Goal: Task Accomplishment & Management: Manage account settings

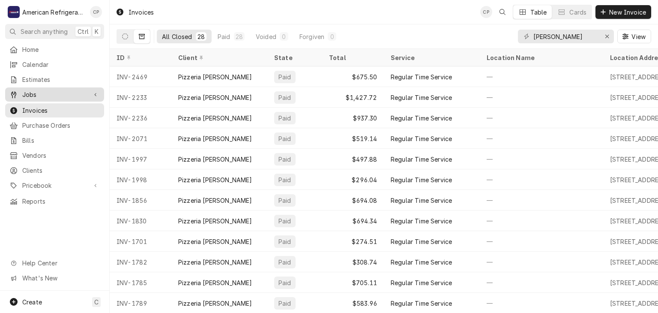
click at [42, 96] on div "Jobs" at bounding box center [54, 94] width 95 height 11
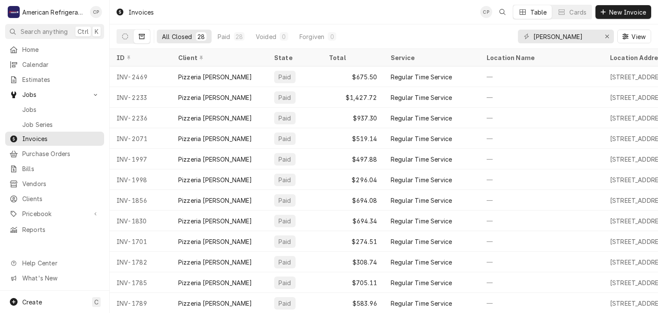
click at [53, 113] on div "Jobs Job Series" at bounding box center [54, 116] width 99 height 28
click at [55, 110] on div "Jobs" at bounding box center [54, 109] width 95 height 11
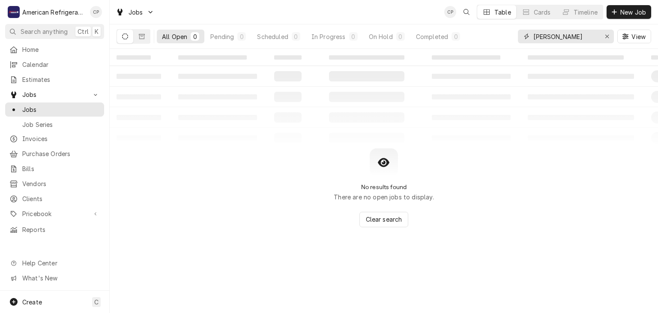
click at [577, 36] on input "[PERSON_NAME]" at bounding box center [565, 37] width 64 height 14
type input "apple los lunas"
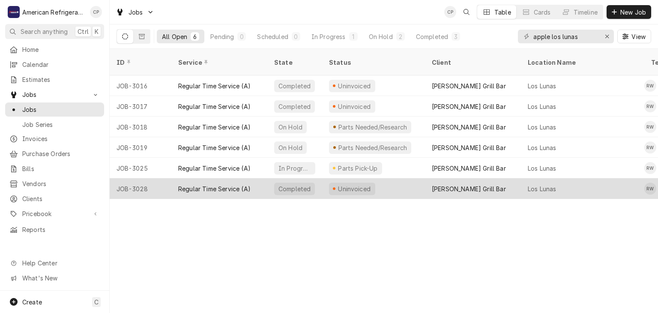
click at [221, 184] on div "Regular Time Service (A)" at bounding box center [214, 188] width 72 height 9
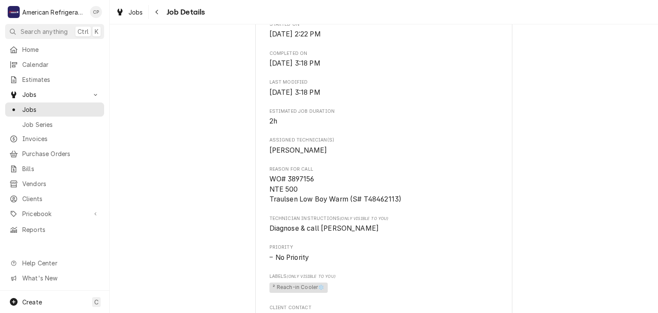
scroll to position [319, 0]
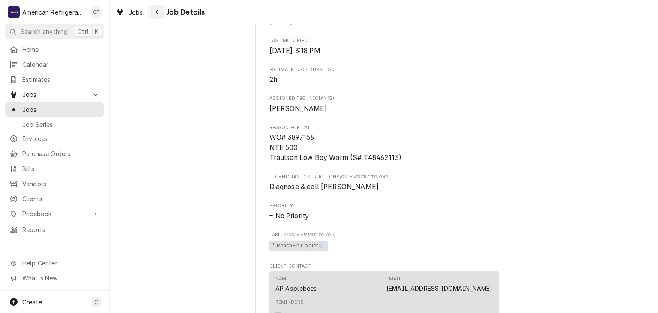
click at [157, 10] on icon "Navigate back" at bounding box center [156, 12] width 3 height 5
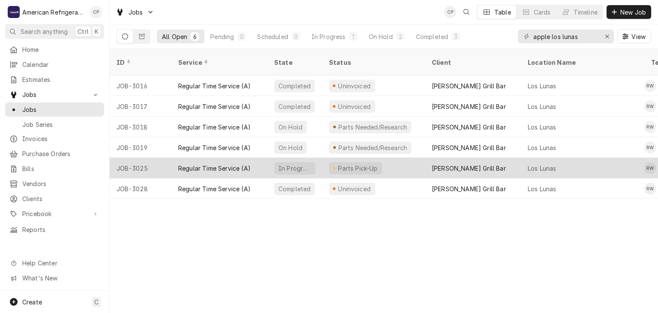
click at [197, 164] on div "Regular Time Service (A)" at bounding box center [214, 168] width 72 height 9
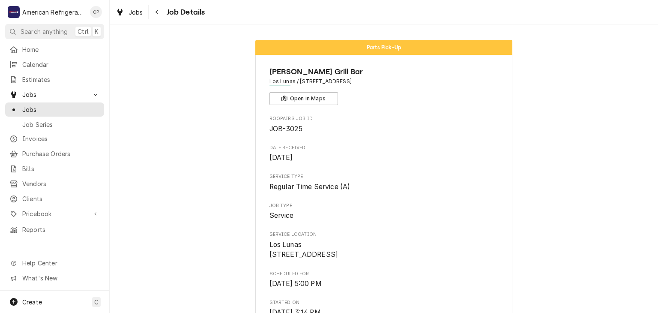
drag, startPoint x: 158, startPoint y: 14, endPoint x: 158, endPoint y: 20, distance: 5.6
click at [158, 15] on icon "Navigate back" at bounding box center [157, 12] width 4 height 6
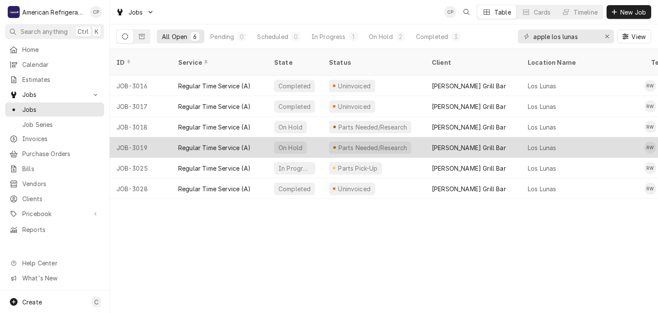
click at [203, 143] on div "Regular Time Service (A)" at bounding box center [214, 147] width 72 height 9
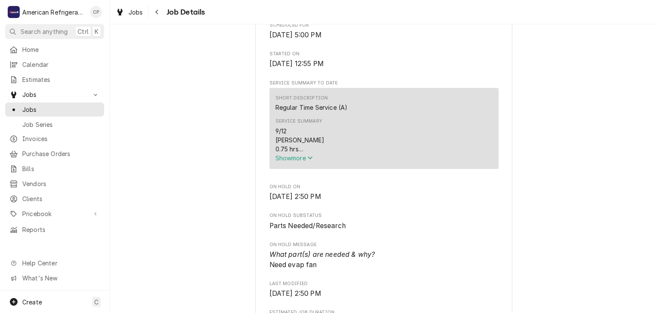
scroll to position [246, 0]
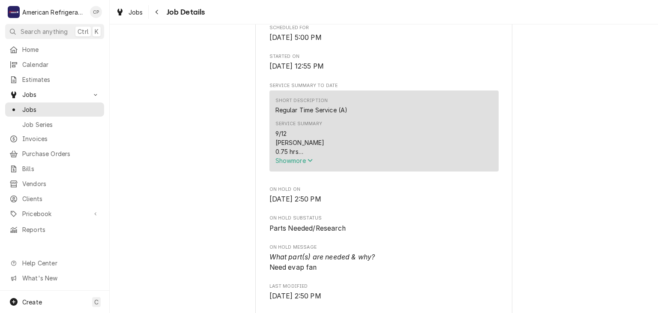
click at [305, 164] on span "Show more" at bounding box center [294, 160] width 38 height 7
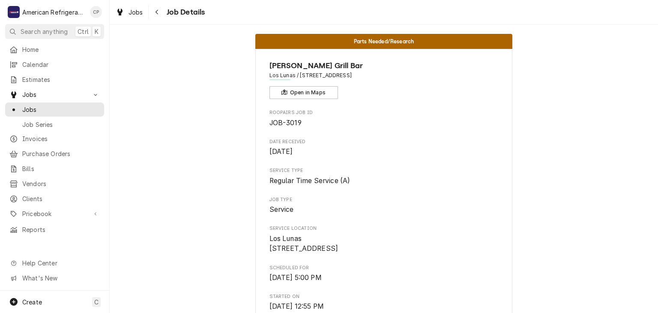
scroll to position [0, 0]
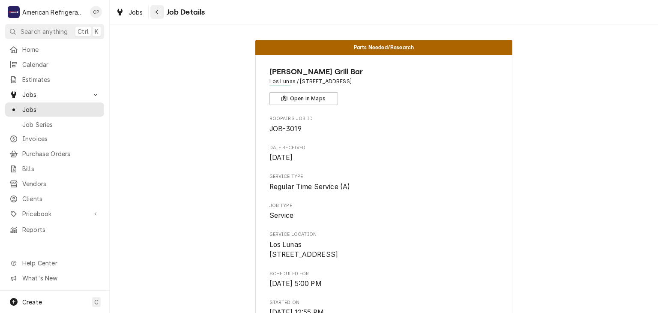
click at [155, 14] on icon "Navigate back" at bounding box center [157, 12] width 4 height 6
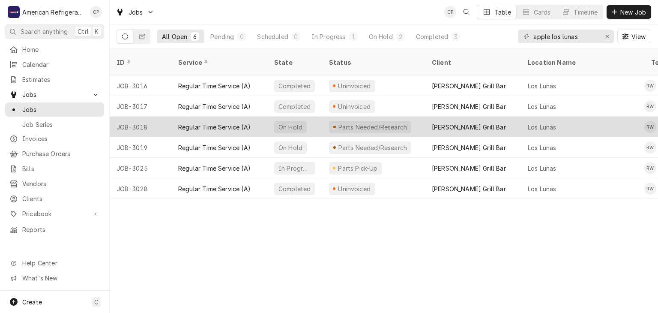
click at [181, 116] on div "Regular Time Service (A)" at bounding box center [219, 126] width 96 height 21
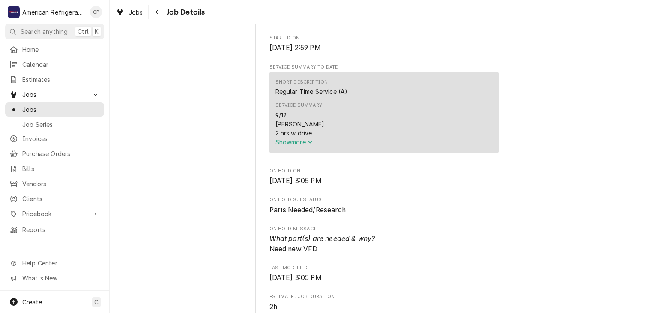
scroll to position [174, 0]
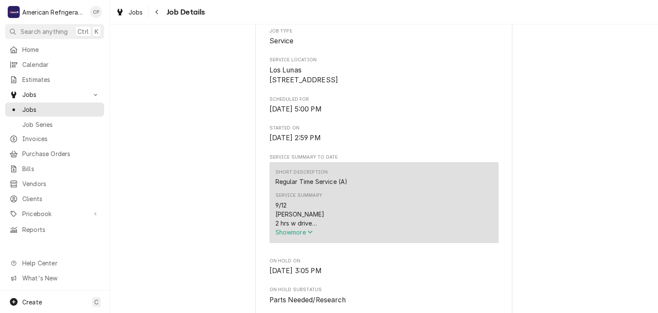
click at [297, 235] on span "Show more" at bounding box center [294, 231] width 38 height 7
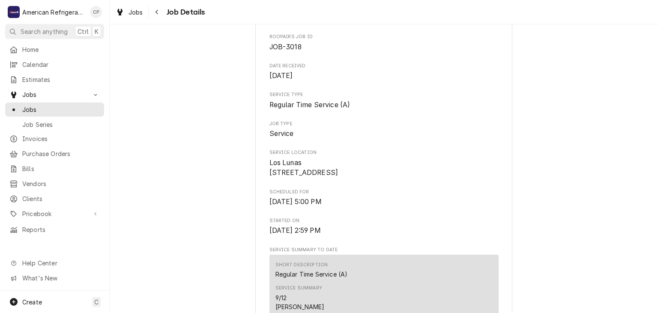
scroll to position [0, 0]
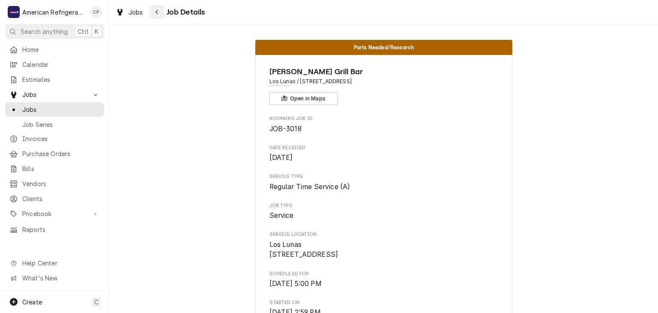
click at [158, 6] on button "Navigate back" at bounding box center [157, 12] width 14 height 14
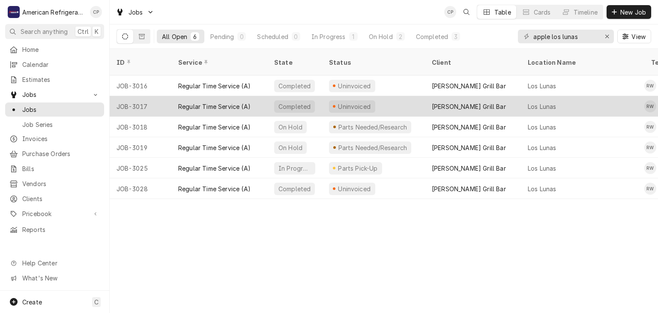
click at [181, 102] on div "Regular Time Service (A)" at bounding box center [214, 106] width 72 height 9
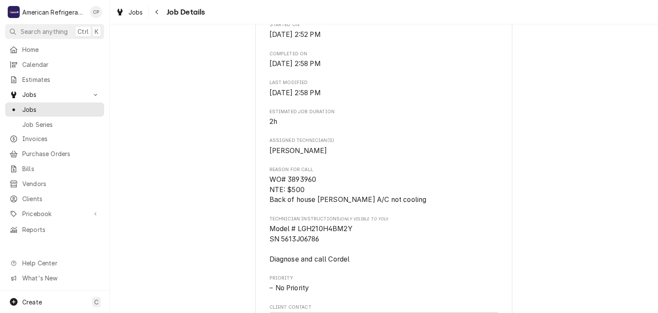
scroll to position [279, 0]
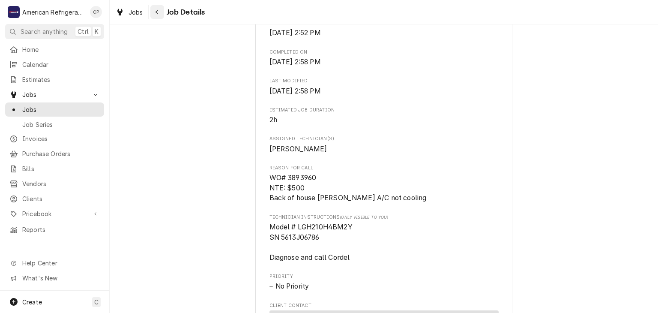
click at [153, 15] on div "Navigate back" at bounding box center [157, 12] width 9 height 9
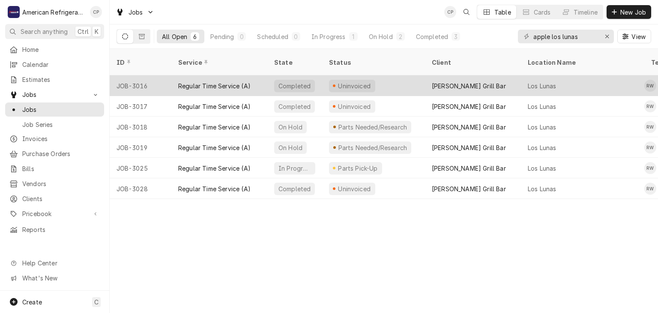
click at [194, 81] on div "Regular Time Service (A)" at bounding box center [214, 85] width 72 height 9
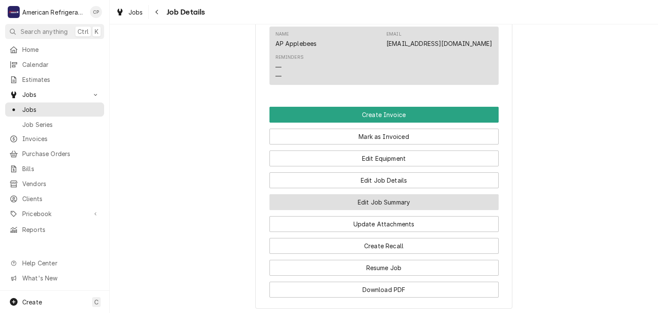
scroll to position [510, 0]
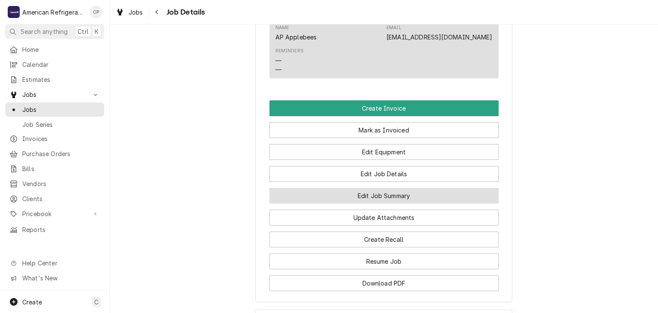
click at [360, 202] on button "Edit Job Summary" at bounding box center [383, 196] width 229 height 16
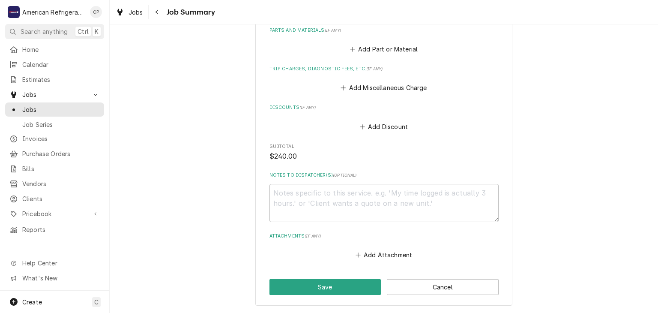
scroll to position [405, 0]
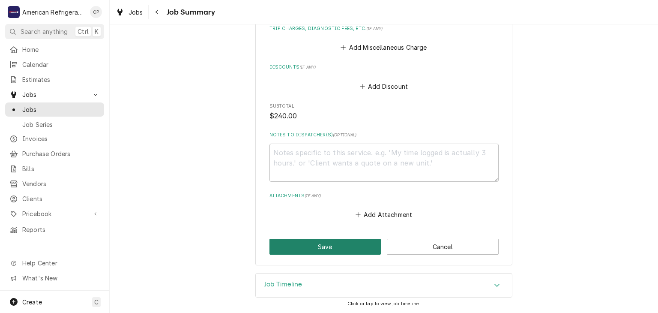
click at [341, 248] on button "Save" at bounding box center [325, 246] width 112 height 16
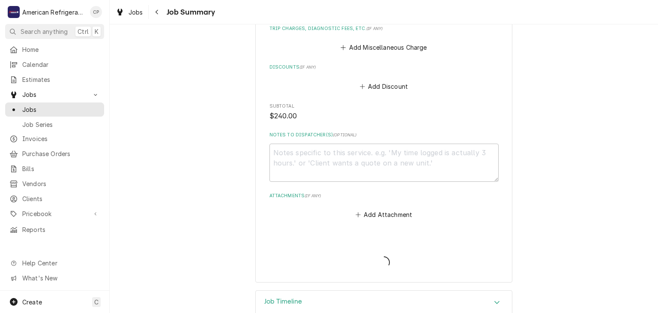
type textarea "x"
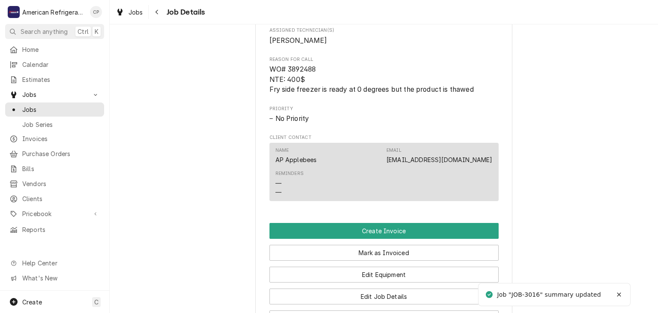
scroll to position [520, 0]
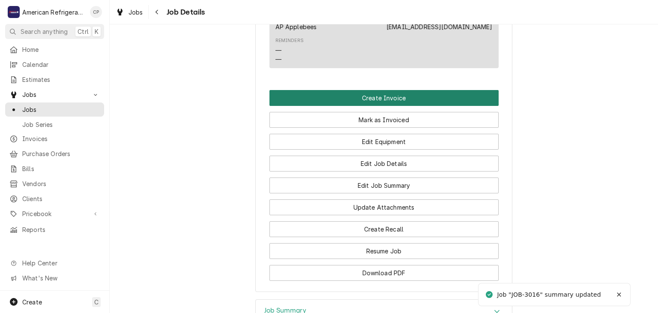
click at [373, 106] on button "Create Invoice" at bounding box center [383, 98] width 229 height 16
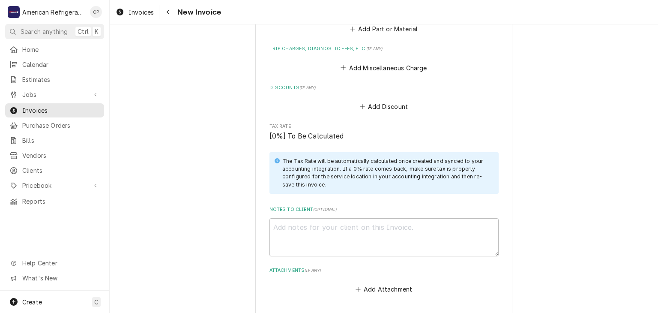
scroll to position [1028, 0]
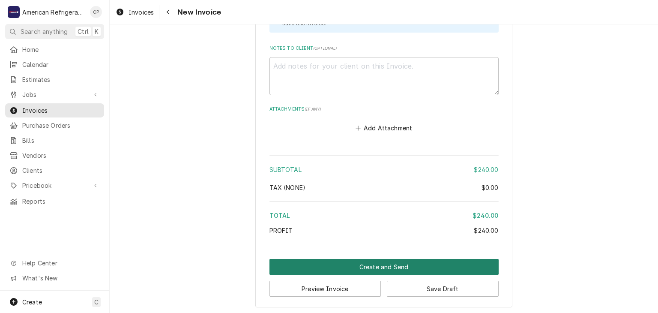
click at [341, 264] on button "Create and Send" at bounding box center [383, 267] width 229 height 16
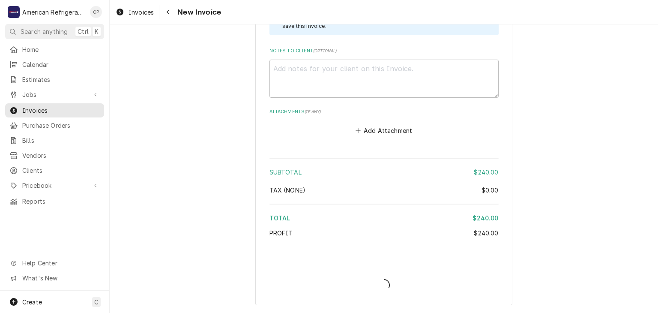
scroll to position [1023, 0]
type textarea "x"
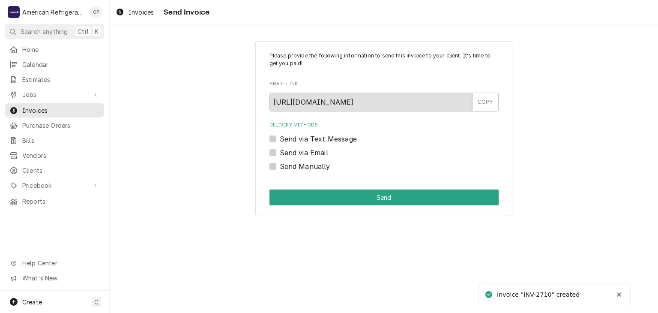
click at [321, 169] on label "Send Manually" at bounding box center [305, 166] width 51 height 10
click at [321, 169] on input "Send Manually" at bounding box center [394, 170] width 229 height 19
checkbox input "true"
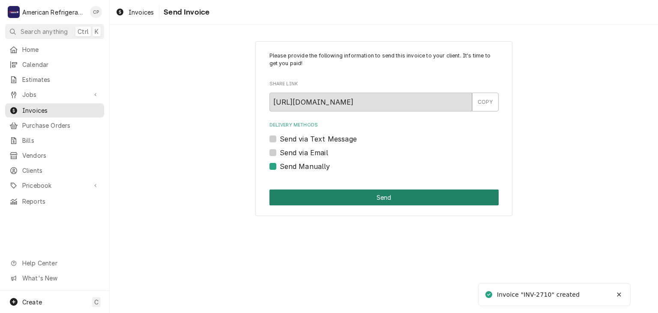
click at [335, 197] on button "Send" at bounding box center [383, 197] width 229 height 16
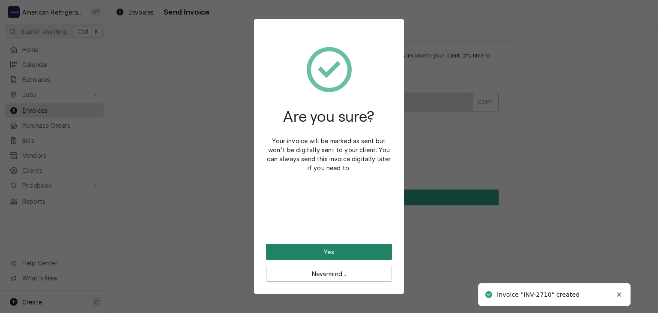
click at [332, 247] on button "Yes" at bounding box center [329, 252] width 126 height 16
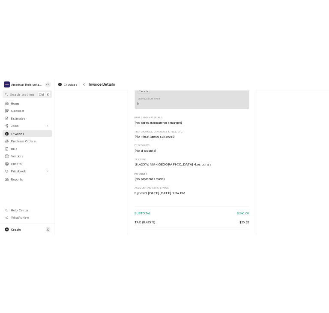
scroll to position [836, 0]
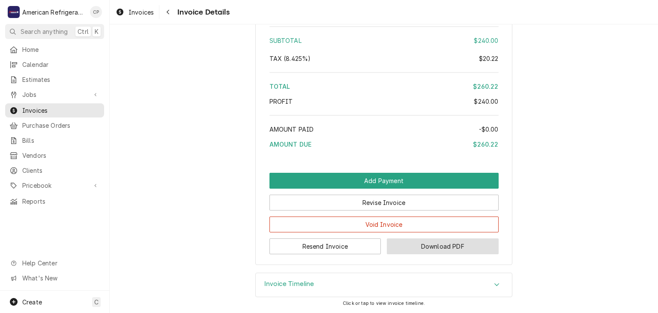
click at [411, 245] on button "Download PDF" at bounding box center [443, 246] width 112 height 16
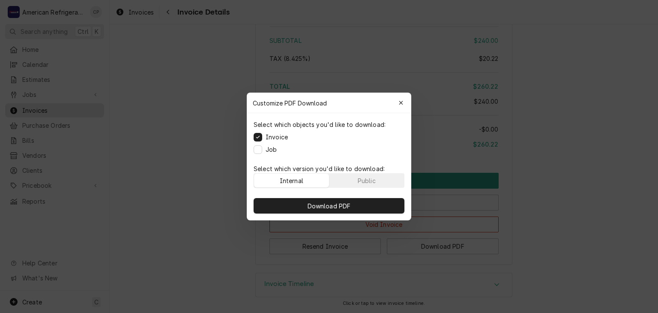
click at [271, 150] on label "Job" at bounding box center [270, 149] width 11 height 9
click at [262, 150] on button "Job" at bounding box center [257, 149] width 9 height 9
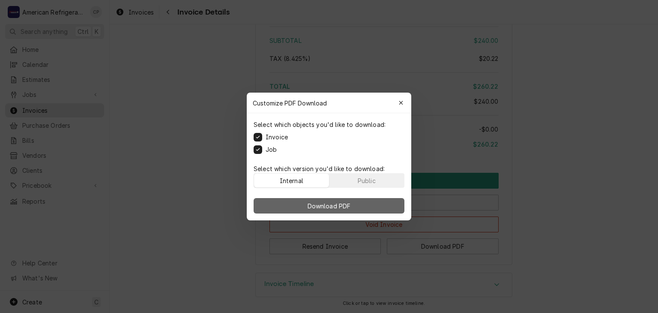
click at [291, 200] on button "Download PDF" at bounding box center [328, 205] width 151 height 15
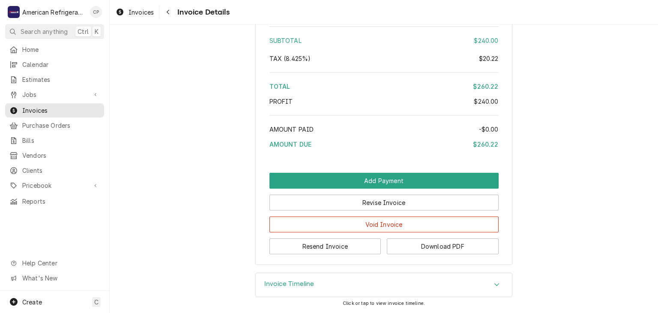
click at [347, 214] on div "Void Invoice" at bounding box center [383, 221] width 229 height 22
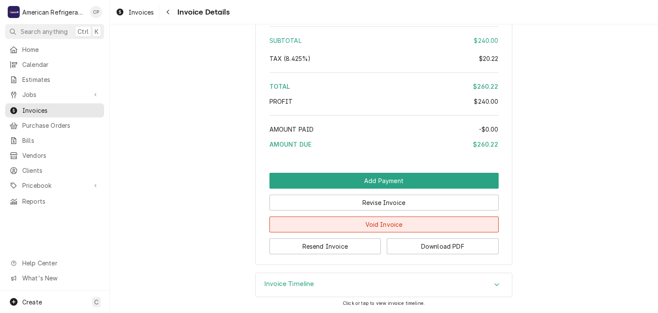
click at [347, 219] on button "Void Invoice" at bounding box center [383, 224] width 229 height 16
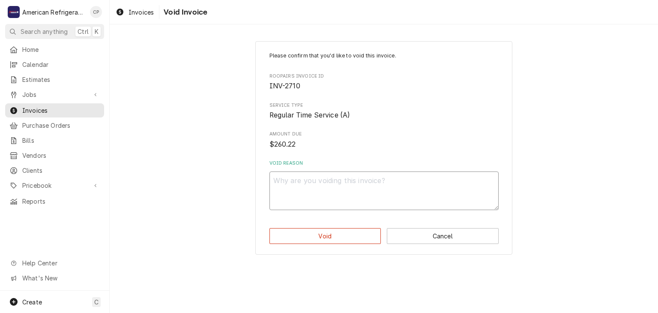
click at [310, 199] on textarea "Void Reason" at bounding box center [383, 190] width 229 height 39
type textarea "x"
type textarea "v"
type textarea "x"
type textarea "vp"
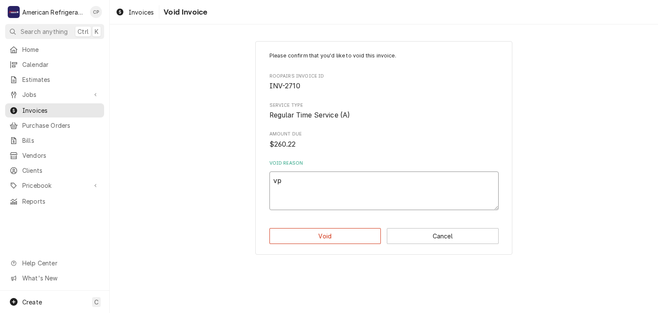
type textarea "x"
type textarea "vpi"
type textarea "x"
type textarea "vpid"
type textarea "x"
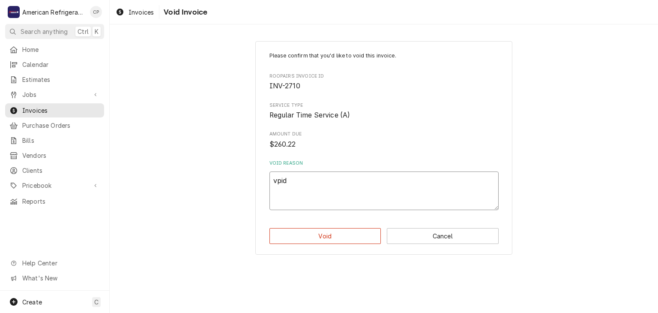
type textarea "vpi"
type textarea "x"
type textarea "v"
type textarea "x"
type textarea "vo"
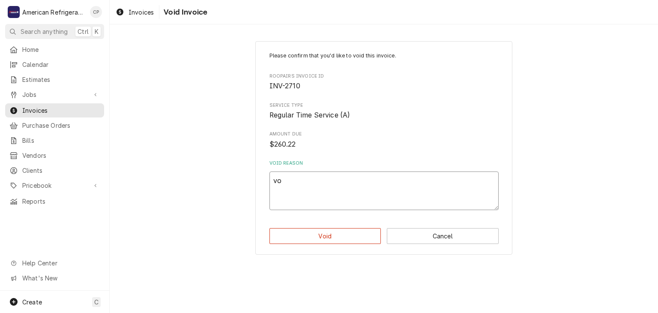
type textarea "x"
type textarea "voi"
type textarea "x"
type textarea "void"
click button "Void" at bounding box center [325, 236] width 112 height 16
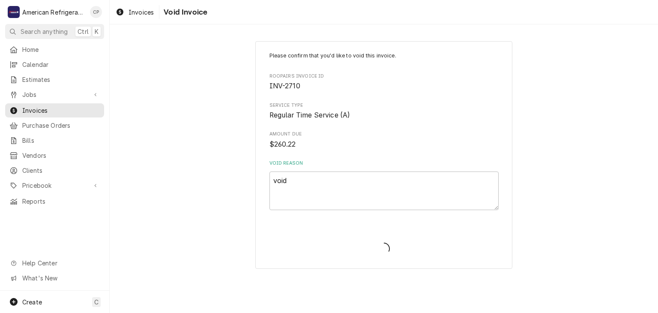
type textarea "x"
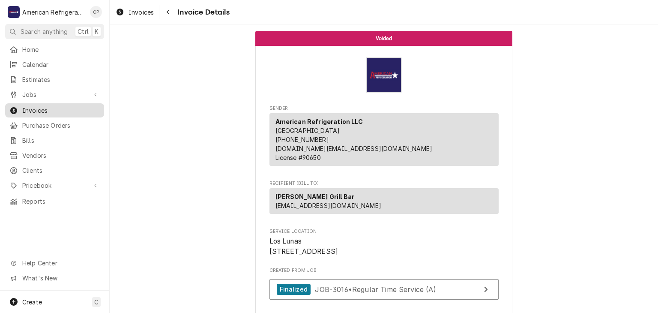
click at [62, 107] on span "Invoices" at bounding box center [60, 110] width 77 height 9
click at [33, 90] on span "Jobs" at bounding box center [54, 94] width 65 height 9
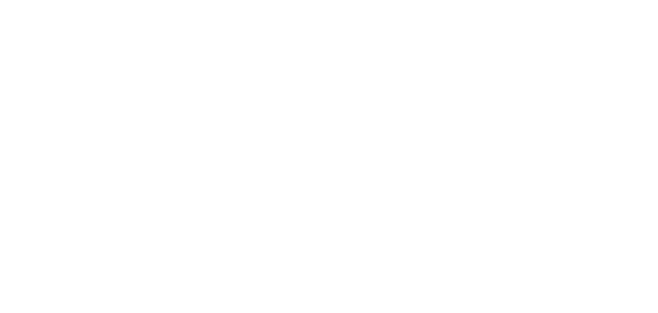
drag, startPoint x: 0, startPoint y: 0, endPoint x: 48, endPoint y: 109, distance: 119.1
click at [48, 108] on div "Dynamic Content Wrapper" at bounding box center [329, 156] width 658 height 313
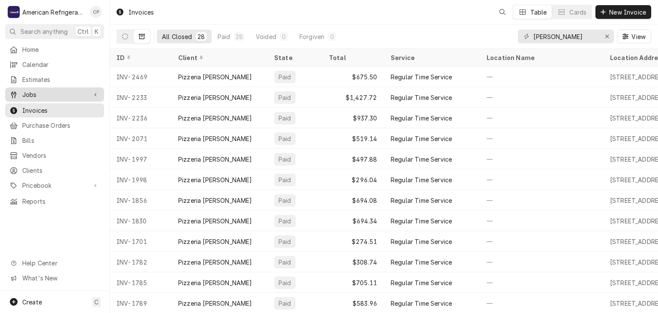
click at [46, 95] on span "Jobs" at bounding box center [54, 94] width 65 height 9
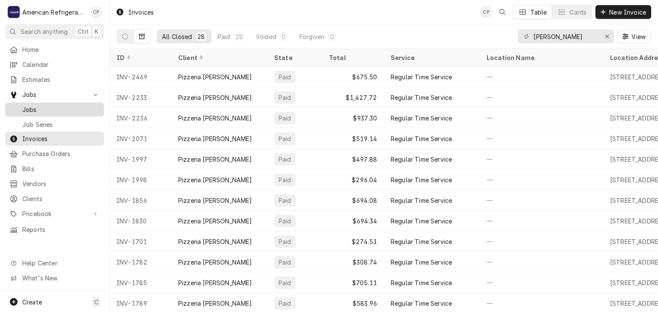
click at [50, 105] on span "Jobs" at bounding box center [60, 109] width 77 height 9
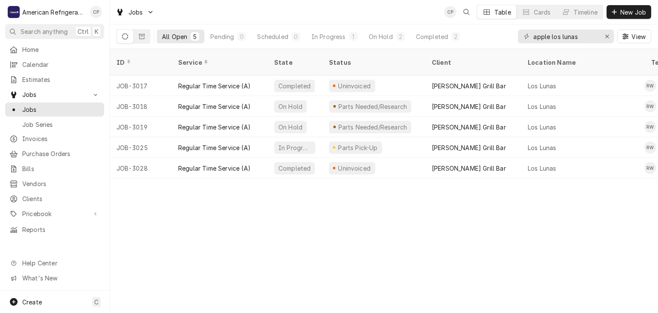
click at [255, 10] on div "Jobs CP Table Cards Timeline New Job" at bounding box center [384, 12] width 548 height 24
click at [60, 195] on span "Clients" at bounding box center [60, 198] width 77 height 9
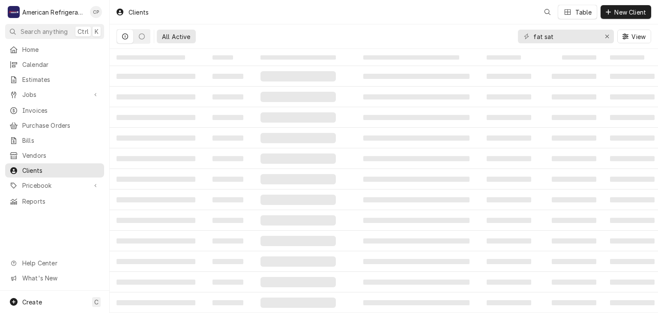
click at [556, 35] on input "fat sat" at bounding box center [565, 37] width 64 height 14
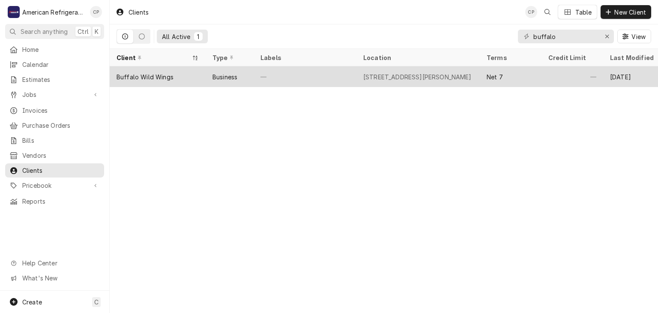
type input "buffalo"
click at [159, 75] on div "Buffalo Wild Wings" at bounding box center [144, 76] width 57 height 9
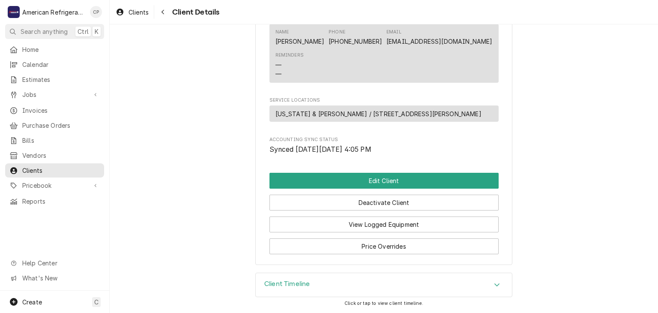
scroll to position [295, 0]
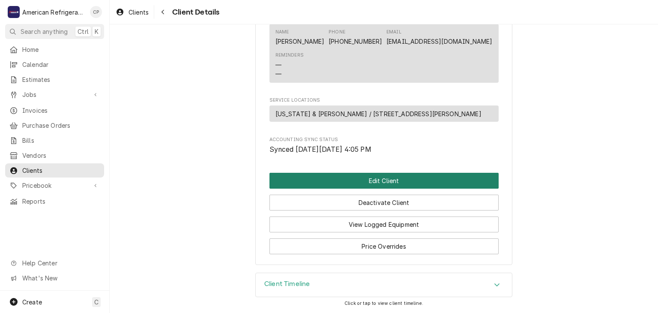
click at [403, 183] on button "Edit Client" at bounding box center [383, 181] width 229 height 16
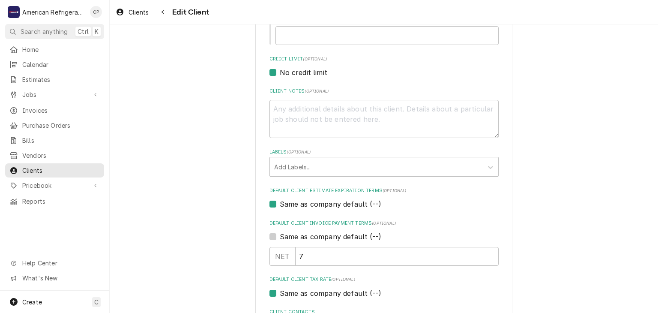
scroll to position [502, 0]
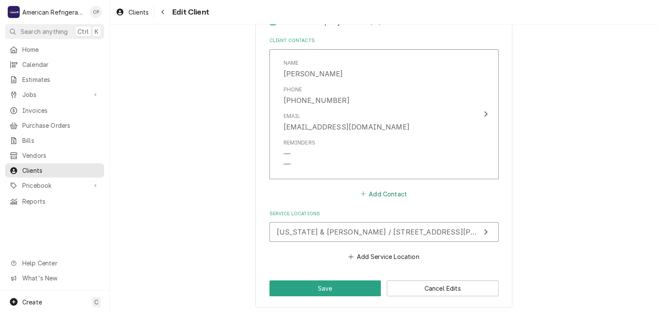
click at [378, 190] on button "Add Contact" at bounding box center [383, 194] width 49 height 12
type textarea "x"
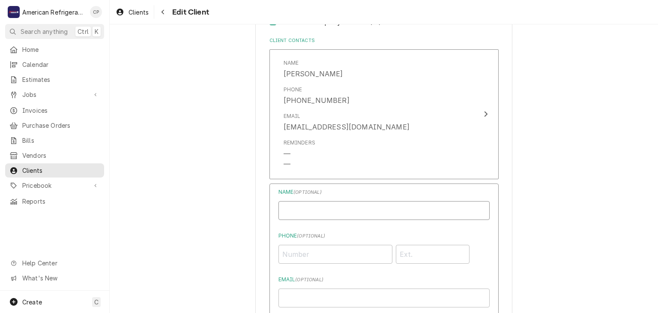
click at [305, 203] on input "Business Name" at bounding box center [383, 210] width 211 height 19
paste input "Gloria Gonzales"
type input "Gloria Gonzales (Traulsen Warranty)"
click at [314, 254] on input "Phone ( optional )" at bounding box center [335, 253] width 114 height 19
paste input "(800) 825-8220"
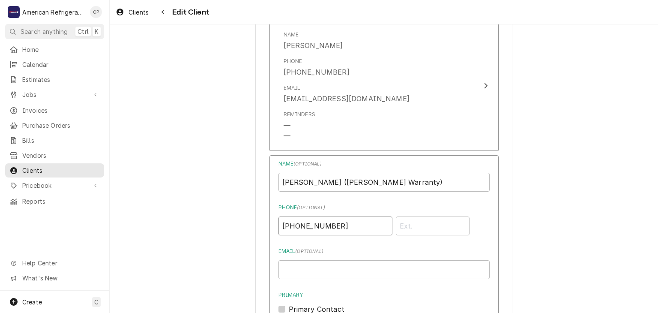
scroll to position [534, 0]
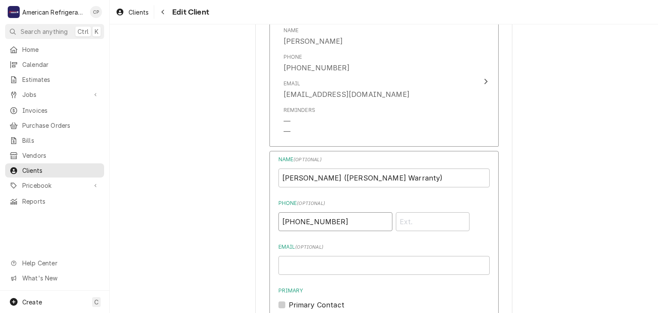
type input "(800) 825-8220"
drag, startPoint x: 411, startPoint y: 220, endPoint x: 399, endPoint y: 212, distance: 14.3
click at [411, 221] on input "Phone" at bounding box center [433, 221] width 74 height 19
paste input "6729"
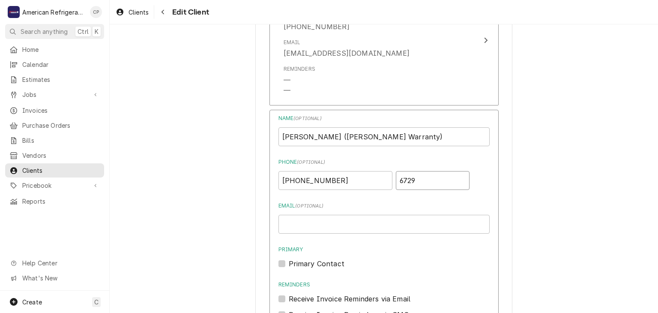
scroll to position [599, 0]
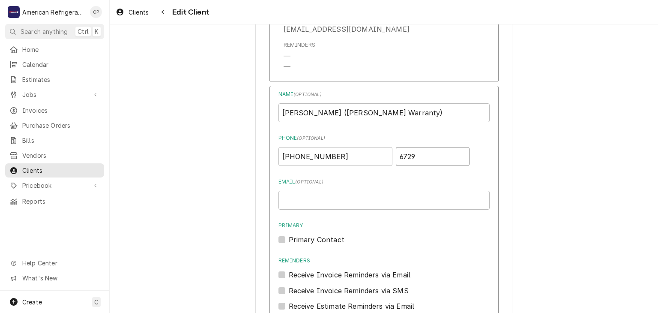
type input "6729"
click at [292, 196] on input "Email ( optional )" at bounding box center [383, 200] width 211 height 19
click at [325, 195] on input "Email ( optional )" at bounding box center [383, 200] width 211 height 19
paste input "serviceap@traulsen.com"
type input "serviceap@traulsen.com"
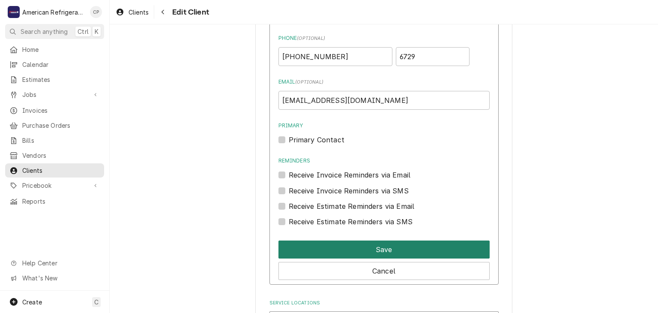
click at [350, 249] on button "Save" at bounding box center [383, 249] width 211 height 18
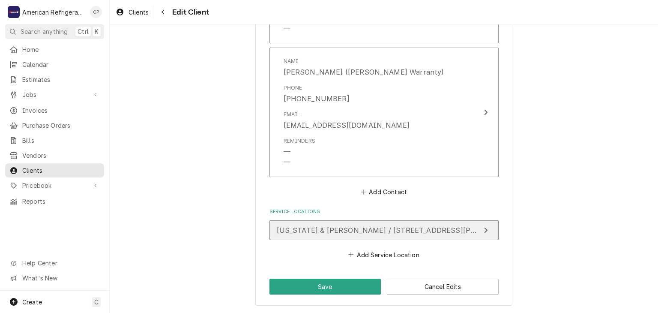
scroll to position [636, 0]
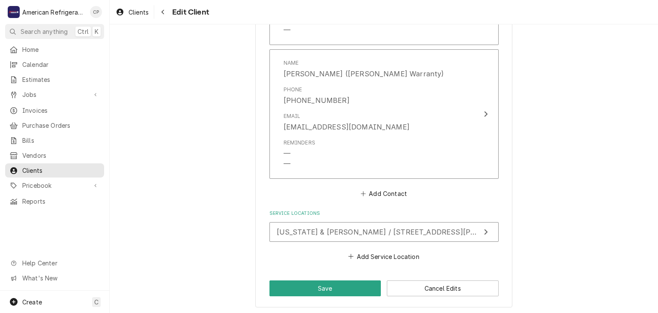
click at [292, 284] on button "Save" at bounding box center [325, 288] width 112 height 16
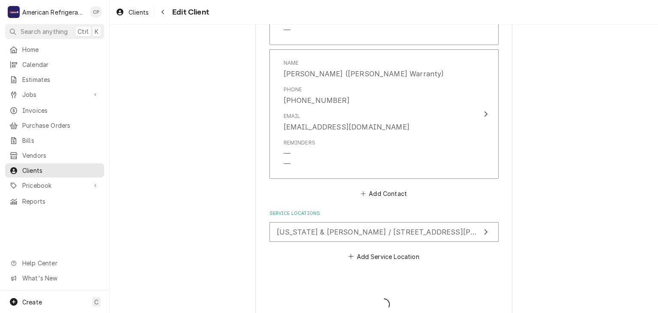
type textarea "x"
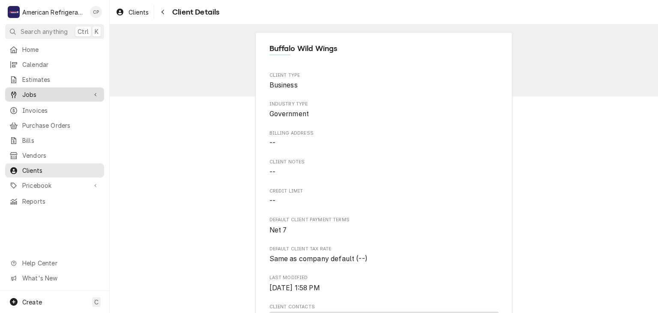
click at [57, 95] on span "Jobs" at bounding box center [54, 94] width 65 height 9
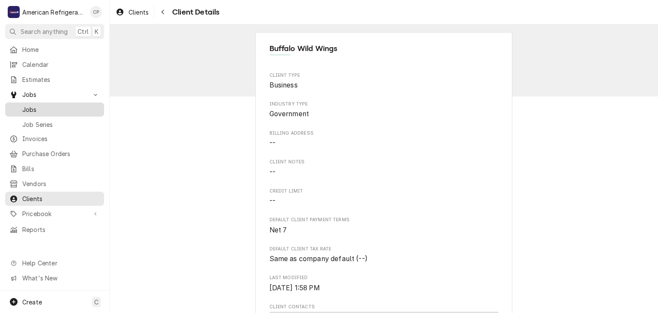
click at [57, 104] on div "Jobs" at bounding box center [54, 109] width 95 height 11
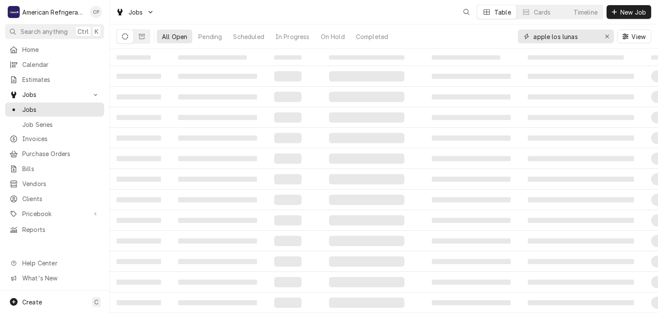
click at [586, 32] on input "apple los lunas" at bounding box center [565, 37] width 64 height 14
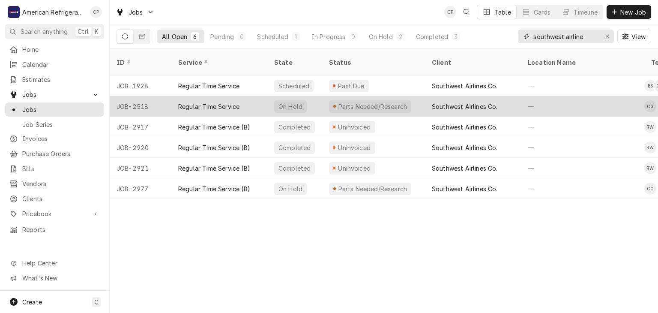
type input "southwest airline"
click at [134, 98] on div "JOB-2518" at bounding box center [141, 106] width 62 height 21
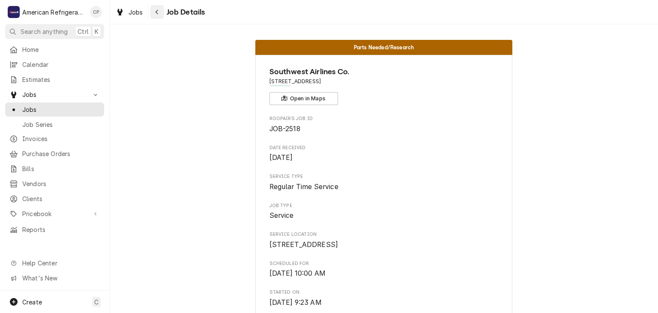
click at [157, 10] on icon "Navigate back" at bounding box center [157, 12] width 4 height 6
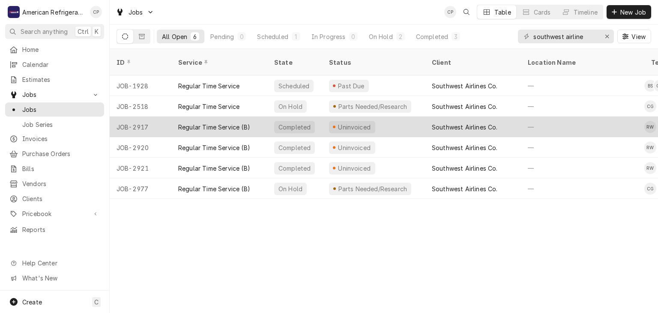
click at [168, 116] on div "JOB-2917" at bounding box center [141, 126] width 62 height 21
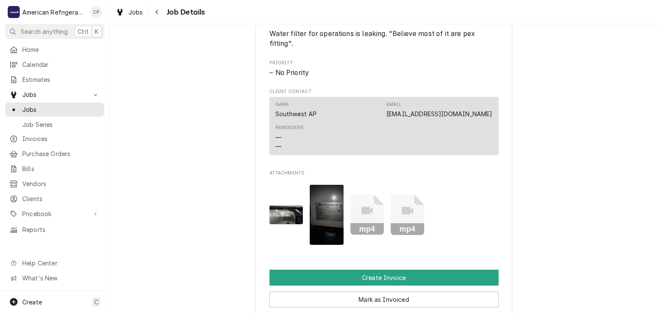
scroll to position [491, 0]
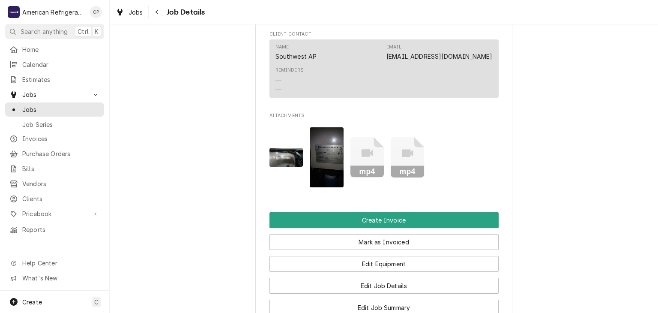
click at [282, 165] on img "Attachments" at bounding box center [286, 157] width 34 height 19
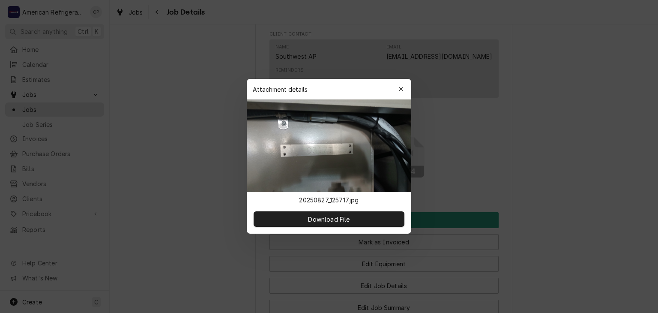
click at [459, 140] on div at bounding box center [329, 156] width 658 height 313
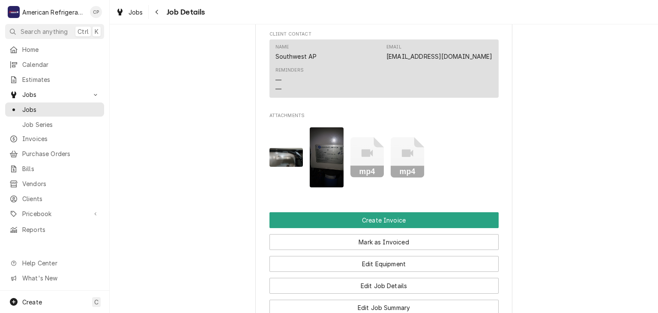
click at [325, 167] on img "Attachments" at bounding box center [327, 157] width 34 height 60
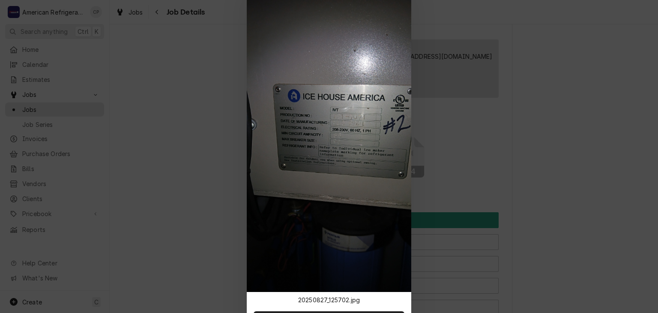
click at [533, 152] on div at bounding box center [329, 156] width 658 height 313
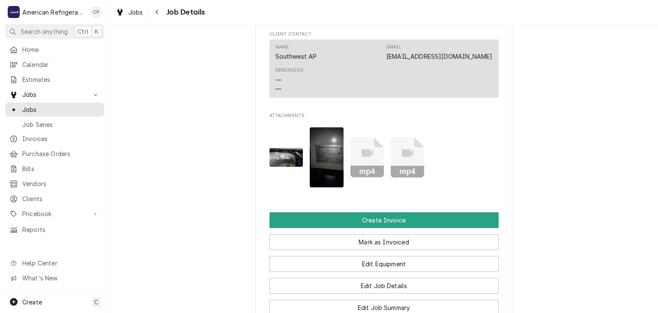
click at [371, 171] on icon "Attachments" at bounding box center [367, 157] width 34 height 41
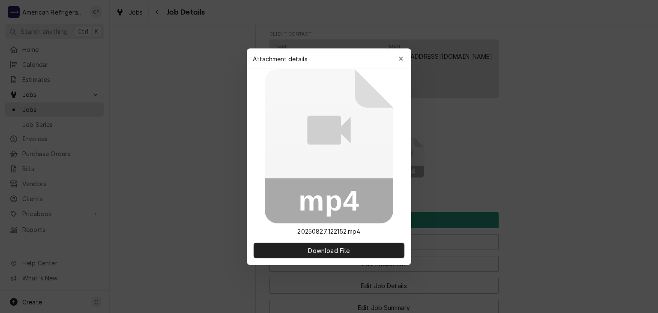
click at [537, 157] on div at bounding box center [329, 156] width 658 height 313
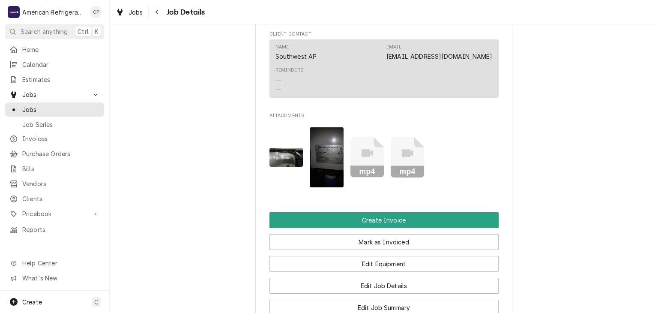
click at [395, 163] on icon "Attachments" at bounding box center [407, 157] width 34 height 41
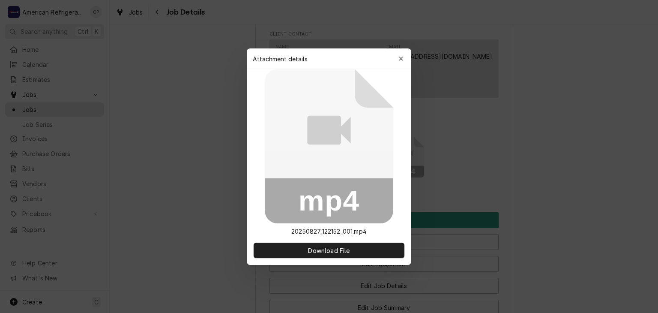
click at [511, 161] on div at bounding box center [329, 156] width 658 height 313
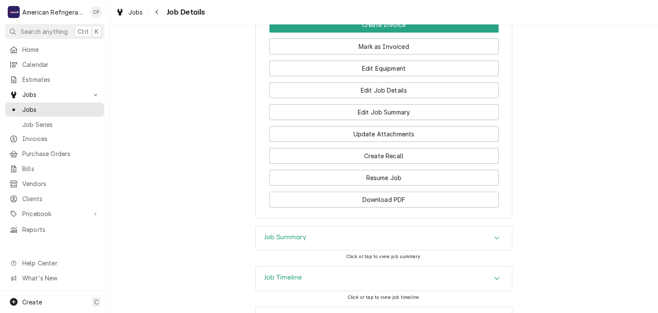
scroll to position [728, 0]
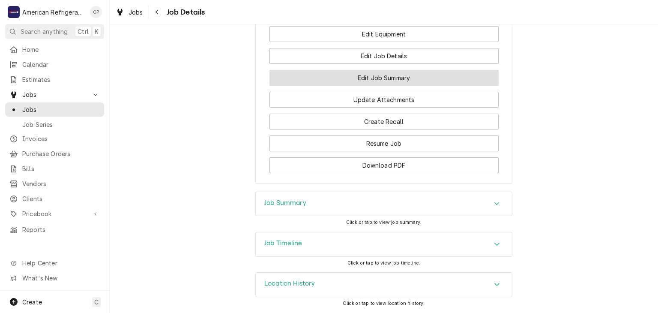
click at [333, 80] on button "Edit Job Summary" at bounding box center [383, 78] width 229 height 16
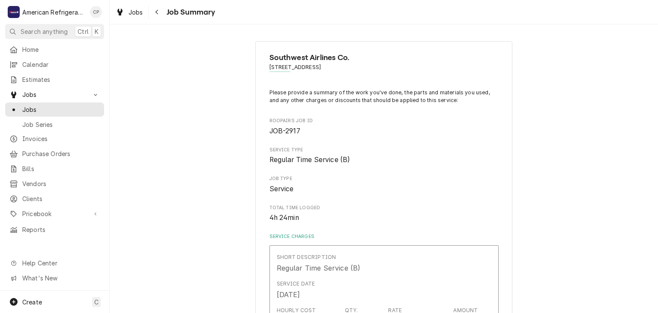
type textarea "x"
click at [152, 20] on div "Jobs Job Summary" at bounding box center [384, 12] width 548 height 24
click at [162, 15] on button "Navigate back" at bounding box center [157, 12] width 14 height 14
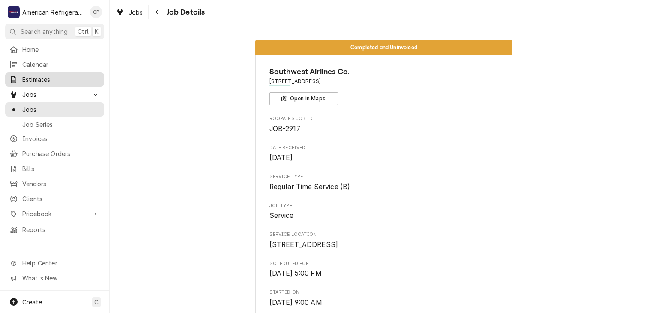
click at [42, 81] on span "Estimates" at bounding box center [60, 79] width 77 height 9
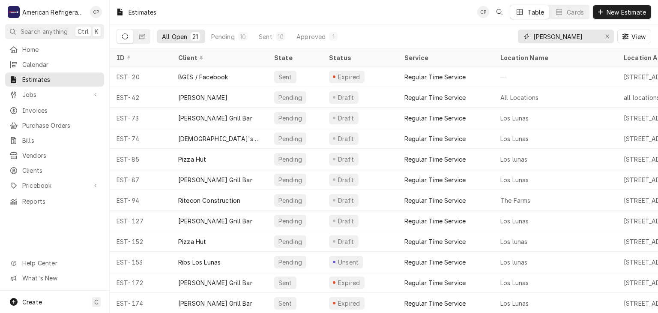
click at [566, 35] on input "[PERSON_NAME]" at bounding box center [565, 37] width 64 height 14
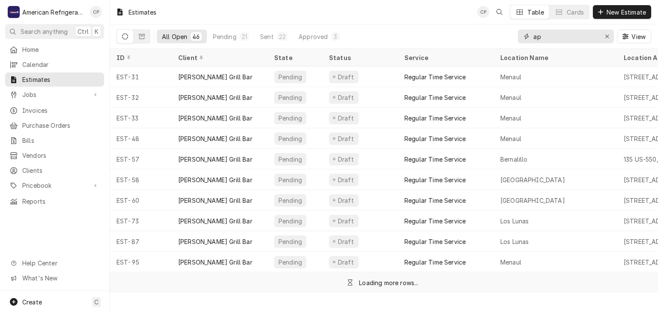
type input "a"
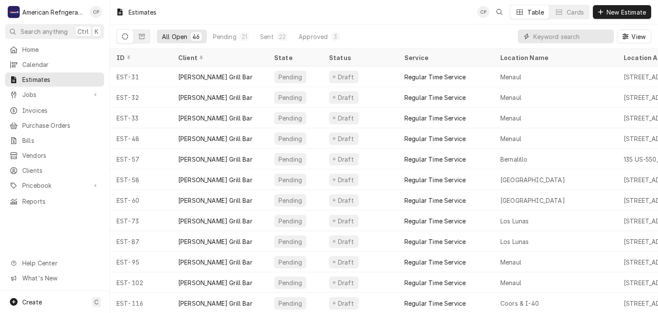
type input "6"
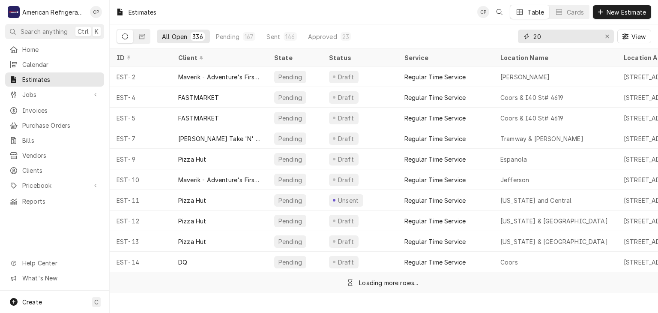
type input "2"
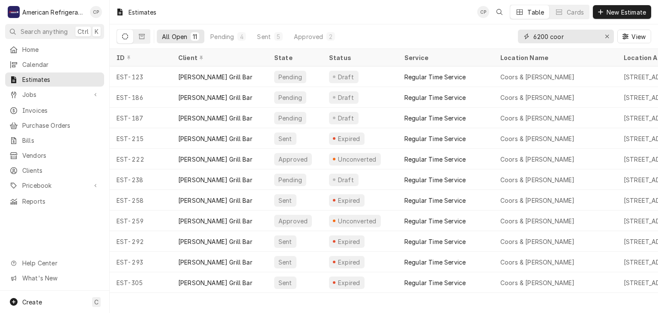
type input "6200 coor"
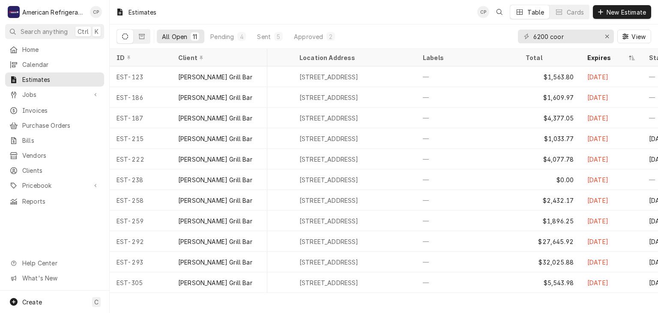
scroll to position [0, 309]
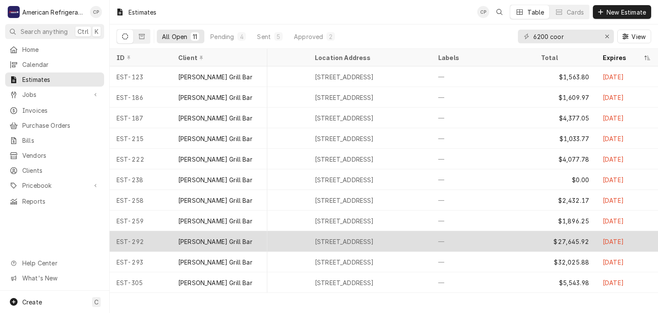
click at [287, 244] on div "Coors & [PERSON_NAME]" at bounding box center [246, 241] width 123 height 21
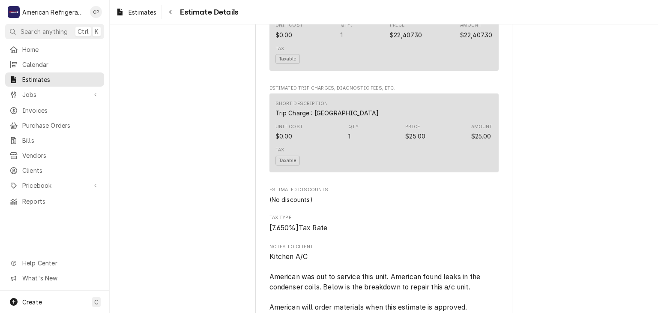
scroll to position [1213, 0]
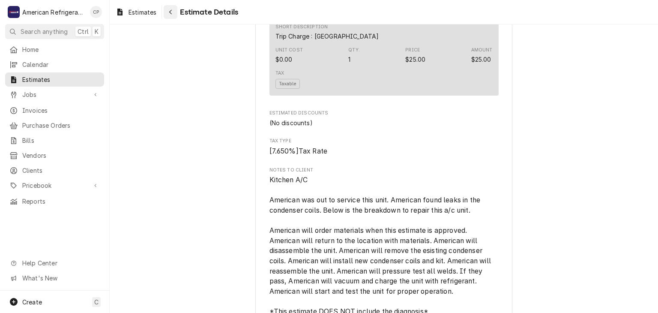
click at [176, 15] on button "Navigate back" at bounding box center [171, 12] width 14 height 14
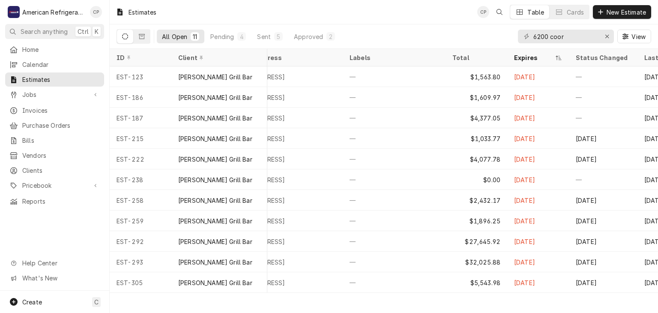
scroll to position [0, 399]
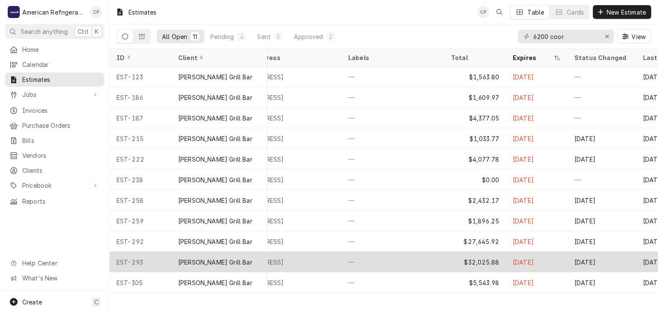
click at [380, 265] on div "—" at bounding box center [392, 261] width 103 height 21
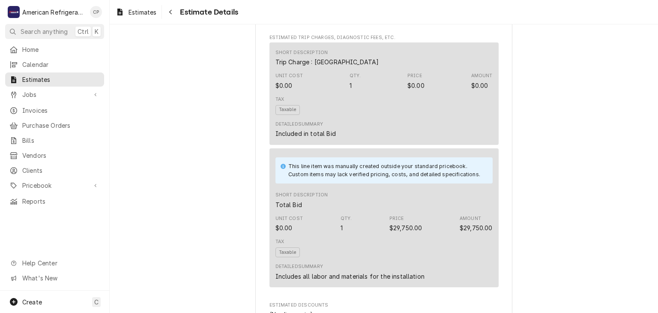
scroll to position [1396, 0]
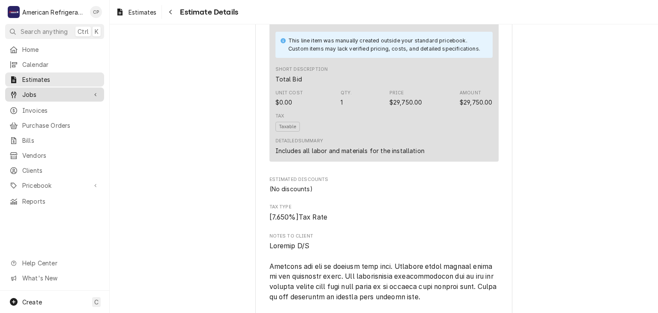
click at [67, 94] on span "Jobs" at bounding box center [54, 94] width 65 height 9
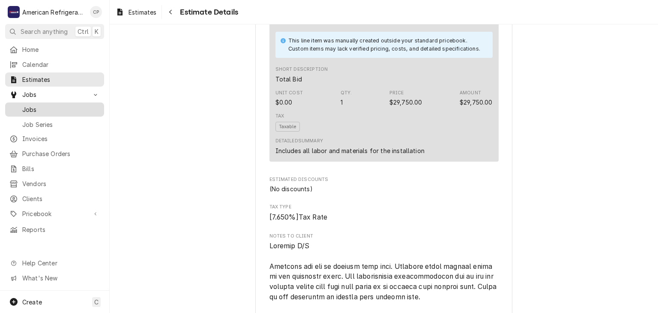
click at [67, 105] on span "Jobs" at bounding box center [60, 109] width 77 height 9
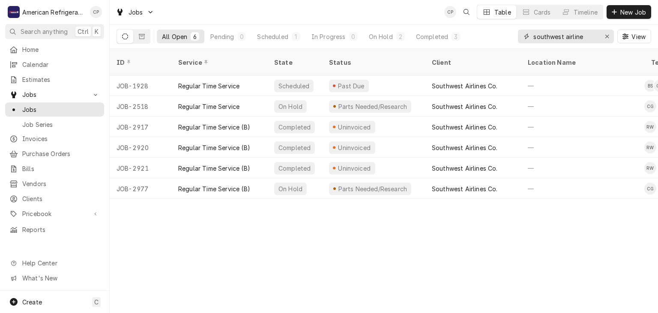
click at [575, 39] on input "southwest airline" at bounding box center [565, 37] width 64 height 14
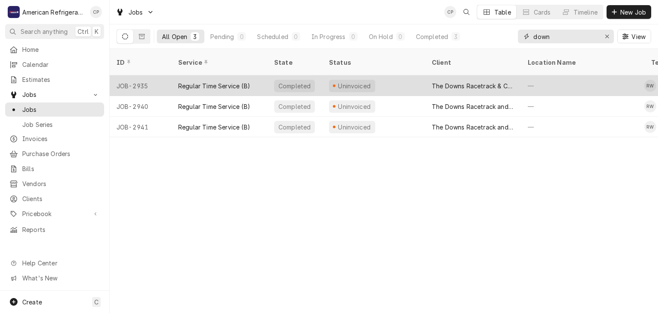
type input "down"
click at [229, 81] on div "Regular Time Service (B)" at bounding box center [214, 85] width 72 height 9
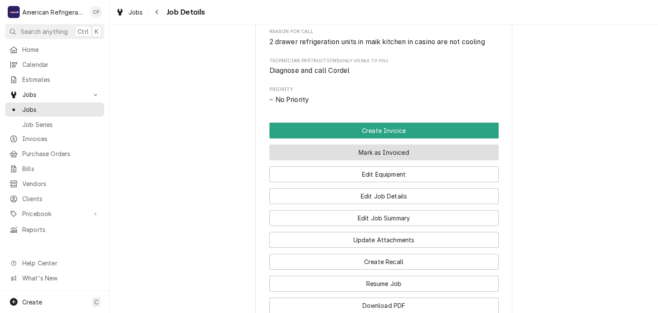
scroll to position [407, 0]
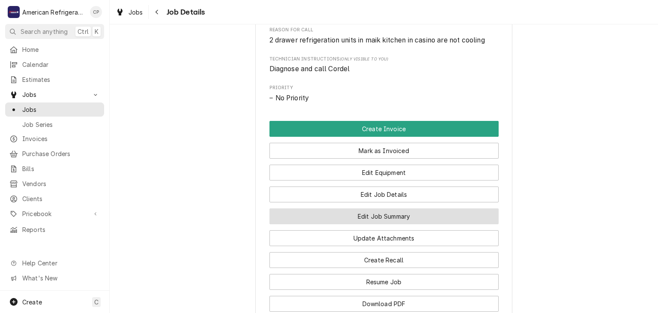
click at [341, 223] on button "Edit Job Summary" at bounding box center [383, 216] width 229 height 16
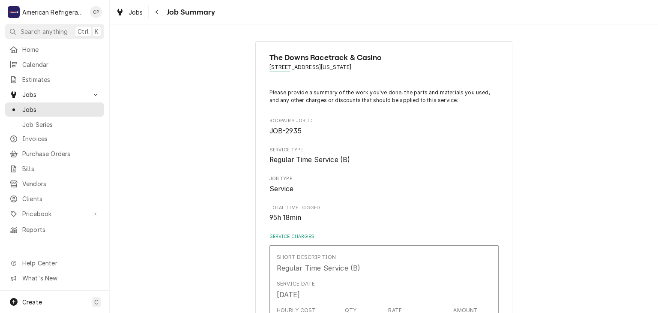
type textarea "x"
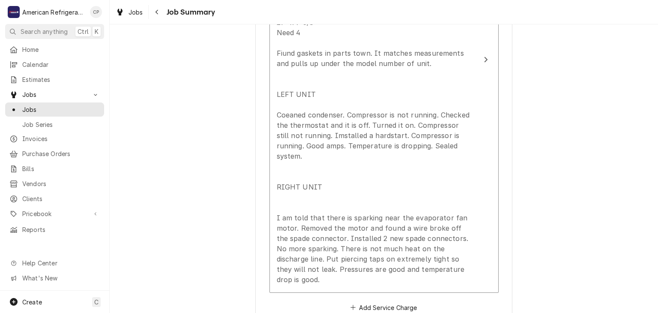
scroll to position [419, 0]
click at [164, 16] on span "Job Summary" at bounding box center [189, 12] width 51 height 12
click at [163, 16] on button "Navigate back" at bounding box center [157, 12] width 14 height 14
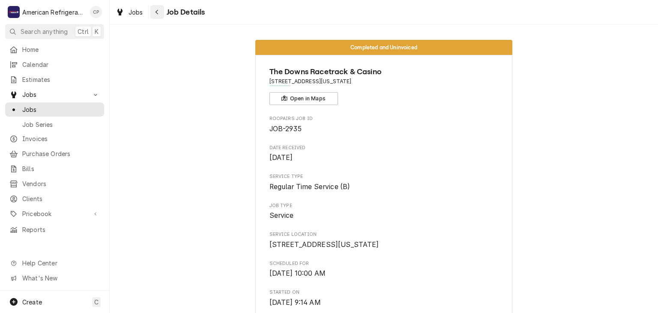
click at [151, 13] on button "Navigate back" at bounding box center [157, 12] width 14 height 14
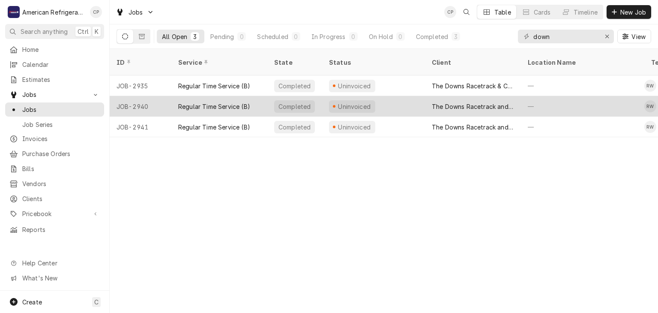
click at [209, 102] on div "Regular Time Service (B)" at bounding box center [214, 106] width 72 height 9
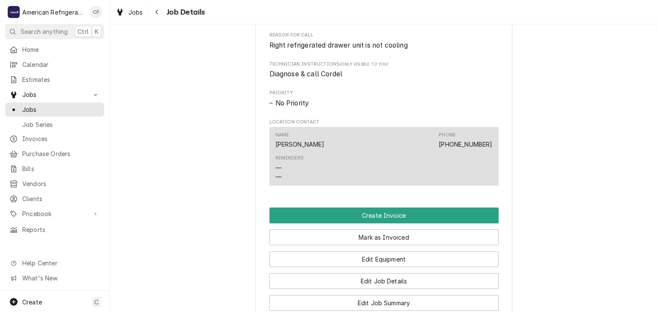
scroll to position [522, 0]
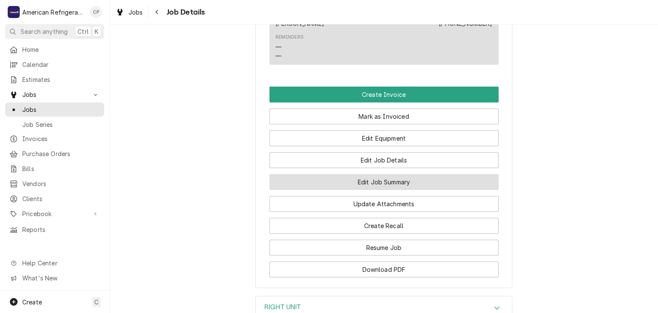
click at [352, 190] on button "Edit Job Summary" at bounding box center [383, 182] width 229 height 16
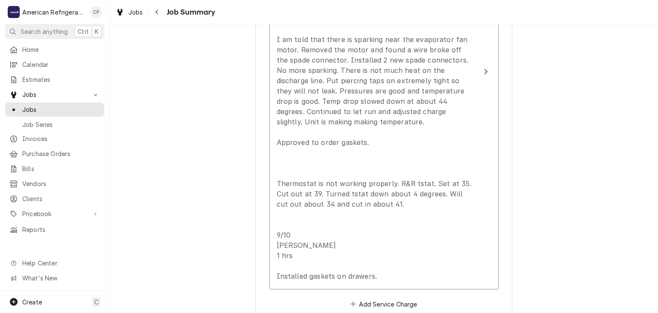
scroll to position [391, 0]
click at [162, 16] on button "Navigate back" at bounding box center [157, 12] width 14 height 14
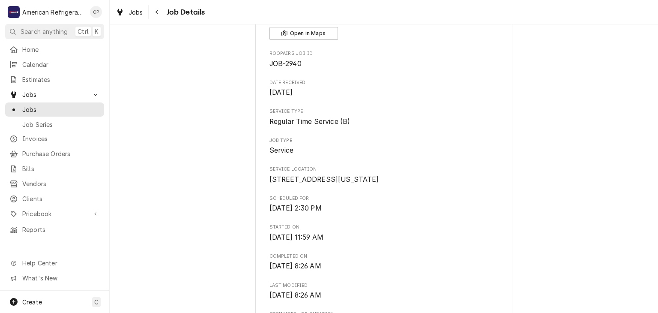
scroll to position [66, 0]
click at [157, 21] on div "Jobs Job Details" at bounding box center [384, 12] width 548 height 24
click at [157, 15] on div "Navigate back" at bounding box center [157, 12] width 9 height 9
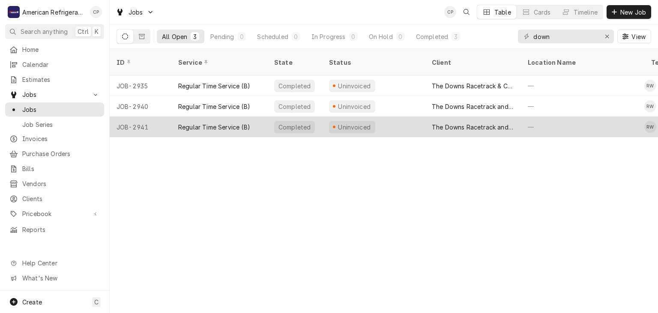
click at [212, 122] on div "Regular Time Service (B)" at bounding box center [214, 126] width 72 height 9
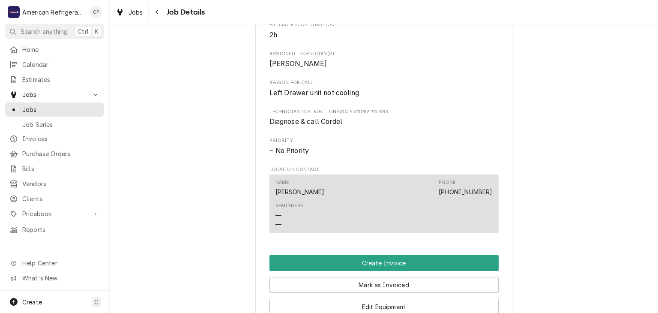
scroll to position [474, 0]
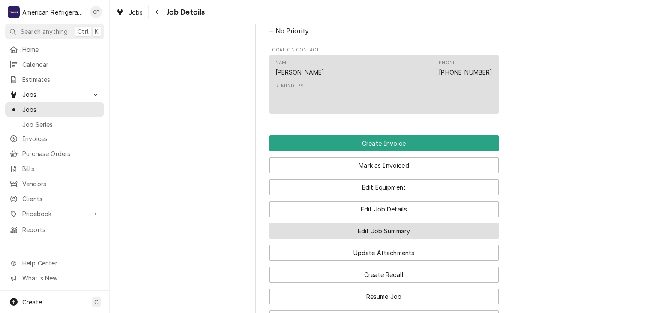
click at [349, 238] on button "Edit Job Summary" at bounding box center [383, 231] width 229 height 16
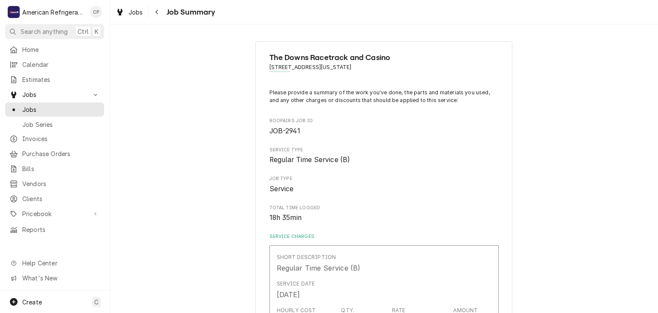
type textarea "x"
click at [154, 11] on div "Navigate back" at bounding box center [157, 12] width 9 height 9
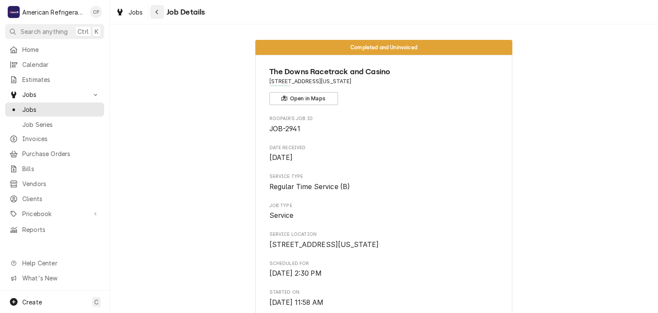
click at [158, 15] on div "Navigate back" at bounding box center [157, 12] width 9 height 9
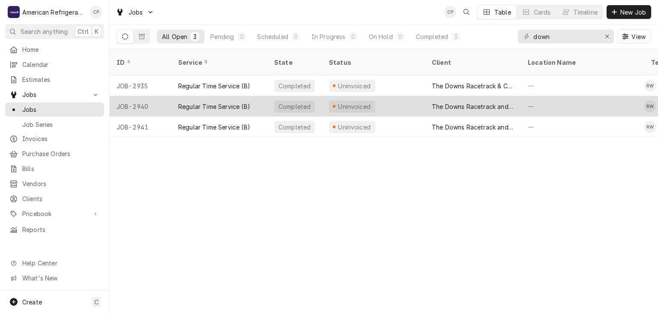
click at [219, 102] on div "Regular Time Service (B)" at bounding box center [214, 106] width 72 height 9
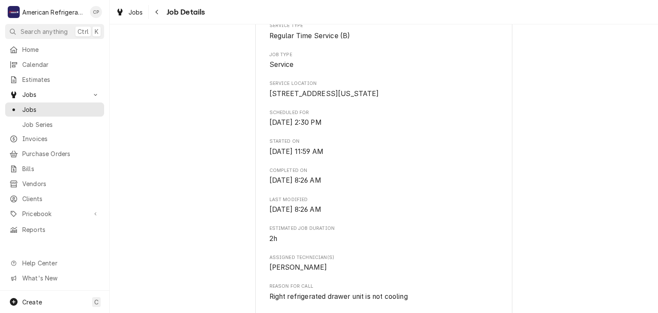
scroll to position [1, 0]
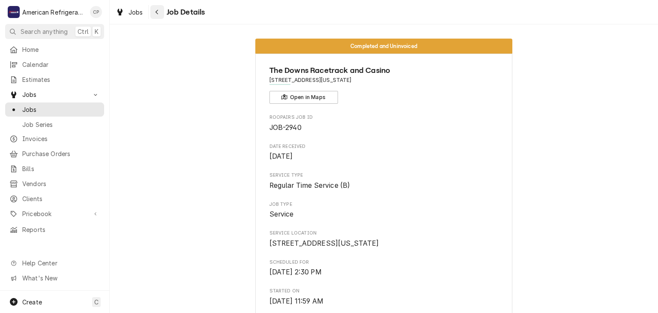
click at [160, 17] on button "Navigate back" at bounding box center [157, 12] width 14 height 14
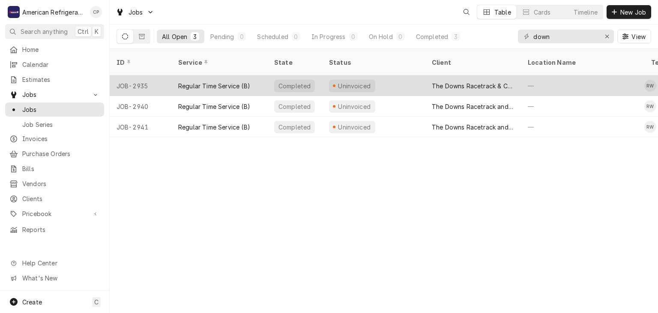
click at [203, 75] on div "Regular Time Service (B)" at bounding box center [219, 85] width 96 height 21
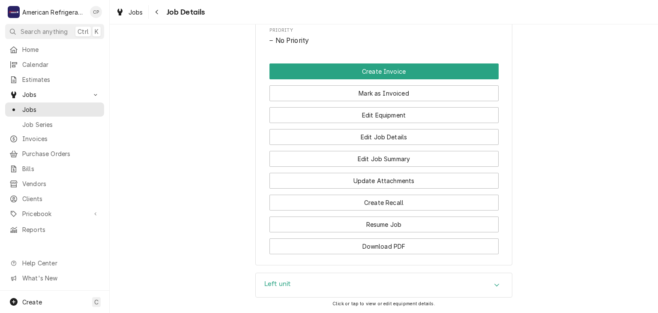
scroll to position [494, 0]
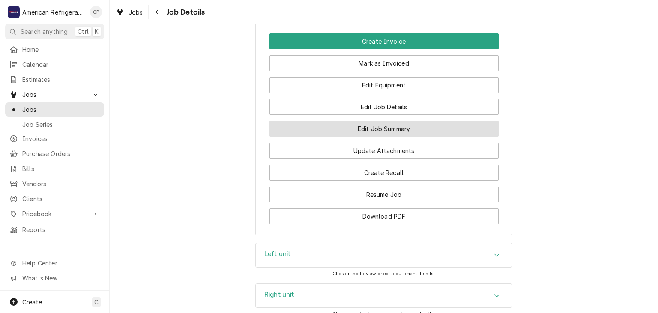
click at [345, 132] on button "Edit Job Summary" at bounding box center [383, 129] width 229 height 16
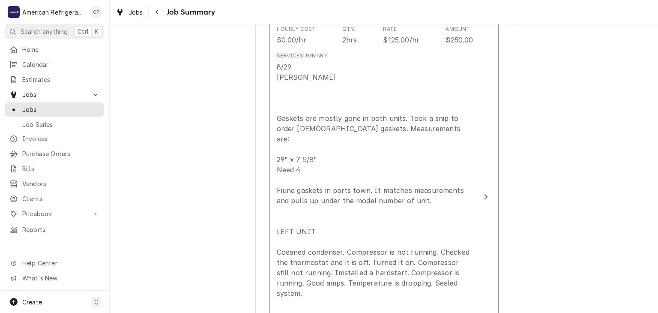
scroll to position [279, 0]
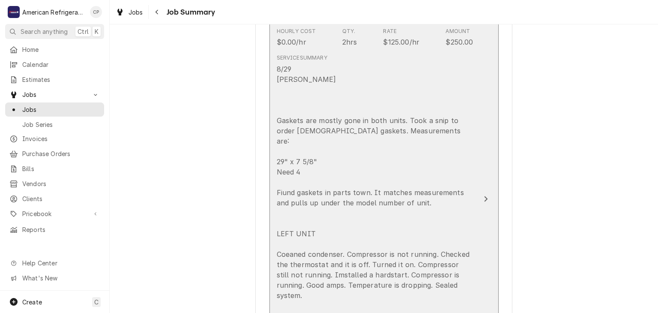
click at [310, 103] on div "8/29 Richard Gaskets are mostly gone in both units. Took a snip to order jew ga…" at bounding box center [375, 244] width 197 height 360
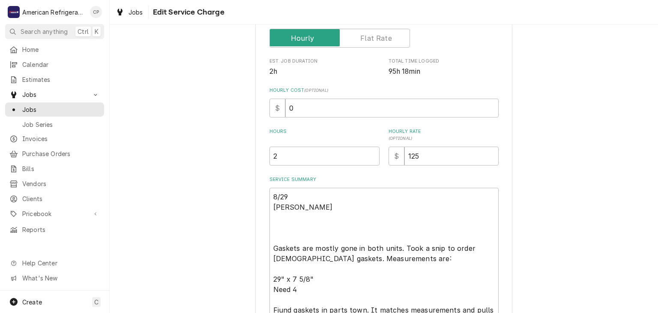
scroll to position [176, 0]
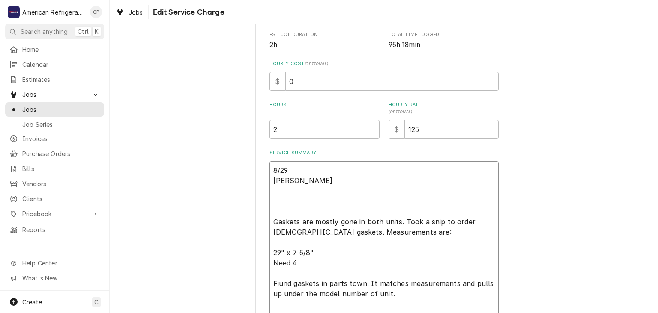
type textarea "x"
type textarea "8/29 Richard Gaskets are mostly gone in both units. Took a snip to order jew ga…"
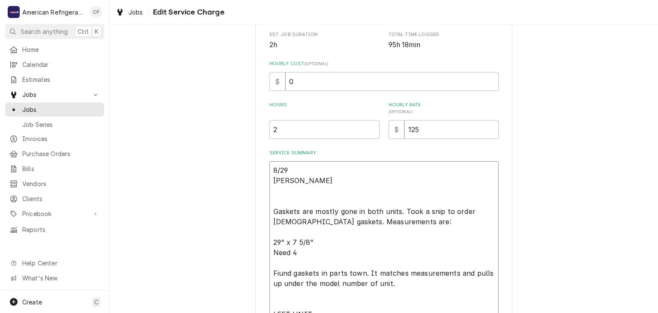
type textarea "x"
type textarea "8/29 Richard Gaskets are mostly gone in both units. Took a snip to order jew ga…"
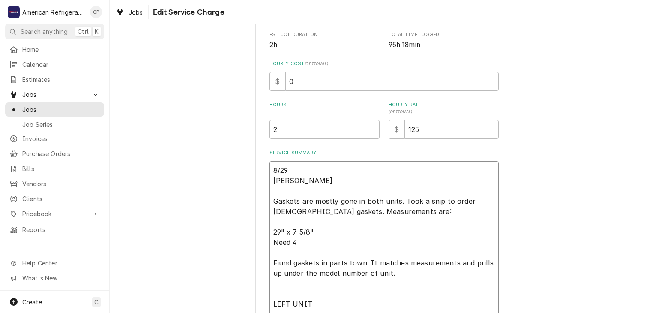
type textarea "x"
type textarea "8/29 Richard Gaskets are mostly gone in both units. Took a snip to order jew ga…"
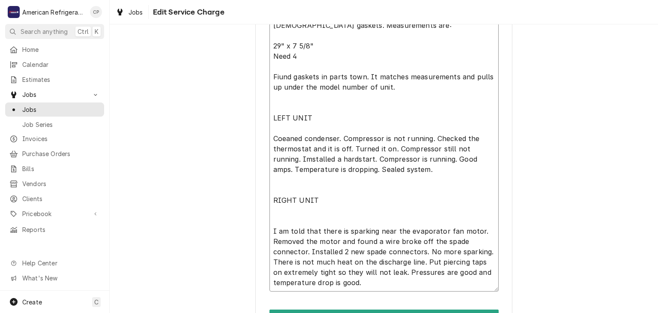
scroll to position [377, 0]
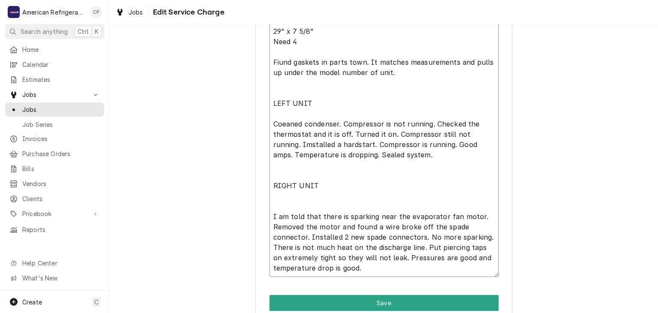
click at [327, 112] on textarea "8/29 Richard Gaskets are mostly gone in both units. Took a snip to order jew ga…" at bounding box center [383, 119] width 229 height 316
click at [298, 84] on textarea "8/29 Richard Gaskets are mostly gone in both units. Took a snip to order jew ga…" at bounding box center [383, 119] width 229 height 316
type textarea "x"
type textarea "8/29 Richard Gaskets are mostly gone in both units. Took a snip to order jew ga…"
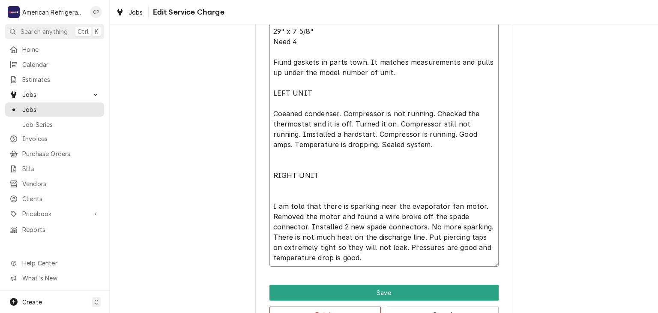
click at [289, 156] on textarea "8/29 Richard Gaskets are mostly gone in both units. Took a snip to order jew ga…" at bounding box center [383, 114] width 229 height 306
type textarea "x"
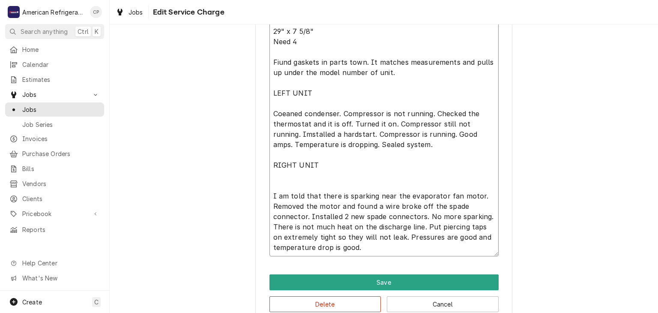
click at [284, 181] on textarea "8/29 Richard Gaskets are mostly gone in both units. Took a snip to order jew ga…" at bounding box center [383, 108] width 229 height 295
type textarea "8/29 Richard Gaskets are mostly gone in both units. Took a snip to order jew ga…"
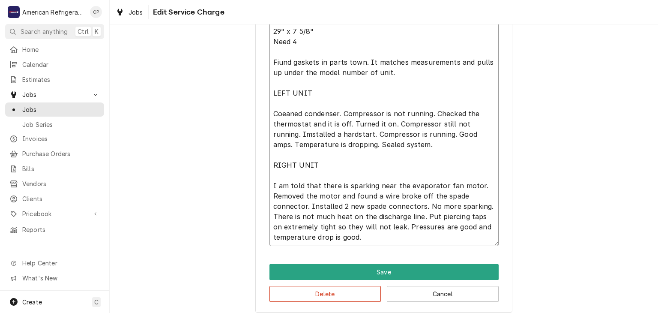
click at [282, 137] on textarea "8/29 Richard Gaskets are mostly gone in both units. Took a snip to order jew ga…" at bounding box center [383, 103] width 229 height 285
type textarea "x"
type textarea "8/29 Richard Gaskets are mostly gone in both units. Took a snip to order jew ga…"
type textarea "x"
type textarea "8/29 Richard Gaskets are mostly gone in both units. Took a snip to order jew ga…"
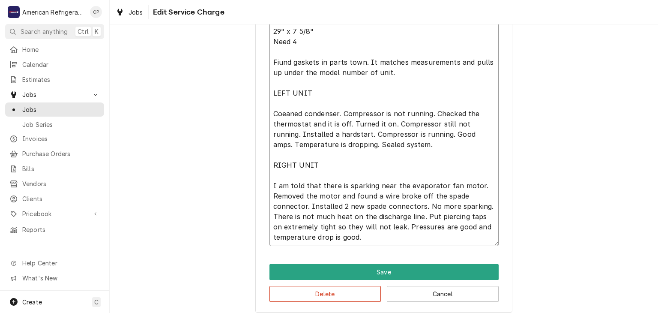
click at [324, 134] on textarea "8/29 Richard Gaskets are mostly gone in both units. Took a snip to order jew ga…" at bounding box center [383, 103] width 229 height 285
type textarea "x"
type textarea "8/29 Richard Gaskets are mostly gone in both units. Took a snip to order jew ga…"
click at [283, 114] on textarea "8/29 Richard Gaskets are mostly gone in both units. Took a snip to order jew ga…" at bounding box center [383, 103] width 229 height 285
type textarea "x"
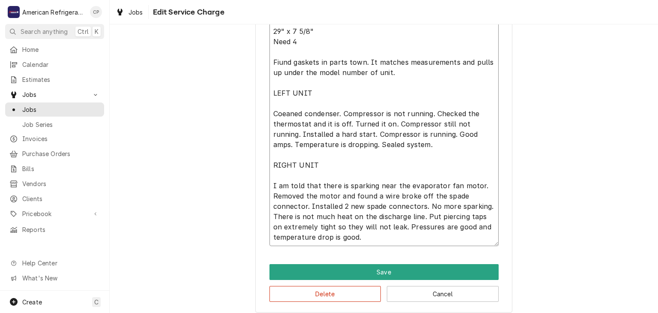
type textarea "8/29 Richard Gaskets are mostly gone in both units. Took a snip to order jew ga…"
type textarea "x"
type textarea "8/29 Richard Gaskets are mostly gone in both units. Took a snip to order jew ga…"
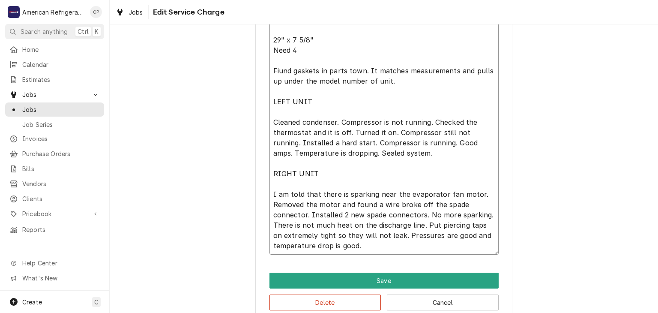
click at [279, 68] on textarea "8/29 Richard Gaskets are mostly gone in both units. Took a snip to order jew ga…" at bounding box center [383, 111] width 229 height 285
type textarea "x"
type textarea "8/29 Richard Gaskets are mostly gone in both units. Took a snip to order jew ga…"
type textarea "x"
type textarea "8/29 Richard Gaskets are mostly gone in both units. Took a snip to order jew ga…"
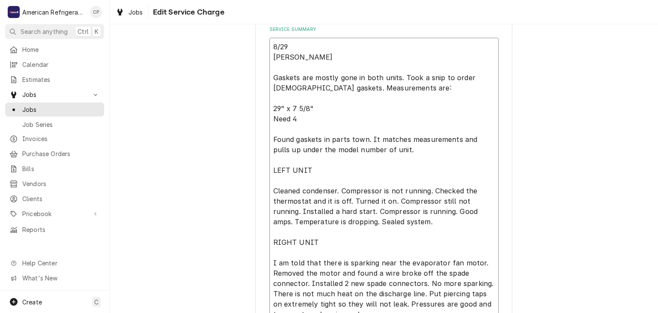
scroll to position [289, 0]
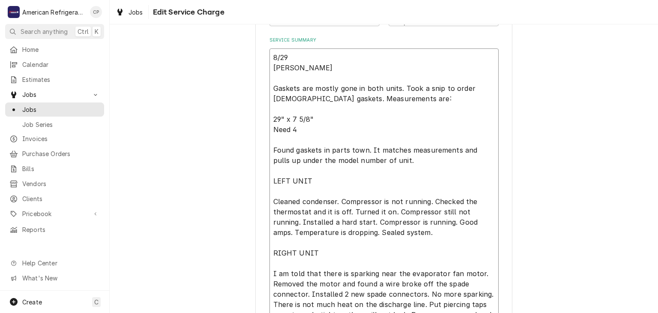
click at [472, 90] on textarea "8/29 Richard Gaskets are mostly gone in both units. Took a snip to order jew ga…" at bounding box center [383, 190] width 229 height 285
type textarea "x"
type textarea "8/29 Richard Gaskets are mostly gone in both units. Took a snip to order ew gas…"
type textarea "x"
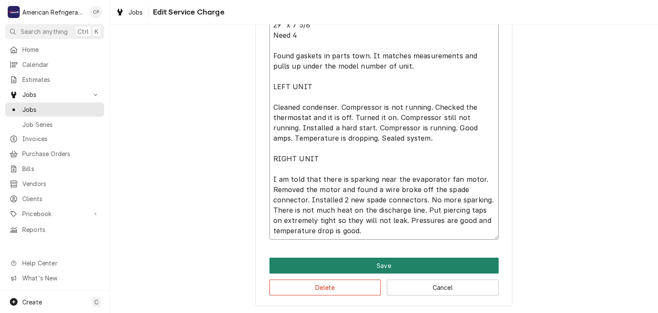
type textarea "8/29 Richard Gaskets are mostly gone in both units. Took a snip to order new ga…"
click at [322, 266] on button "Save" at bounding box center [383, 265] width 229 height 16
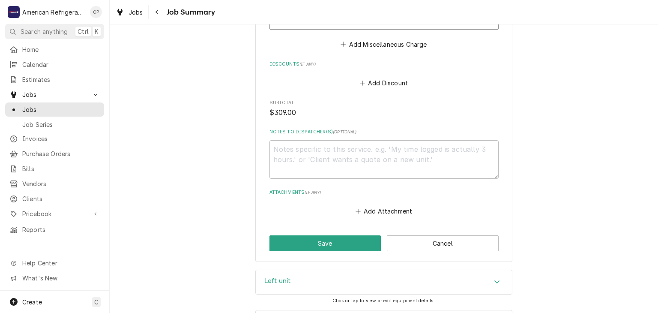
scroll to position [923, 0]
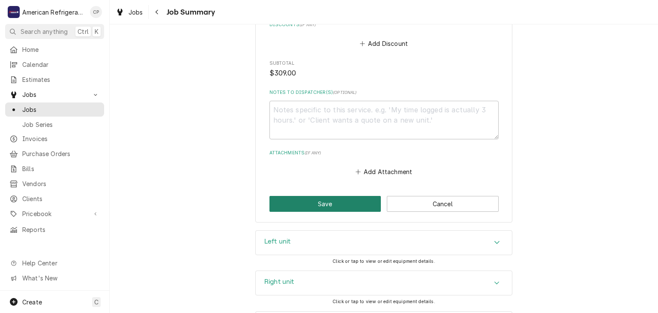
click at [315, 196] on button "Save" at bounding box center [325, 204] width 112 height 16
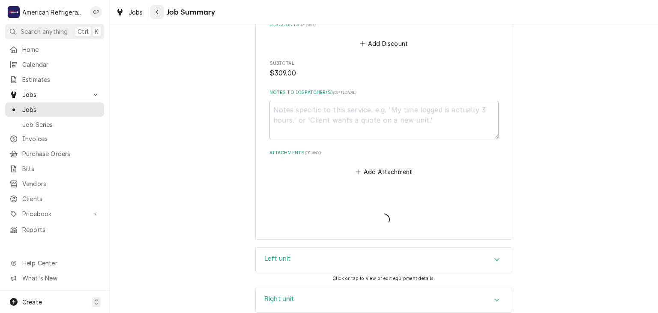
type textarea "x"
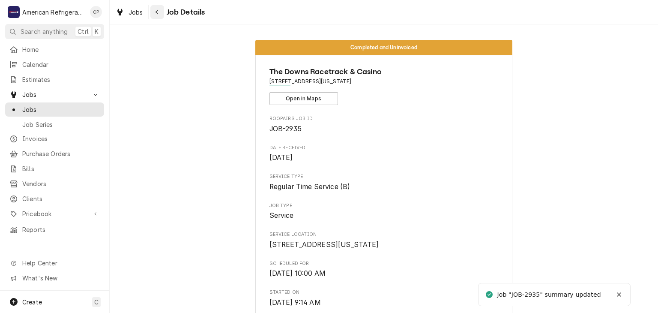
click at [156, 17] on button "Navigate back" at bounding box center [157, 12] width 14 height 14
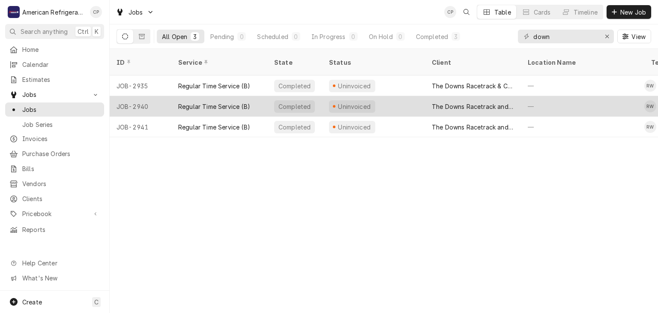
click at [238, 102] on div "Regular Time Service (B)" at bounding box center [214, 106] width 72 height 9
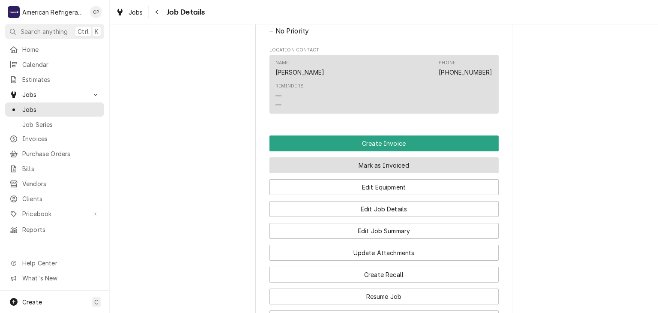
scroll to position [474, 0]
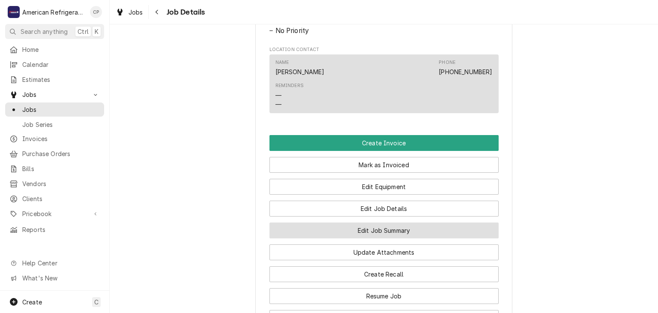
click at [342, 232] on button "Edit Job Summary" at bounding box center [383, 230] width 229 height 16
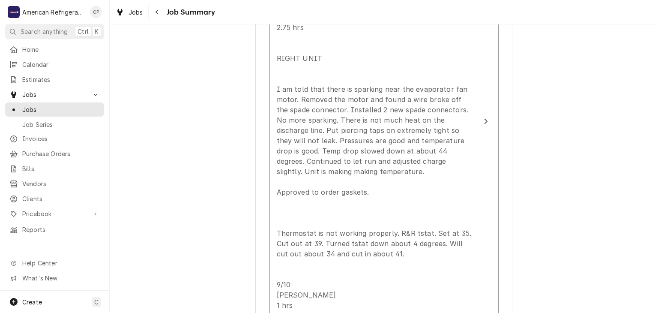
scroll to position [351, 0]
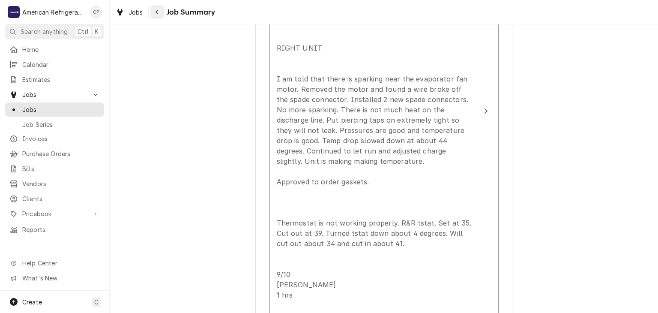
click at [153, 10] on div "Navigate back" at bounding box center [157, 12] width 9 height 9
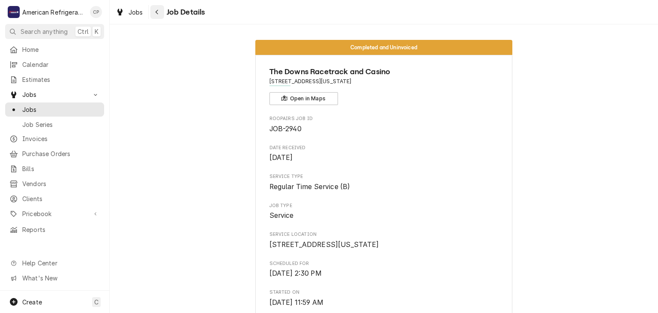
click at [159, 17] on button "Navigate back" at bounding box center [157, 12] width 14 height 14
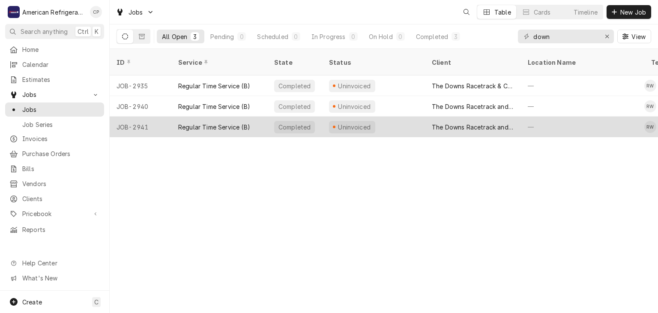
click at [243, 122] on div "Regular Time Service (B)" at bounding box center [214, 126] width 72 height 9
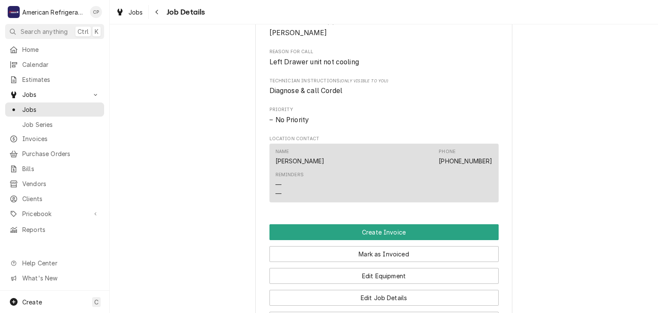
scroll to position [534, 0]
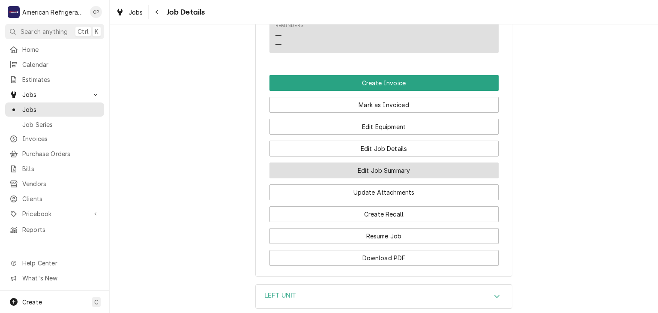
click at [348, 176] on button "Edit Job Summary" at bounding box center [383, 170] width 229 height 16
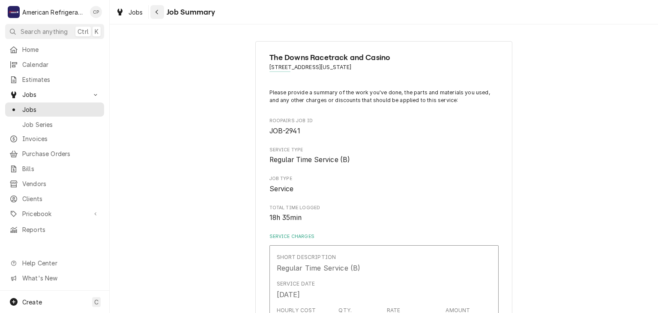
click at [155, 15] on div "Navigate back" at bounding box center [157, 12] width 9 height 9
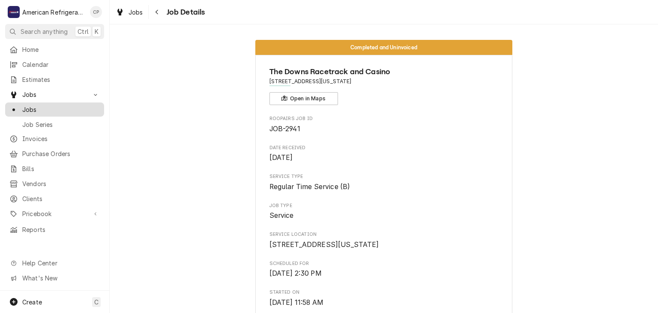
click at [89, 108] on span "Jobs" at bounding box center [60, 109] width 77 height 9
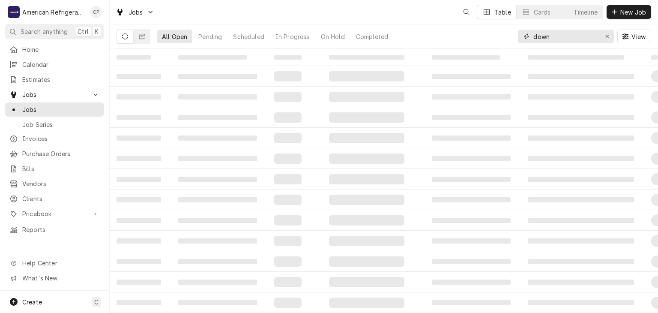
click at [582, 40] on input "down" at bounding box center [565, 37] width 64 height 14
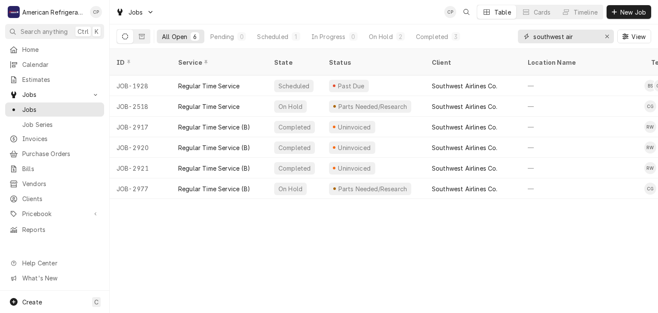
click at [573, 40] on input "southwest air" at bounding box center [565, 37] width 64 height 14
click at [568, 32] on input "southwest air" at bounding box center [565, 37] width 64 height 14
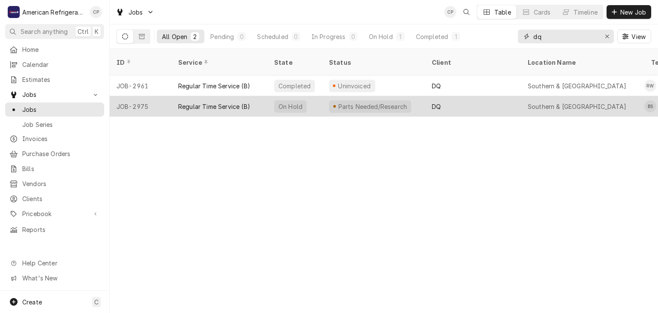
type input "dq"
click at [204, 102] on div "Regular Time Service (B)" at bounding box center [214, 106] width 72 height 9
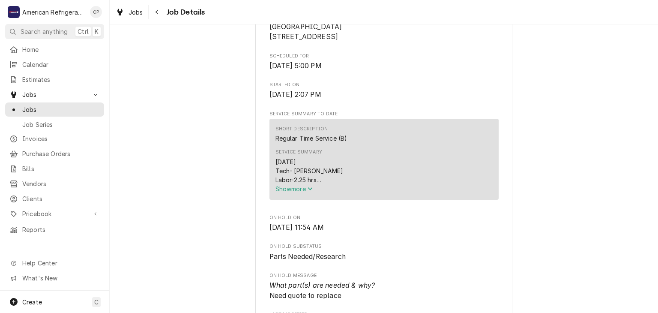
click at [305, 192] on span "Show more" at bounding box center [294, 188] width 38 height 7
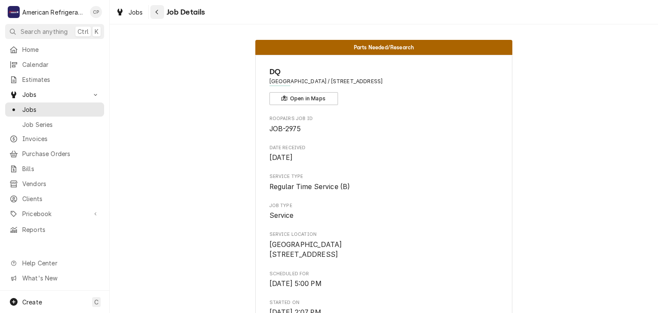
click at [158, 14] on icon "Navigate back" at bounding box center [157, 12] width 4 height 6
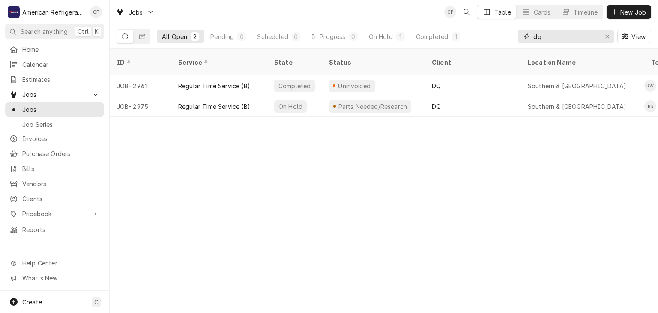
click at [571, 34] on input "dq" at bounding box center [565, 37] width 64 height 14
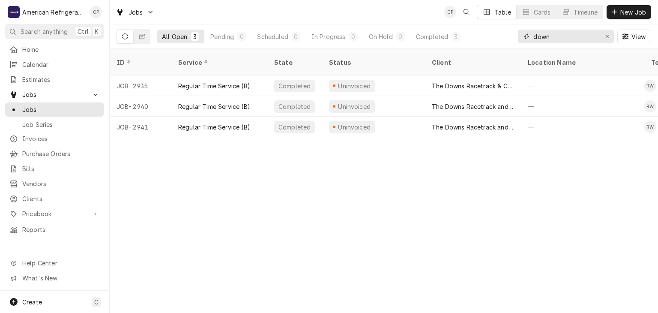
type input "down"
drag, startPoint x: 212, startPoint y: 126, endPoint x: 292, endPoint y: 128, distance: 79.7
click at [292, 128] on div "ID Service State Status Client Location Name Techs Labels Job Type Priority Dat…" at bounding box center [384, 181] width 548 height 264
click at [303, 126] on div "ID Service State Status Client Location Name Techs Labels Job Type Priority Dat…" at bounding box center [384, 181] width 548 height 264
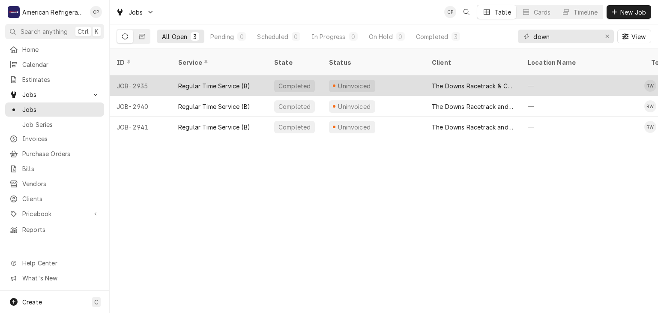
click at [155, 77] on div "JOB-2935" at bounding box center [141, 85] width 62 height 21
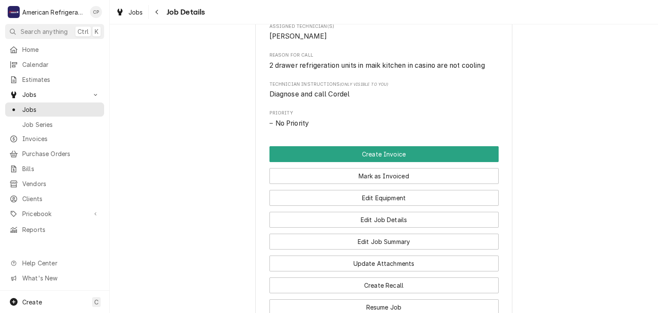
scroll to position [383, 0]
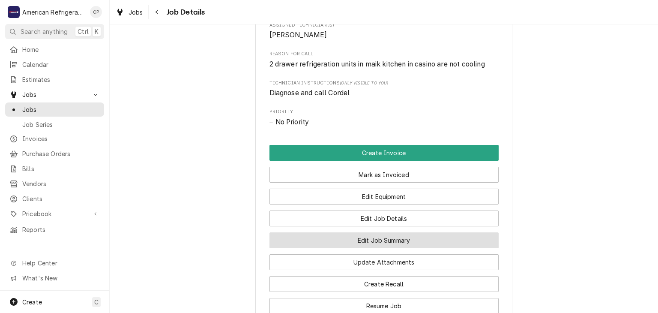
click at [318, 247] on button "Edit Job Summary" at bounding box center [383, 240] width 229 height 16
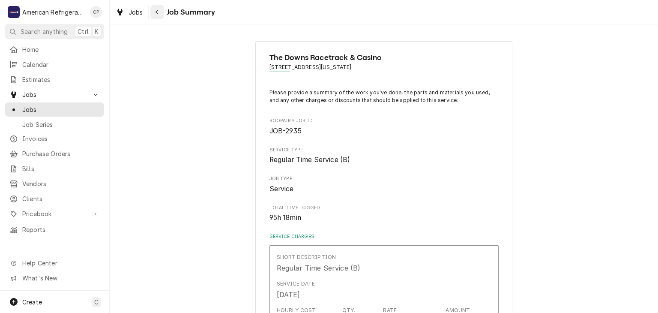
click at [156, 15] on div "Navigate back" at bounding box center [157, 12] width 9 height 9
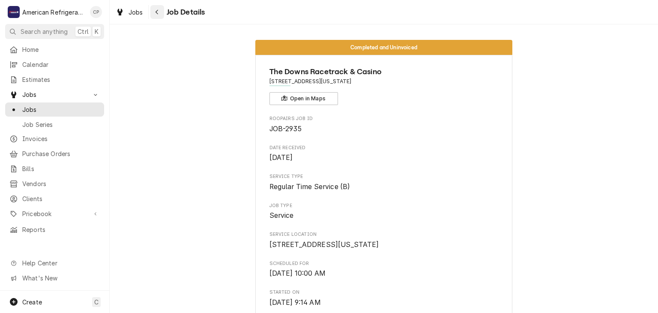
click at [160, 16] on div "Navigate back" at bounding box center [157, 12] width 9 height 9
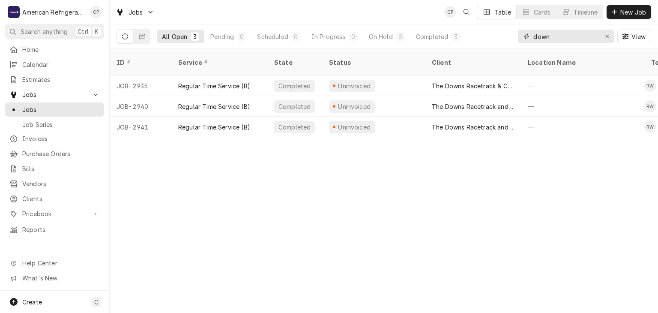
click at [560, 38] on input "down" at bounding box center [565, 37] width 64 height 14
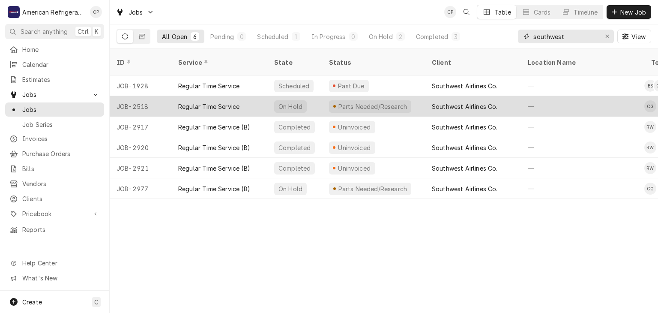
type input "southwest"
click at [152, 96] on div "JOB-2518" at bounding box center [141, 106] width 62 height 21
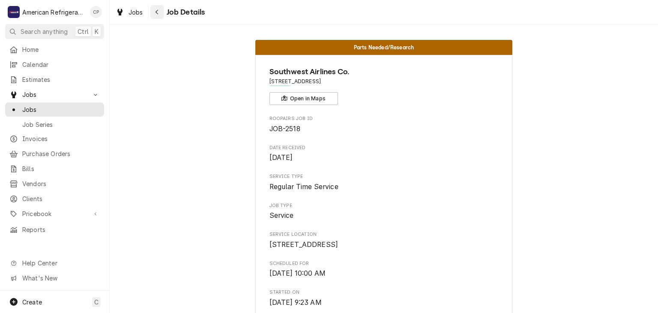
click at [155, 15] on icon "Navigate back" at bounding box center [157, 12] width 4 height 6
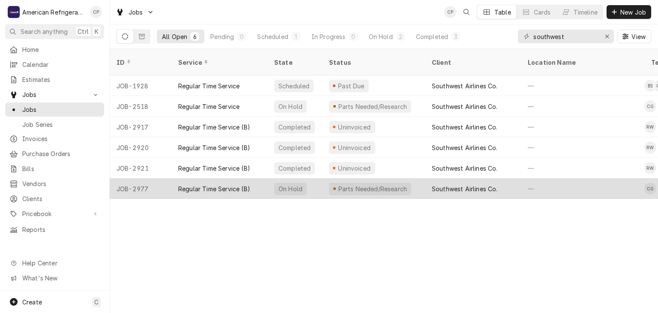
click at [169, 178] on div "JOB-2977" at bounding box center [141, 188] width 62 height 21
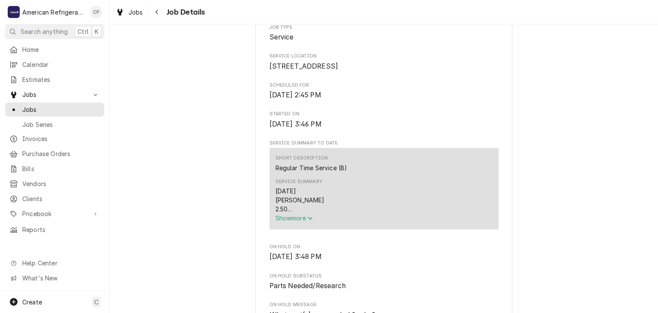
scroll to position [195, 0]
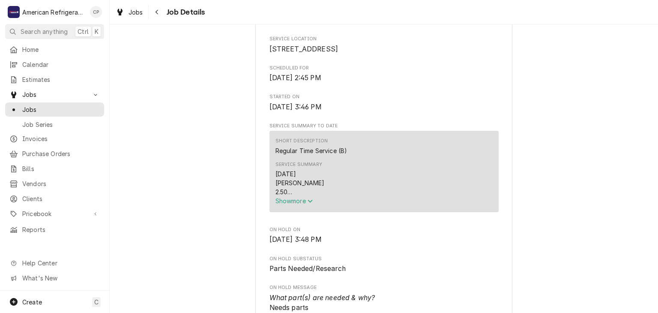
click at [310, 204] on icon "Service Summary" at bounding box center [309, 201] width 5 height 6
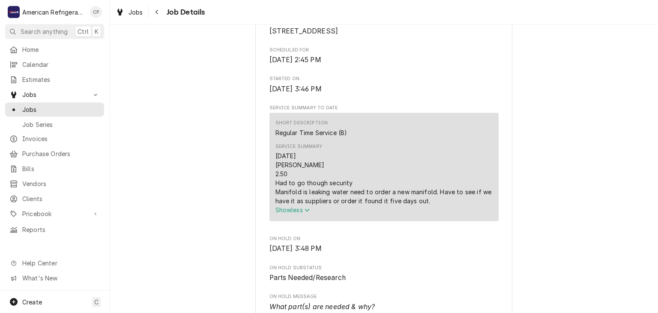
scroll to position [363, 0]
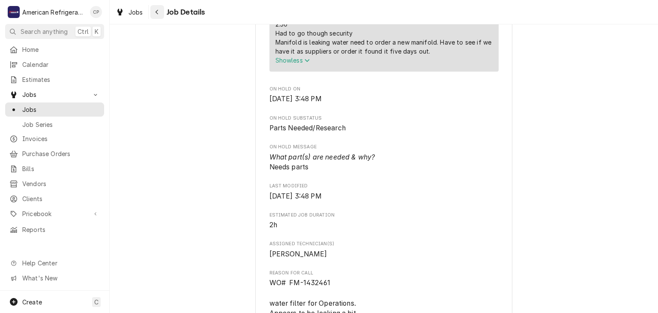
drag, startPoint x: 157, startPoint y: 12, endPoint x: 158, endPoint y: 18, distance: 5.4
click at [157, 13] on icon "Navigate back" at bounding box center [157, 12] width 4 height 6
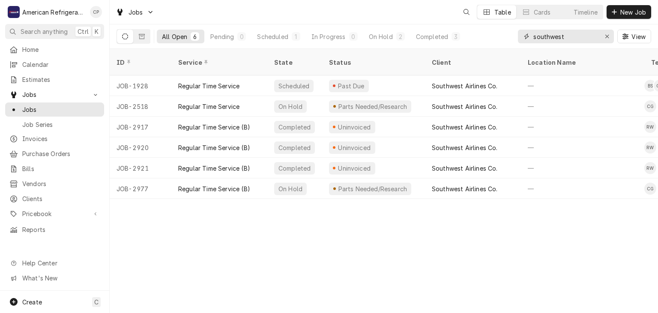
click at [577, 37] on input "southwest" at bounding box center [565, 37] width 64 height 14
click at [578, 36] on input "southwest" at bounding box center [565, 37] width 64 height 14
type input "2878"
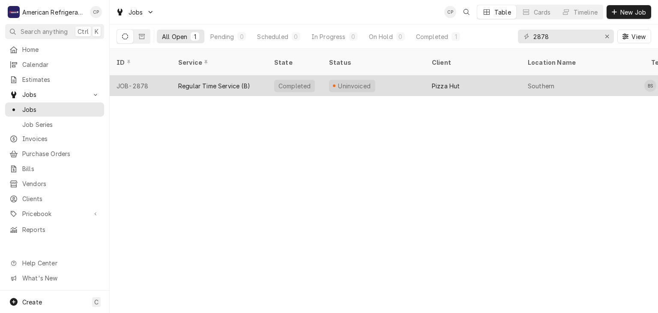
click at [209, 81] on div "Regular Time Service (B)" at bounding box center [214, 85] width 72 height 9
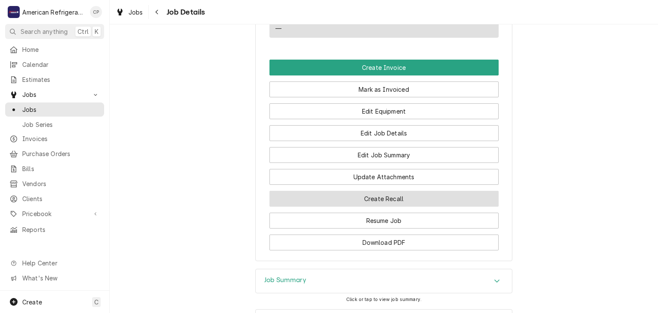
scroll to position [580, 0]
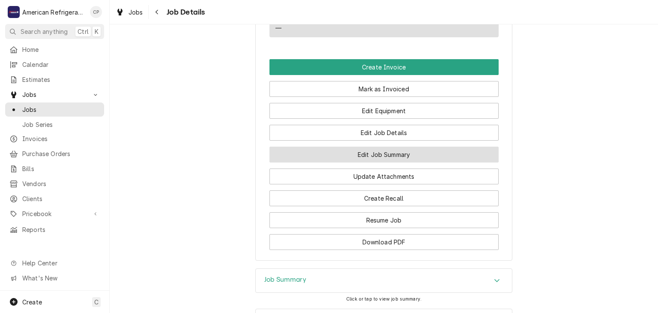
click at [337, 162] on button "Edit Job Summary" at bounding box center [383, 154] width 229 height 16
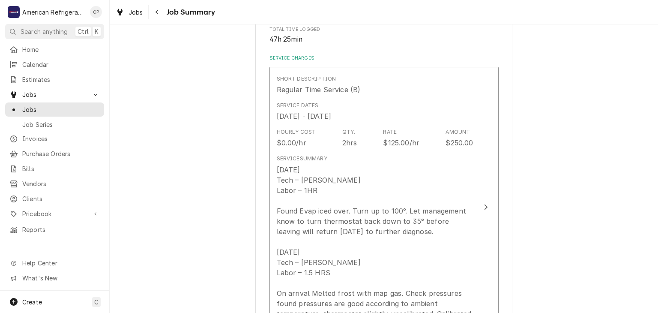
scroll to position [19, 0]
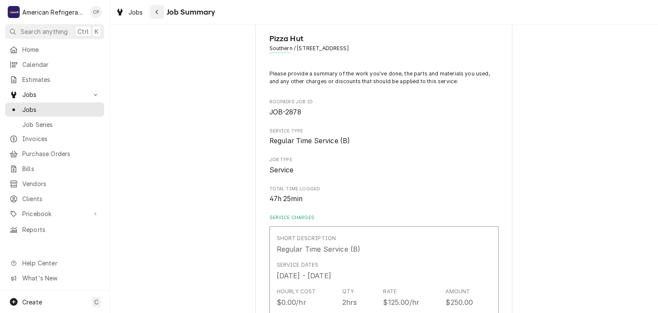
click at [161, 16] on button "Navigate back" at bounding box center [157, 12] width 14 height 14
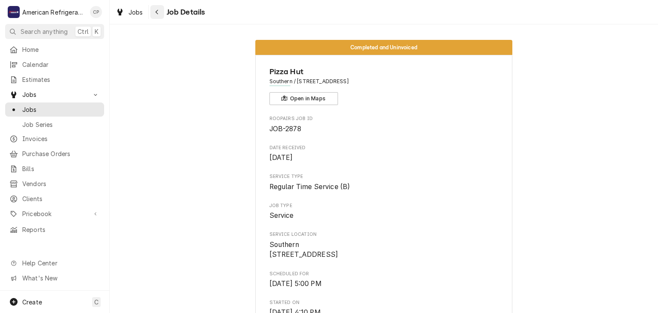
click at [158, 15] on icon "Navigate back" at bounding box center [157, 12] width 4 height 6
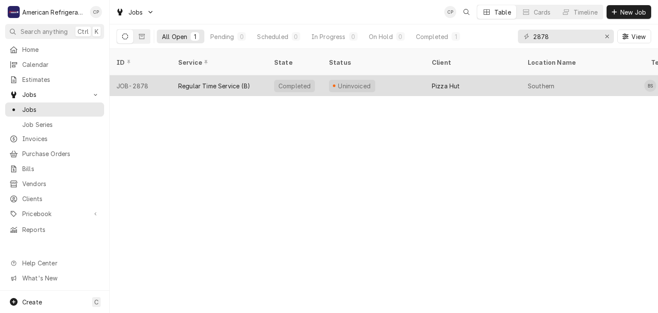
click at [184, 75] on div "Regular Time Service (B)" at bounding box center [219, 85] width 96 height 21
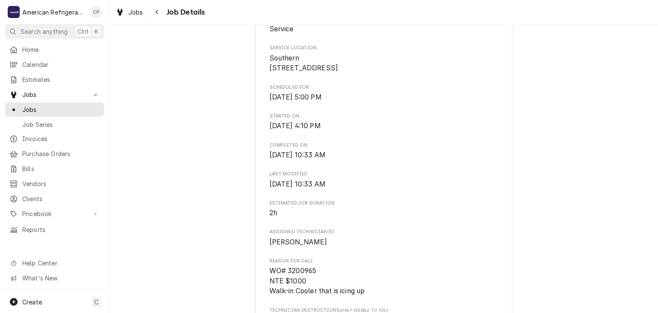
scroll to position [243, 0]
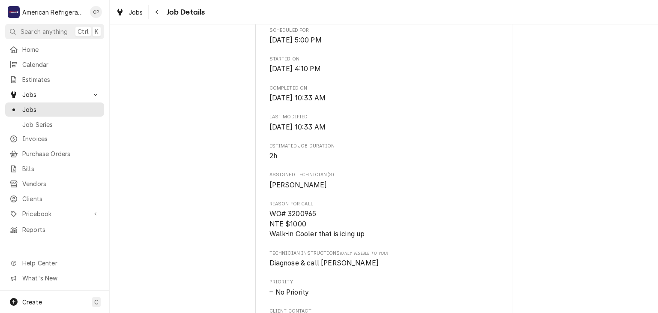
click at [297, 221] on span "WO# 3200965 NTE $1000 Walk-in Cooler that is icing up" at bounding box center [316, 223] width 95 height 28
copy span "3200965"
click at [203, 160] on div "Completed and Uninvoiced Pizza Hut Southern / 2608 Southern Blvd SE, Rio Rancho…" at bounding box center [384, 197] width 548 height 815
click at [302, 224] on span "WO# 3200965 NTE $1000 Walk-in Cooler that is icing up" at bounding box center [316, 223] width 95 height 28
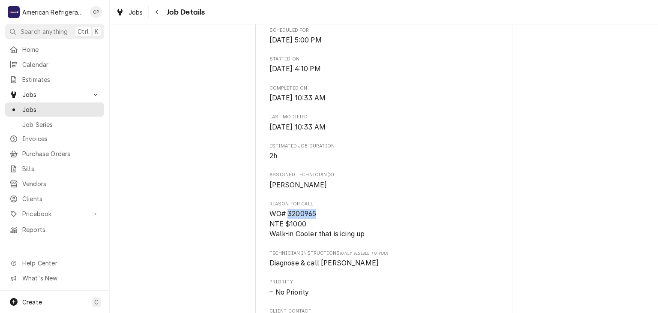
click at [302, 224] on span "WO# 3200965 NTE $1000 Walk-in Cooler that is icing up" at bounding box center [316, 223] width 95 height 28
copy span "3200965"
click at [173, 197] on div "Completed and Uninvoiced Pizza Hut Southern / 2608 Southern Blvd SE, Rio Rancho…" at bounding box center [384, 197] width 548 height 815
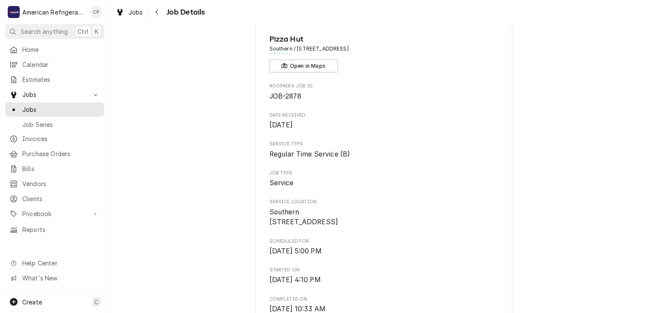
scroll to position [0, 0]
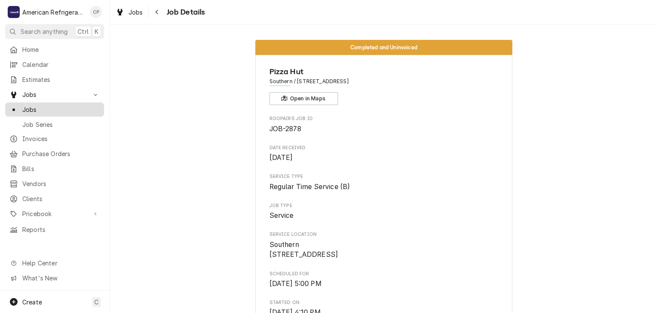
click at [73, 105] on span "Jobs" at bounding box center [60, 109] width 77 height 9
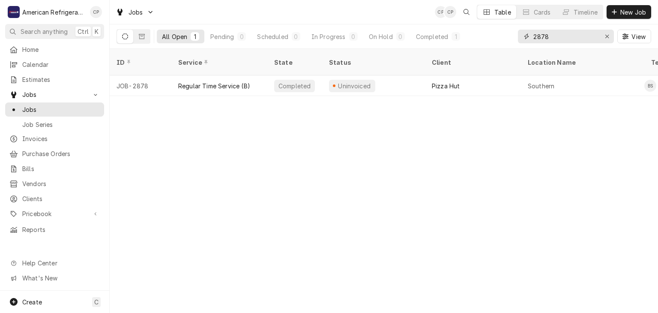
click at [557, 39] on input "2878" at bounding box center [565, 37] width 64 height 14
type input "s"
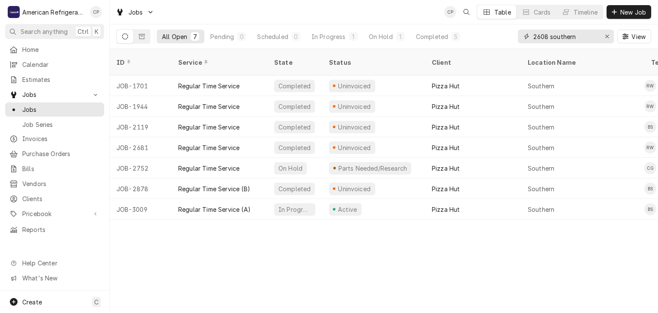
type input "2608 southern"
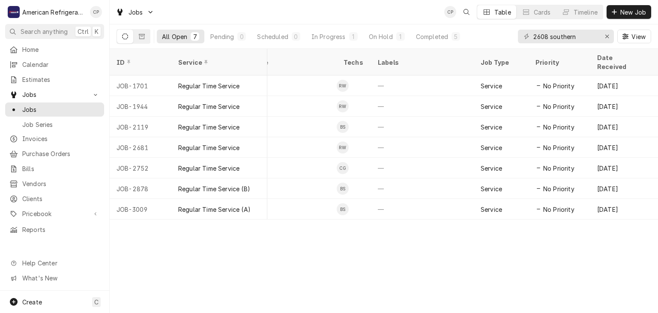
scroll to position [0, 307]
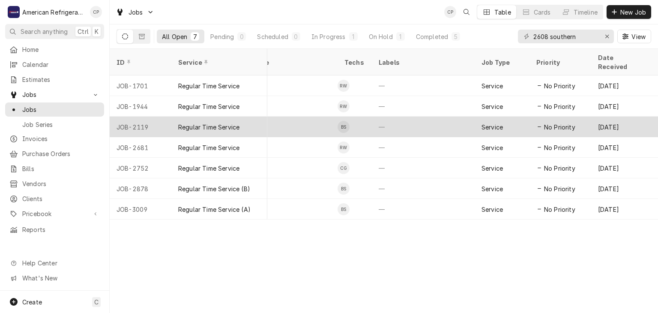
click at [304, 117] on div "Southern" at bounding box center [275, 126] width 123 height 21
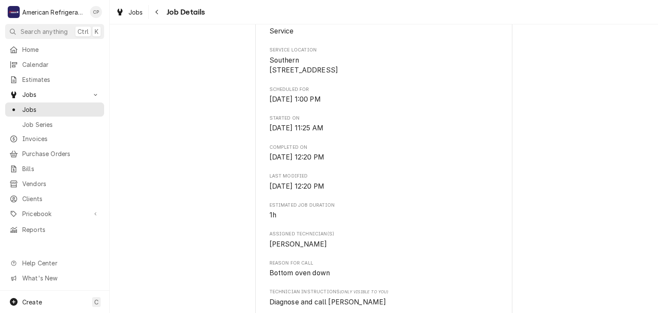
scroll to position [214, 0]
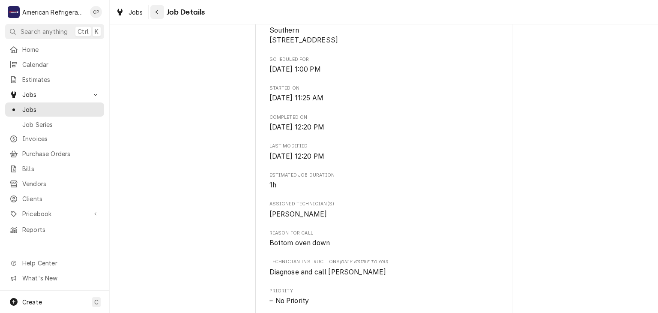
click at [159, 13] on div "Navigate back" at bounding box center [157, 12] width 9 height 9
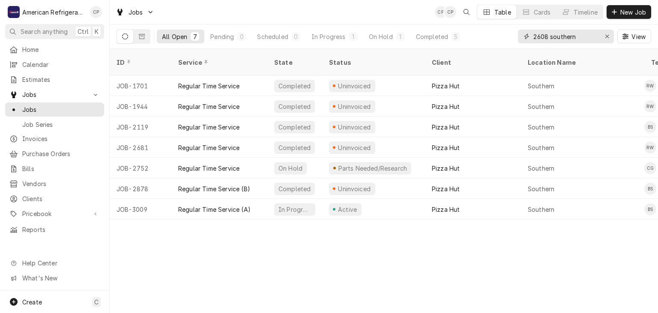
click at [575, 34] on input "2608 southern" at bounding box center [565, 37] width 64 height 14
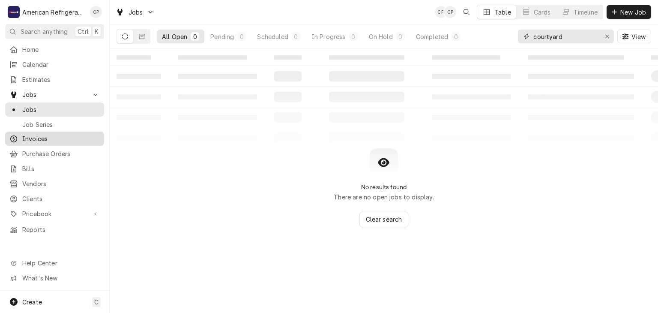
type input "courtyard"
click at [73, 134] on span "Invoices" at bounding box center [60, 138] width 77 height 9
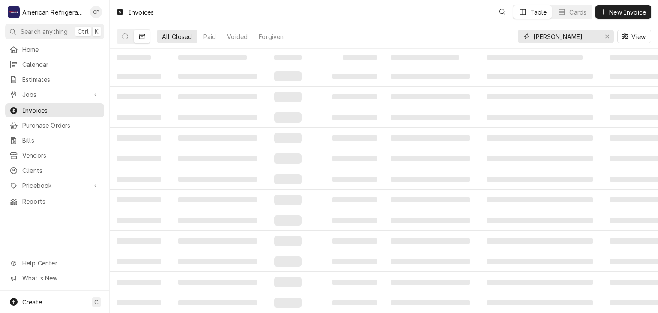
click at [565, 35] on input "luca" at bounding box center [565, 37] width 64 height 14
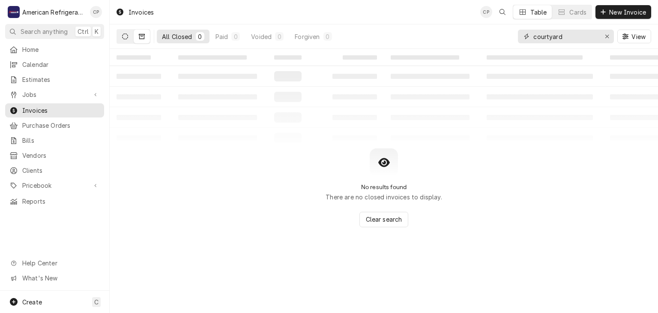
type input "courtyard"
click at [123, 36] on icon "Dynamic Content Wrapper" at bounding box center [125, 36] width 6 height 6
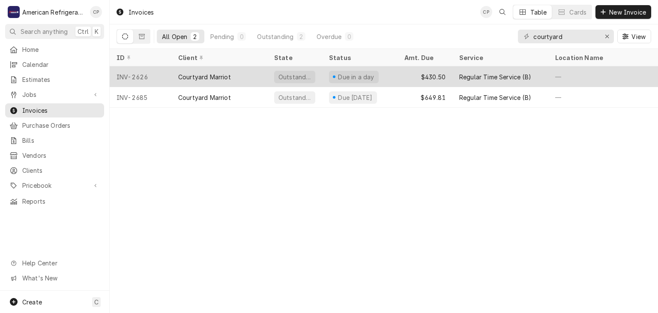
click at [167, 77] on div "INV-2626" at bounding box center [141, 76] width 62 height 21
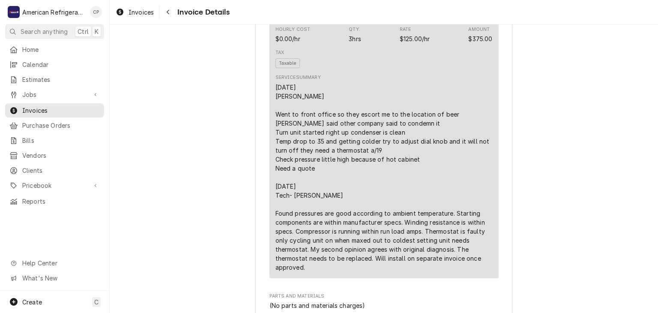
scroll to position [542, 0]
click at [167, 13] on icon "Navigate back" at bounding box center [168, 12] width 3 height 5
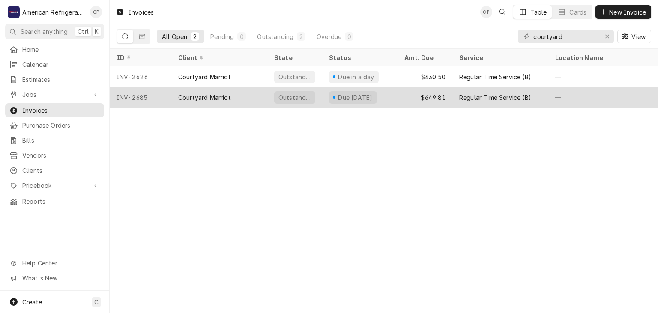
click at [182, 93] on div "Courtyard Marriot" at bounding box center [204, 97] width 53 height 9
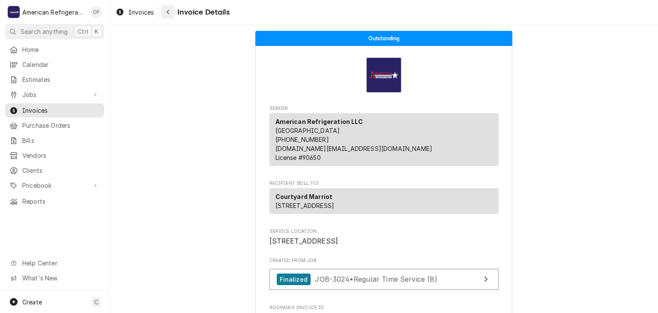
click at [168, 15] on div "Navigate back" at bounding box center [168, 12] width 9 height 9
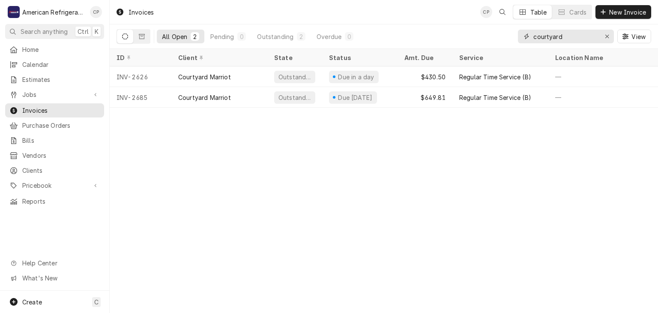
click at [560, 39] on input "courtyard" at bounding box center [565, 37] width 64 height 14
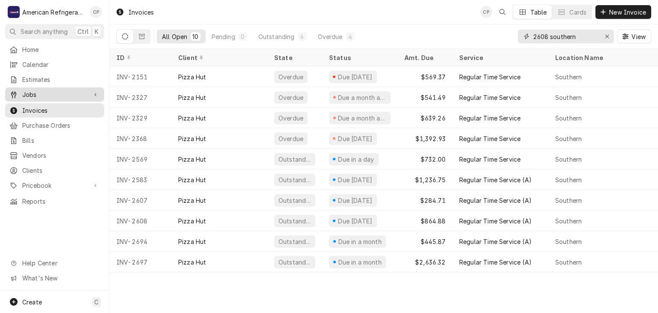
type input "2608 southern"
click at [63, 97] on link "Jobs" at bounding box center [54, 94] width 99 height 14
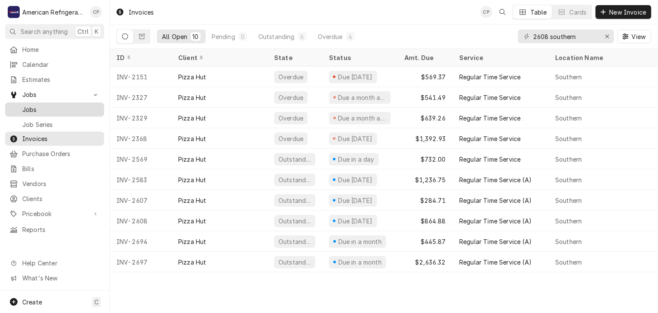
click at [62, 105] on span "Jobs" at bounding box center [60, 109] width 77 height 9
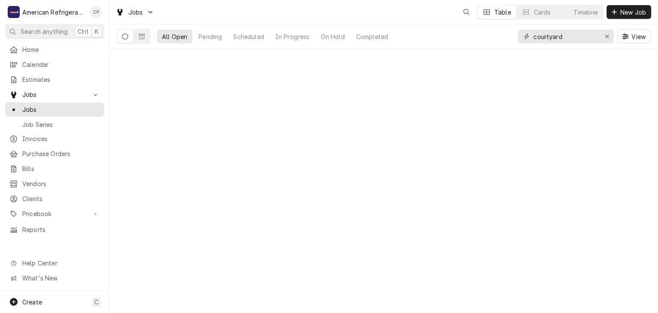
click at [576, 36] on input "courtyard" at bounding box center [565, 37] width 64 height 14
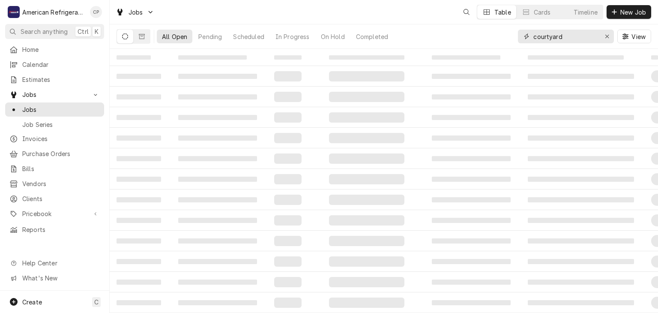
click at [576, 36] on input "courtyard" at bounding box center [565, 37] width 64 height 14
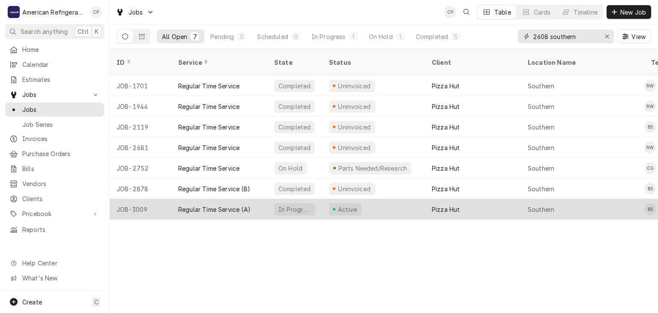
type input "2608 southern"
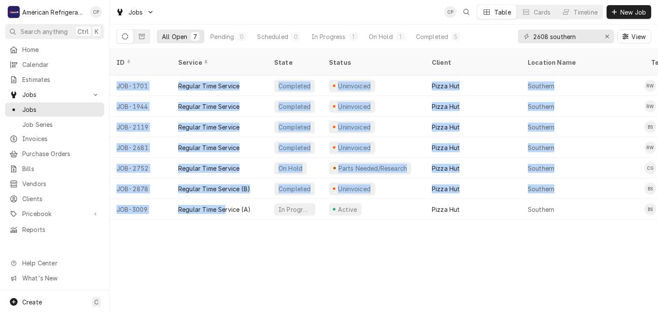
drag, startPoint x: 225, startPoint y: 203, endPoint x: 323, endPoint y: 209, distance: 98.7
click at [322, 209] on div "ID Service State Status Client Location Name Techs Labels Job Type Priority Dat…" at bounding box center [384, 181] width 548 height 264
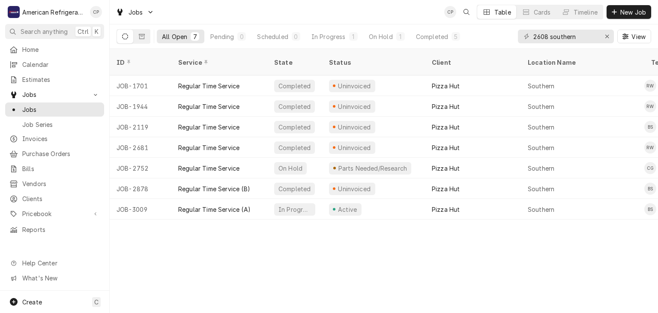
click at [321, 227] on div "ID Service State Status Client Location Name Techs Labels Job Type Priority Dat…" at bounding box center [384, 181] width 548 height 264
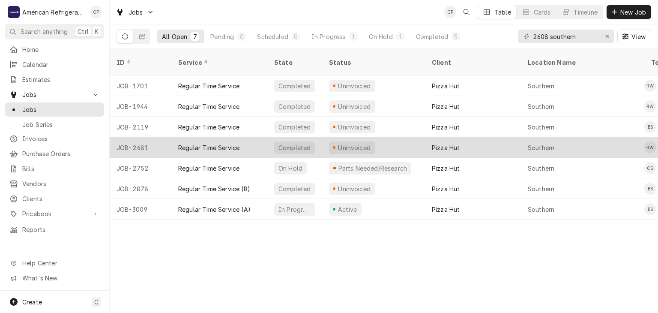
click at [133, 137] on div "JOB-2681" at bounding box center [141, 147] width 62 height 21
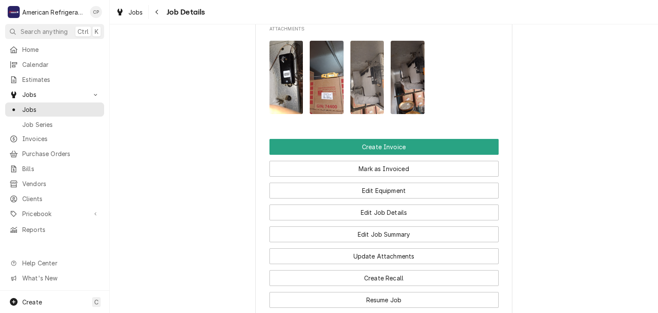
scroll to position [614, 0]
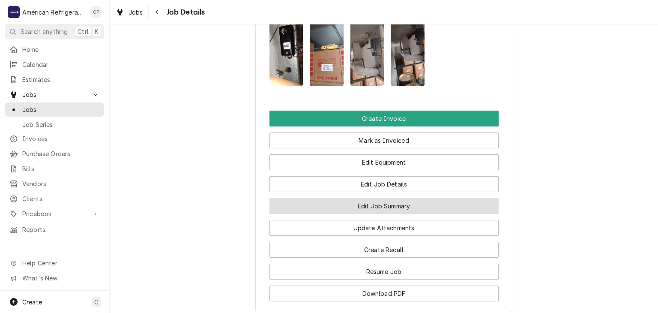
click at [329, 214] on button "Edit Job Summary" at bounding box center [383, 206] width 229 height 16
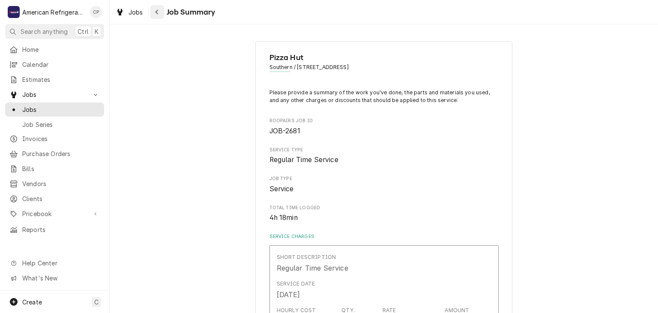
click at [160, 15] on div "Navigate back" at bounding box center [157, 12] width 9 height 9
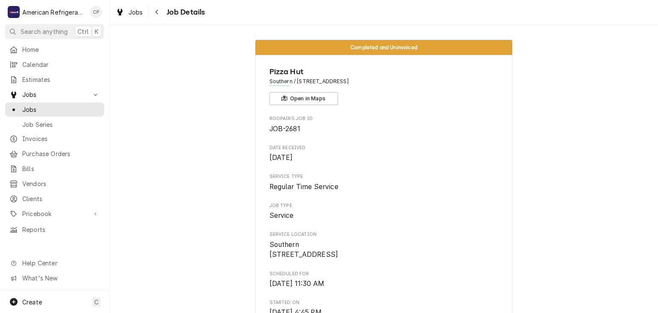
click at [164, 14] on span "Job Details" at bounding box center [184, 12] width 41 height 12
click at [158, 15] on icon "Navigate back" at bounding box center [157, 12] width 4 height 6
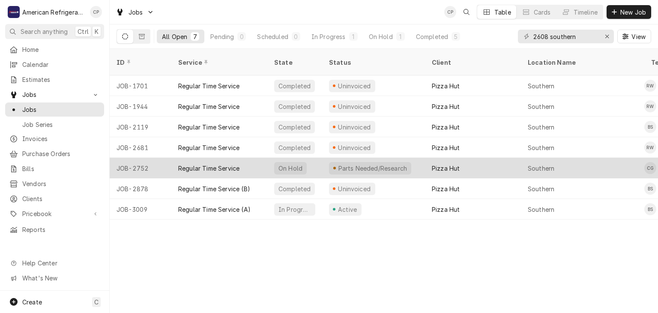
click at [231, 164] on div "Regular Time Service" at bounding box center [208, 168] width 61 height 9
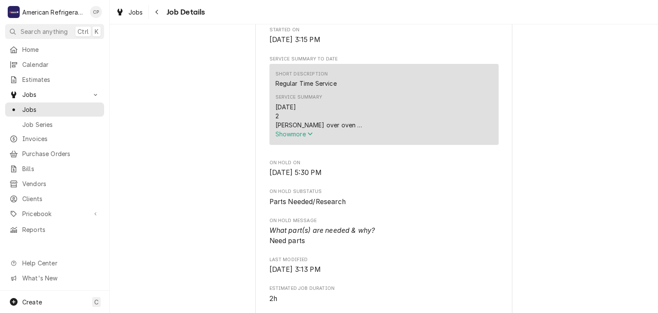
scroll to position [266, 0]
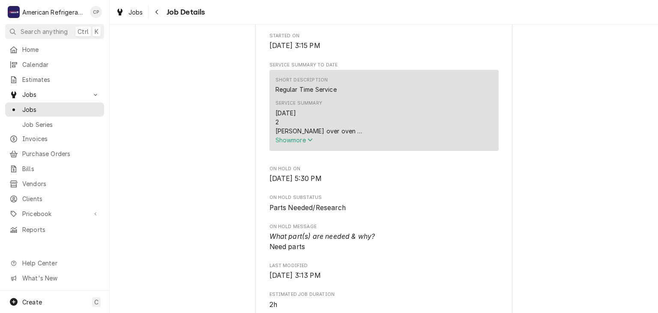
click at [304, 144] on button "Show more" at bounding box center [383, 139] width 217 height 9
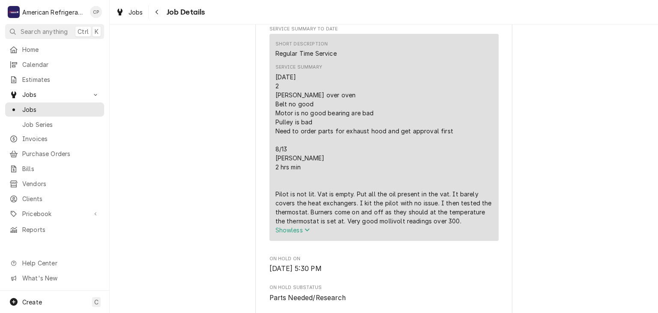
scroll to position [296, 0]
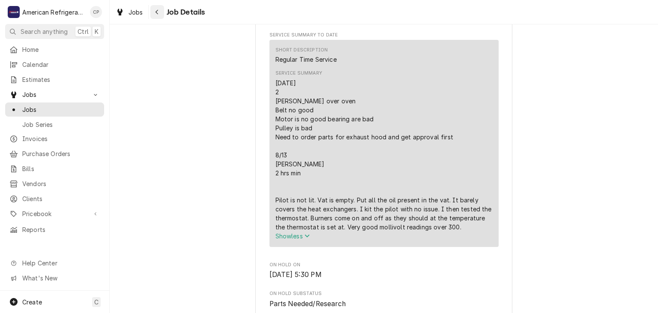
click at [161, 18] on button "Navigate back" at bounding box center [157, 12] width 14 height 14
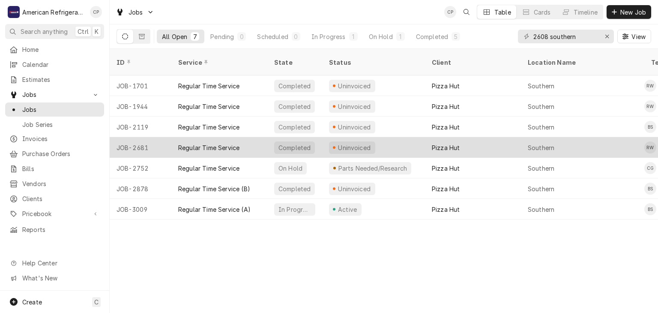
click at [214, 143] on div "Regular Time Service" at bounding box center [208, 147] width 61 height 9
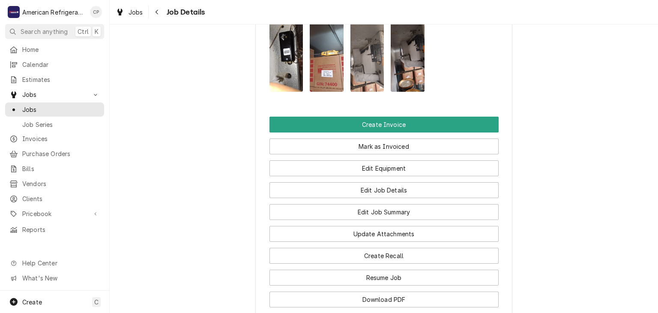
scroll to position [601, 0]
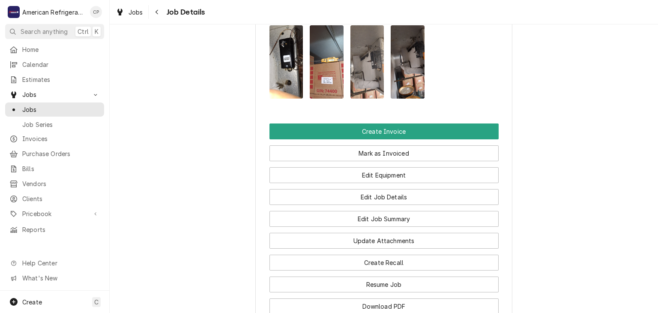
click at [288, 85] on img "Attachments" at bounding box center [286, 61] width 34 height 73
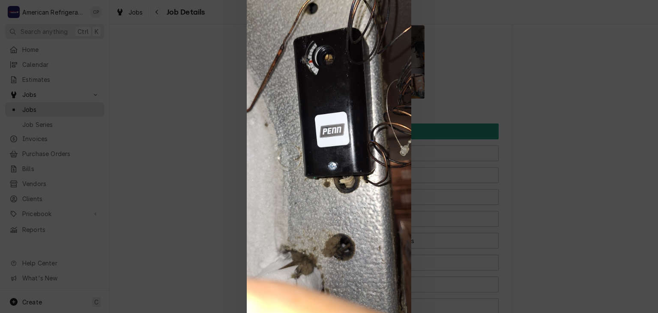
drag, startPoint x: 207, startPoint y: 125, endPoint x: 256, endPoint y: 104, distance: 53.0
click at [207, 124] on div at bounding box center [329, 156] width 658 height 313
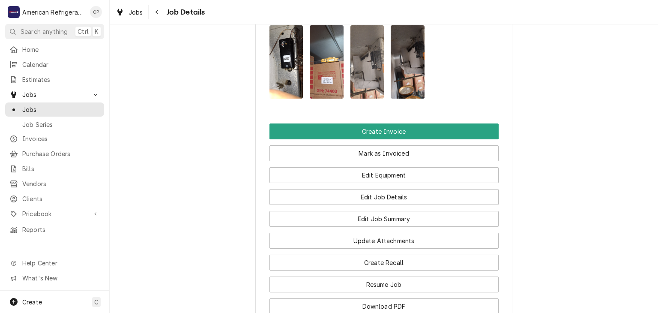
click at [328, 81] on img "Attachments" at bounding box center [327, 61] width 34 height 73
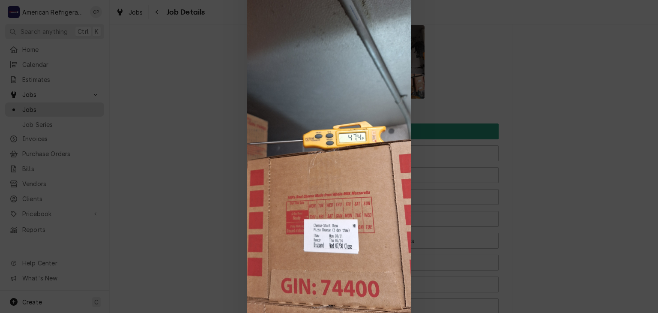
click at [172, 97] on div at bounding box center [329, 156] width 658 height 313
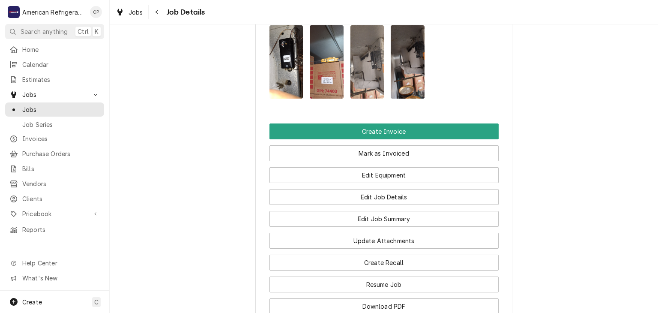
click at [355, 80] on img "Attachments" at bounding box center [367, 61] width 34 height 73
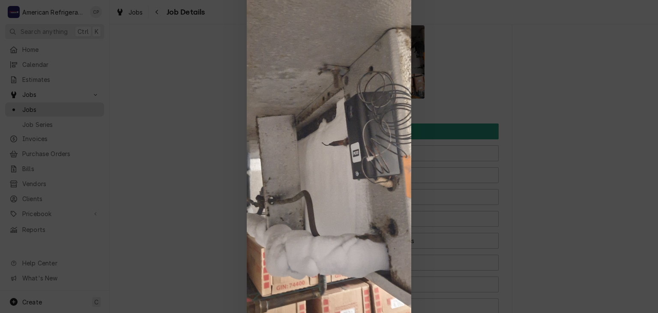
click at [188, 104] on div at bounding box center [329, 156] width 658 height 313
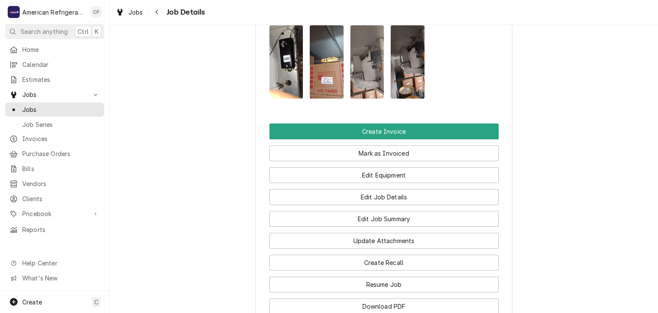
click at [392, 79] on img "Attachments" at bounding box center [407, 61] width 34 height 73
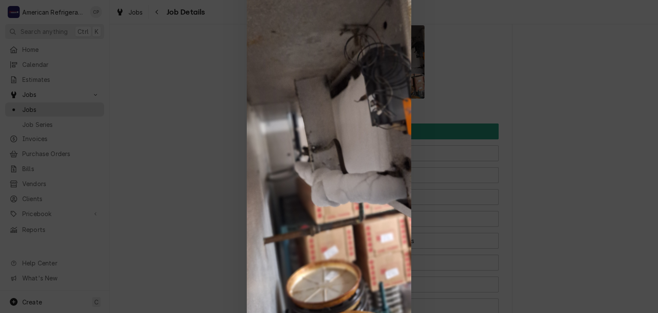
click at [214, 98] on div at bounding box center [329, 156] width 658 height 313
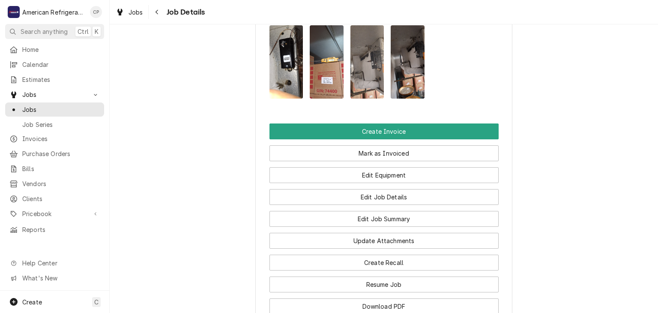
click at [361, 88] on img "Attachments" at bounding box center [367, 61] width 34 height 73
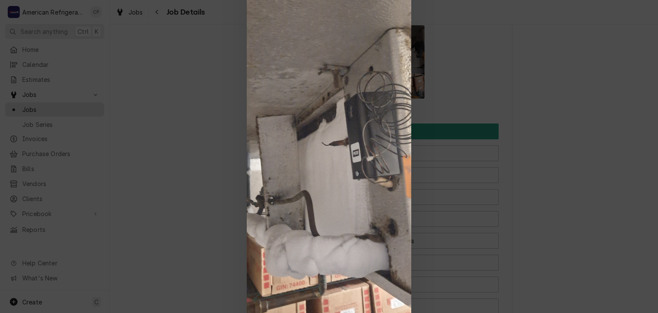
click at [219, 96] on div at bounding box center [329, 156] width 658 height 313
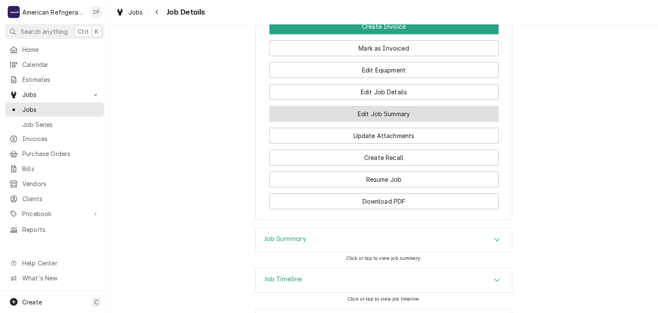
scroll to position [707, 0]
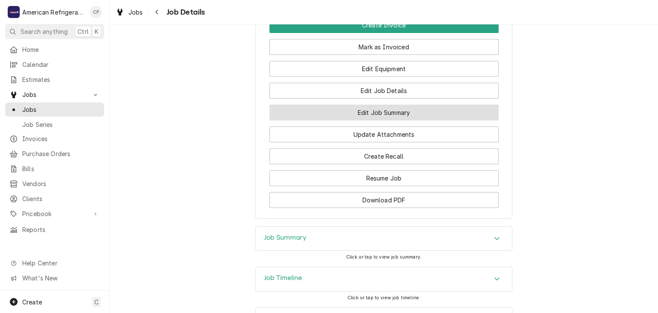
click at [319, 117] on button "Edit Job Summary" at bounding box center [383, 112] width 229 height 16
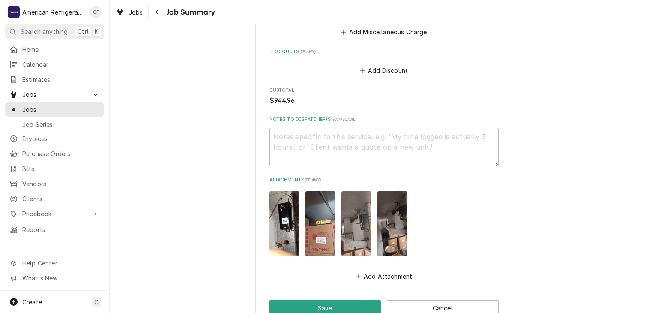
scroll to position [1334, 0]
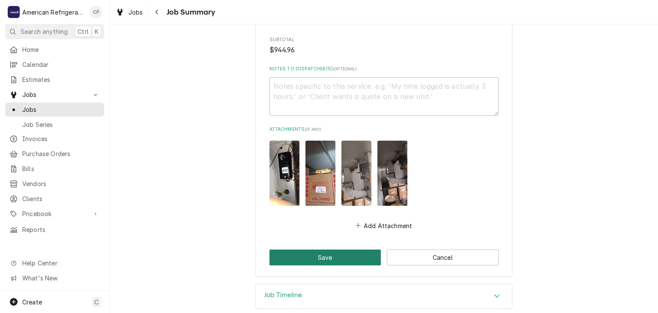
click at [300, 249] on button "Save" at bounding box center [325, 257] width 112 height 16
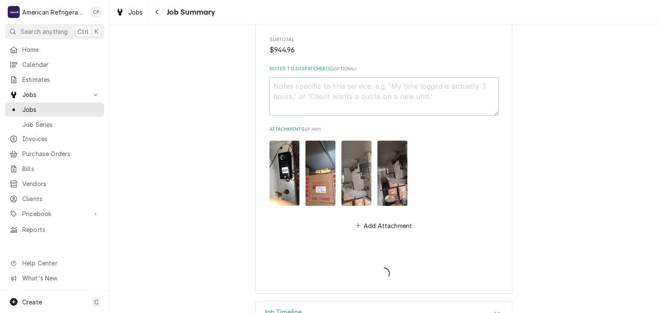
type textarea "x"
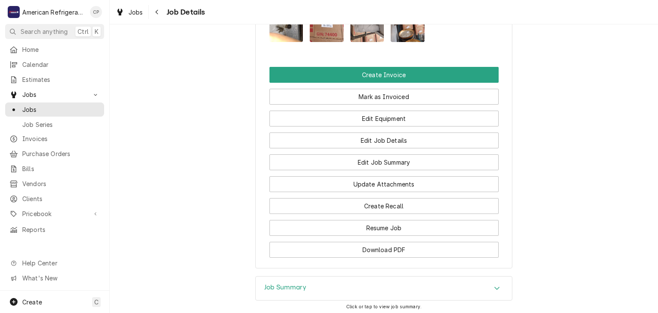
scroll to position [601, 0]
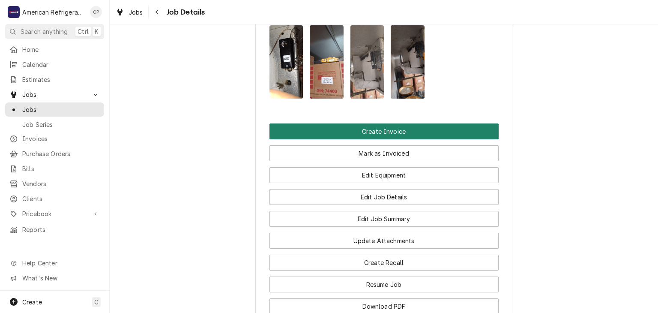
click at [354, 139] on button "Create Invoice" at bounding box center [383, 131] width 229 height 16
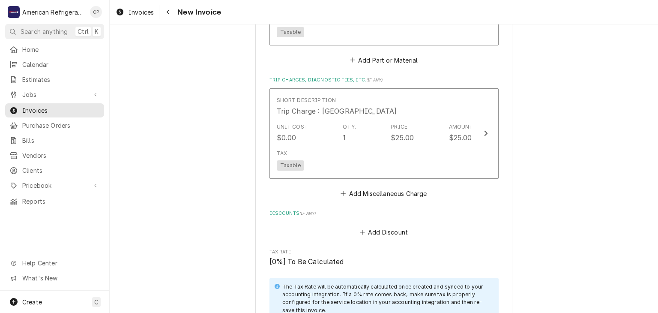
scroll to position [1791, 0]
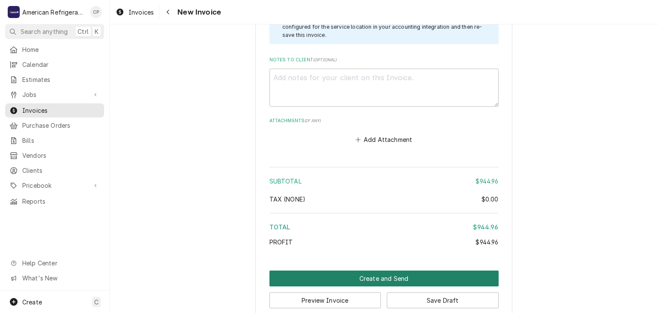
click at [295, 270] on button "Create and Send" at bounding box center [383, 278] width 229 height 16
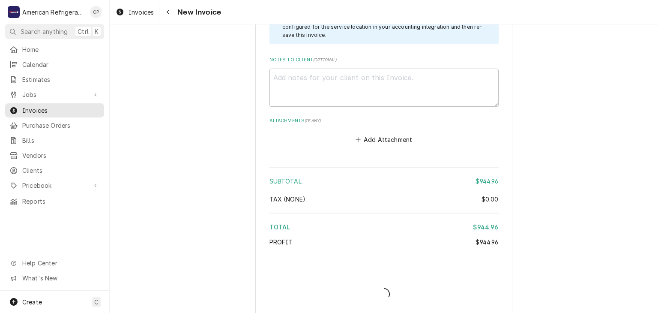
scroll to position [1786, 0]
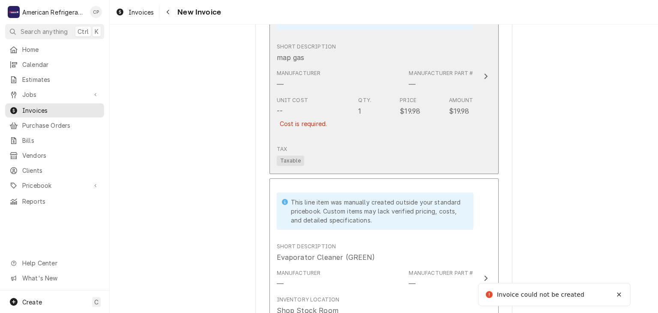
click at [347, 115] on div "Unit Cost -- Cost is required. Qty. 1 Price $19.98 Amount $19.98" at bounding box center [375, 117] width 197 height 49
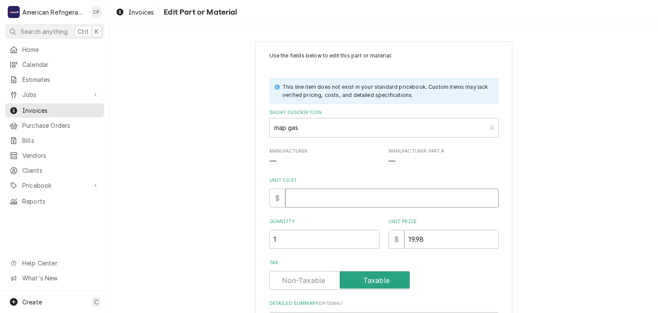
click at [336, 197] on input "Unit Cost" at bounding box center [391, 197] width 213 height 19
type textarea "x"
type input "0"
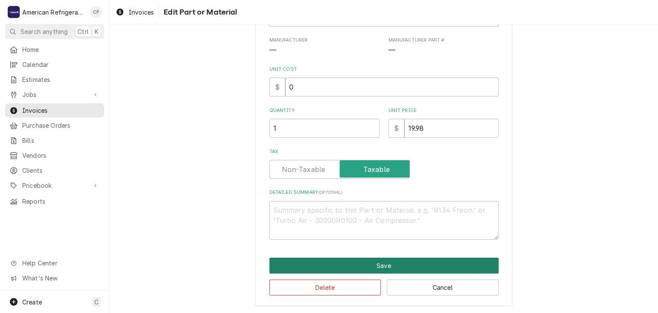
click at [314, 264] on button "Save" at bounding box center [383, 265] width 229 height 16
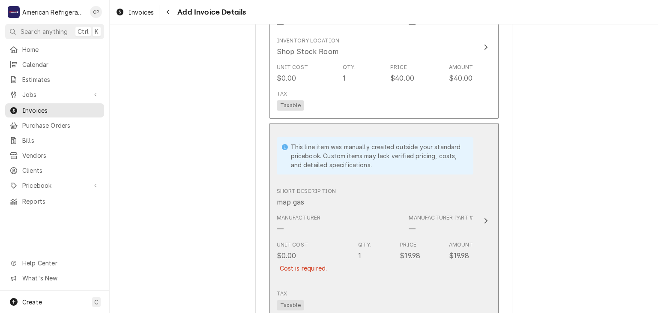
click at [313, 189] on div "Short Description map gas" at bounding box center [307, 197] width 60 height 20
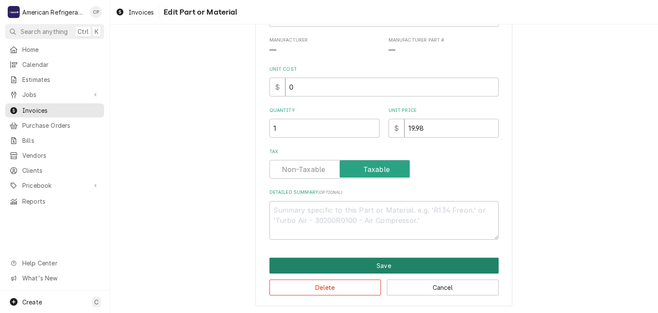
click at [333, 270] on button "Save" at bounding box center [383, 265] width 229 height 16
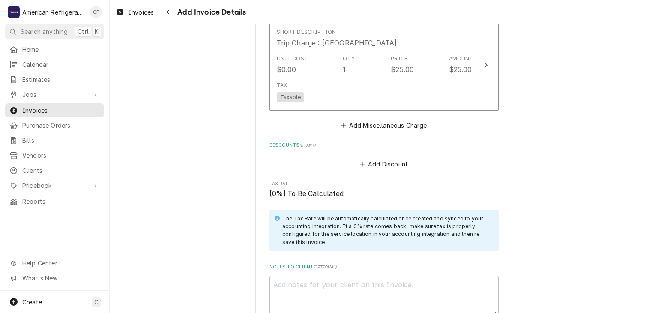
scroll to position [1833, 0]
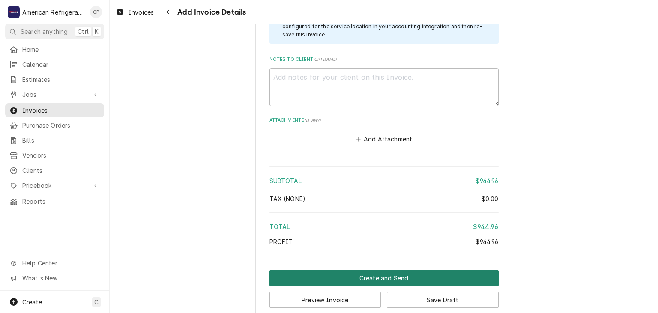
click at [316, 270] on button "Create and Send" at bounding box center [383, 278] width 229 height 16
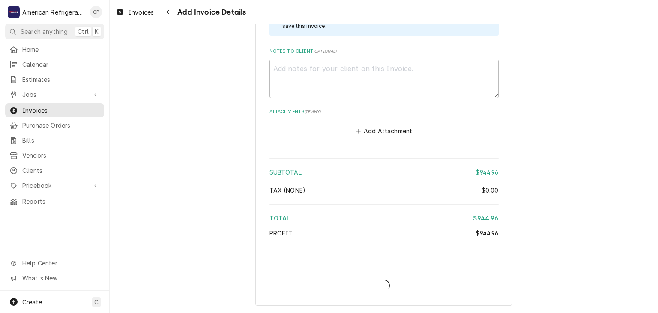
scroll to position [1809, 0]
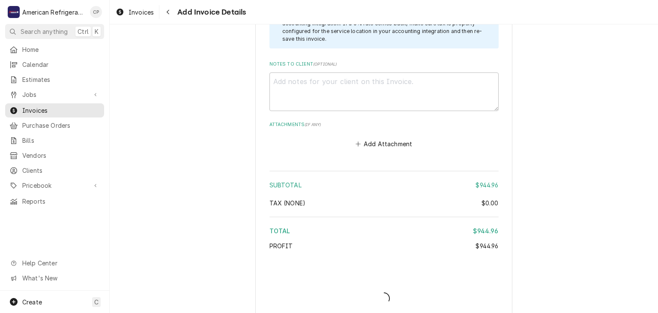
type textarea "x"
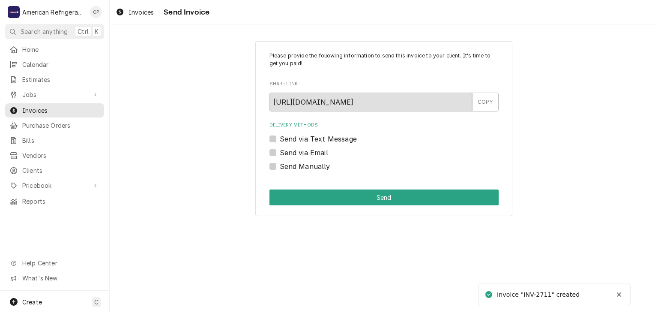
click at [294, 165] on label "Send Manually" at bounding box center [305, 166] width 51 height 10
click at [294, 165] on input "Send Manually" at bounding box center [394, 170] width 229 height 19
checkbox input "true"
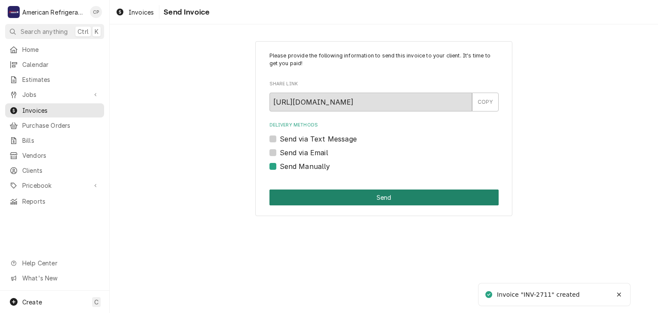
click at [297, 192] on button "Send" at bounding box center [383, 197] width 229 height 16
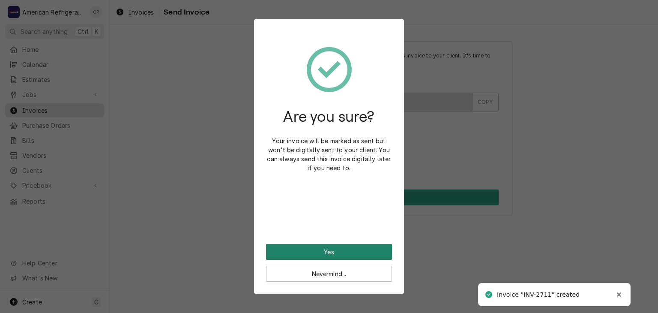
click at [301, 250] on button "Yes" at bounding box center [329, 252] width 126 height 16
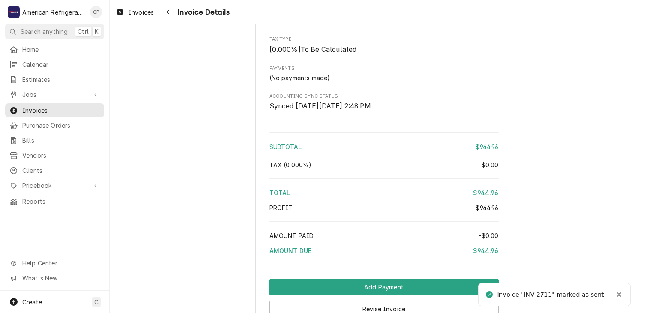
scroll to position [1605, 0]
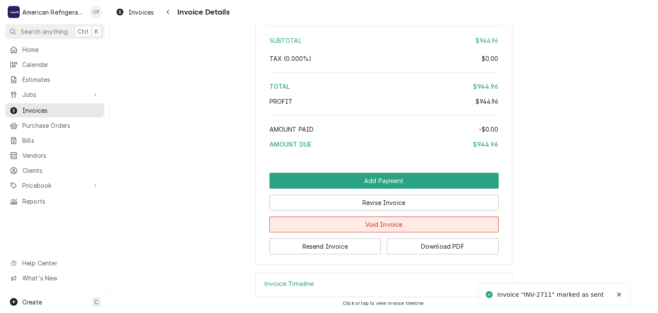
click at [368, 219] on button "Void Invoice" at bounding box center [383, 224] width 229 height 16
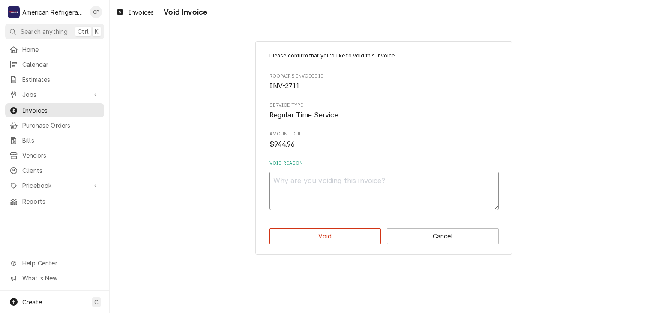
click at [345, 195] on textarea "Void Reason" at bounding box center [383, 190] width 229 height 39
type textarea "x"
type textarea "v"
type textarea "x"
type textarea "vo"
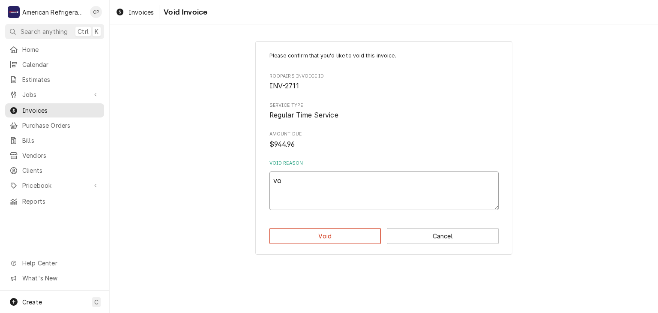
type textarea "x"
type textarea "voi"
type textarea "x"
type textarea "void"
type textarea "x"
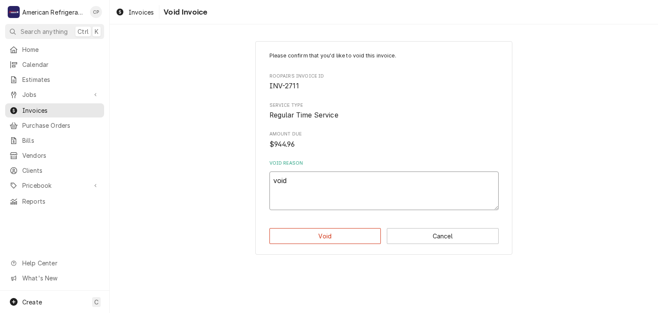
type textarea "void"
type textarea "x"
type textarea "void -"
type textarea "x"
type textarea "void --"
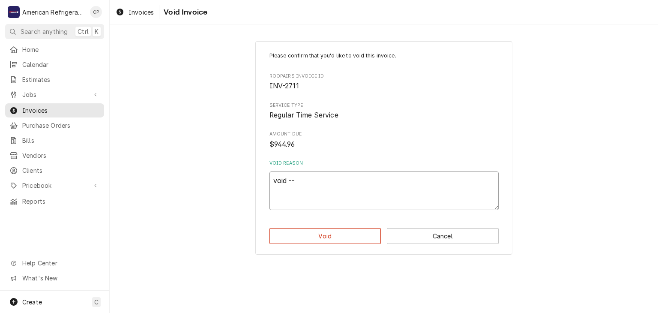
type textarea "x"
type textarea "void --"
type textarea "x"
type textarea "void -- w"
type textarea "x"
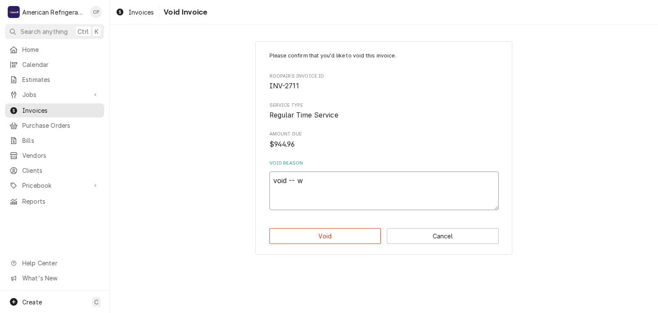
type textarea "void -- wa"
type textarea "x"
type textarea "void -- war"
type textarea "x"
type textarea "void -- warr"
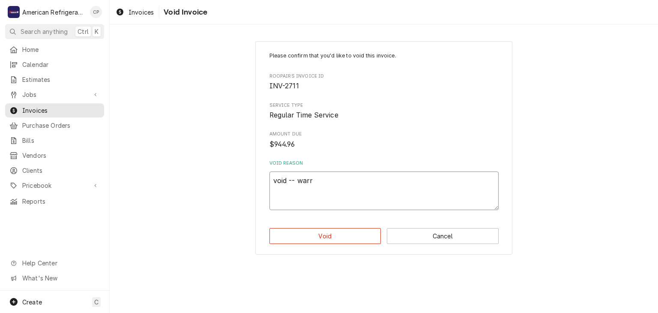
type textarea "x"
type textarea "void -- warra"
type textarea "x"
type textarea "void -- warran"
type textarea "x"
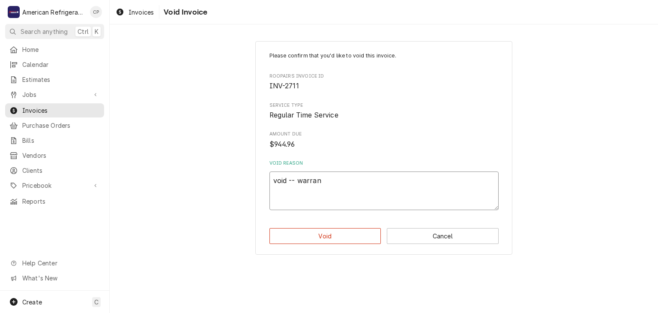
type textarea "void -- warrant"
type textarea "x"
type textarea "void -- warranty"
click button "Void" at bounding box center [325, 236] width 112 height 16
type textarea "x"
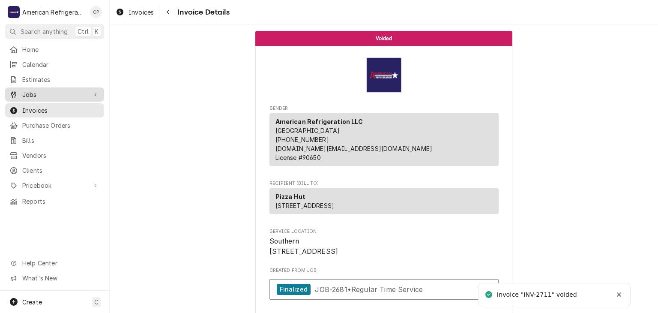
click at [57, 93] on span "Jobs" at bounding box center [54, 94] width 65 height 9
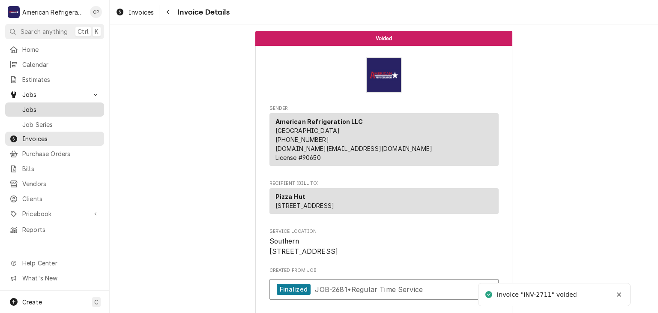
click at [61, 107] on span "Jobs" at bounding box center [60, 109] width 77 height 9
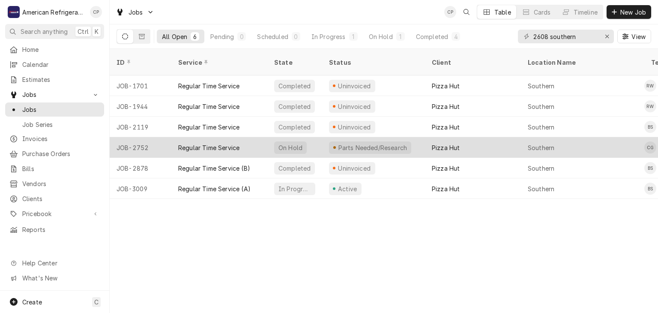
click at [208, 143] on div "Regular Time Service" at bounding box center [208, 147] width 61 height 9
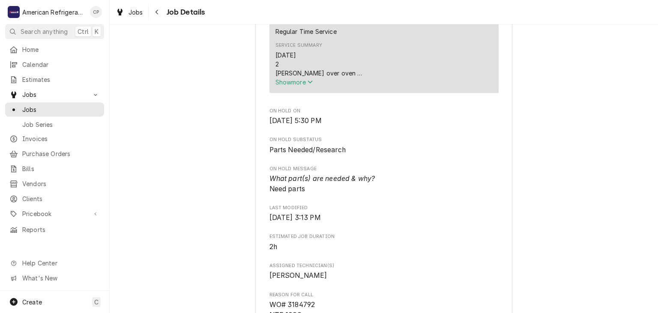
scroll to position [286, 0]
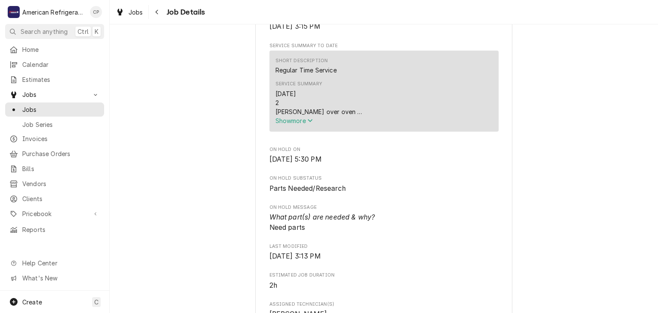
click at [285, 124] on span "Show more" at bounding box center [294, 120] width 38 height 7
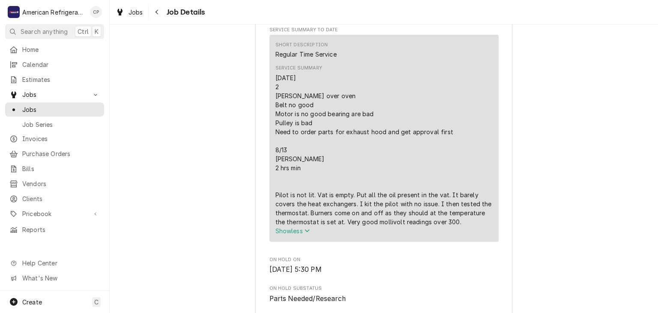
scroll to position [301, 0]
click at [42, 105] on span "Jobs" at bounding box center [60, 109] width 77 height 9
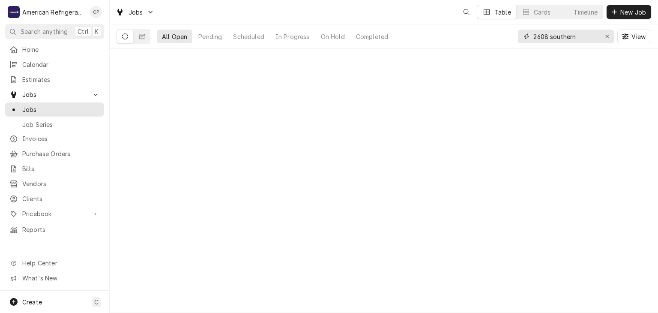
click at [582, 33] on input "2608 southern" at bounding box center [565, 37] width 64 height 14
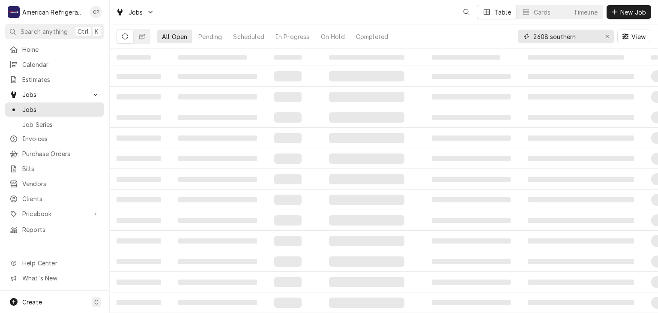
click at [582, 33] on input "2608 southern" at bounding box center [565, 37] width 64 height 14
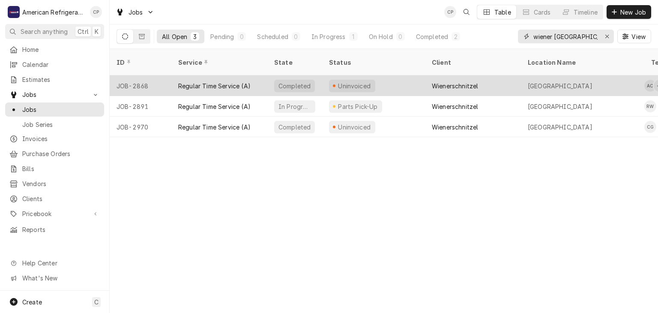
type input "wiener [GEOGRAPHIC_DATA]"
click at [156, 76] on div "JOB-2868" at bounding box center [141, 85] width 62 height 21
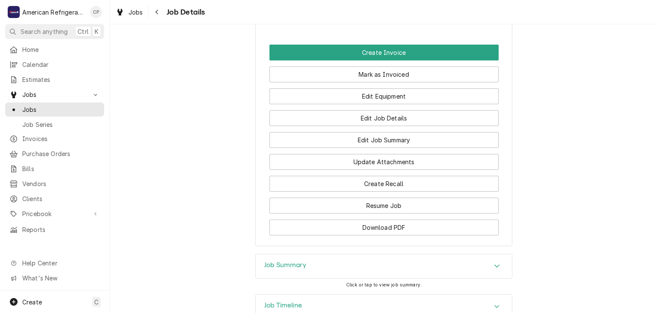
scroll to position [626, 0]
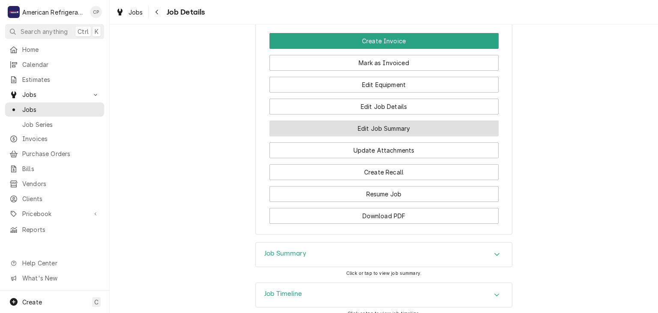
click at [327, 136] on button "Edit Job Summary" at bounding box center [383, 128] width 229 height 16
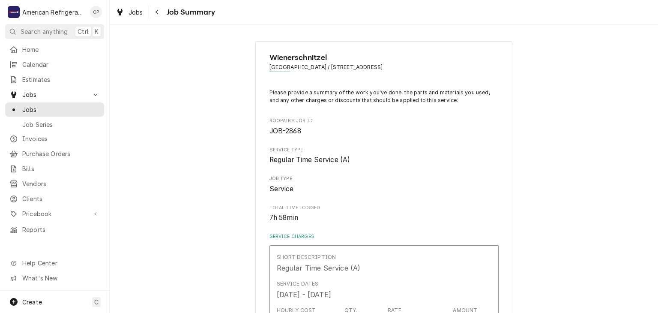
type textarea "x"
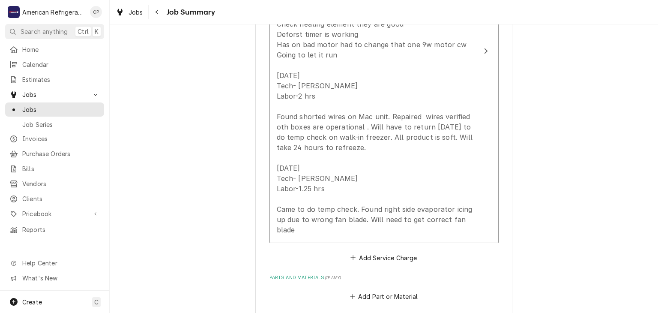
scroll to position [390, 0]
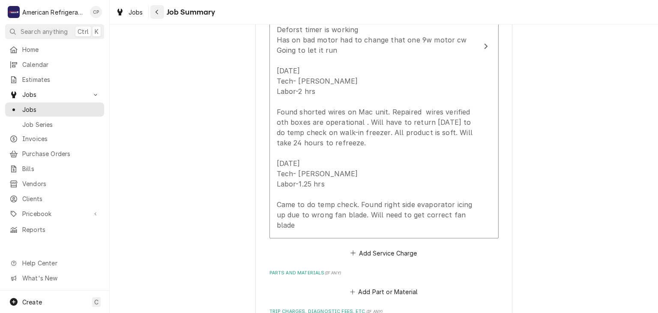
click at [162, 11] on button "Navigate back" at bounding box center [157, 12] width 14 height 14
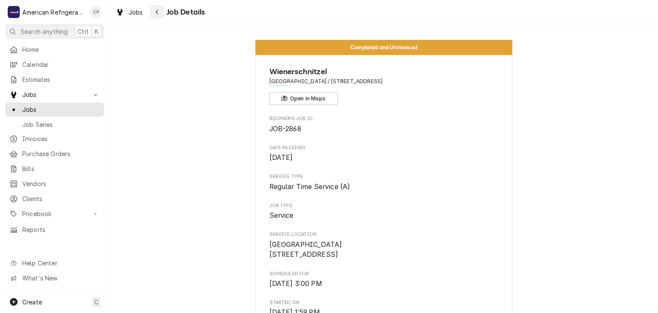
click at [161, 7] on button "Navigate back" at bounding box center [157, 12] width 14 height 14
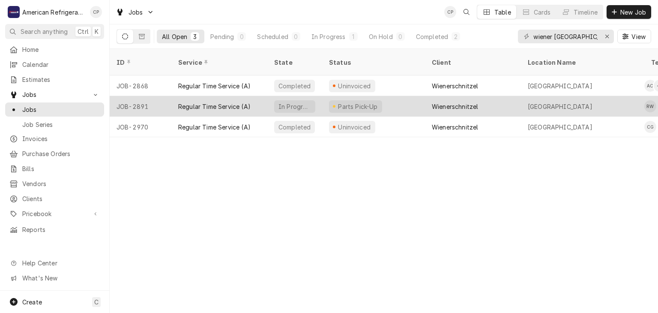
click at [205, 102] on div "Regular Time Service (A)" at bounding box center [214, 106] width 72 height 9
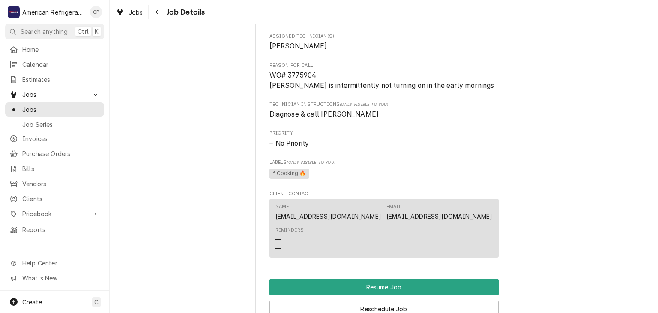
scroll to position [116, 0]
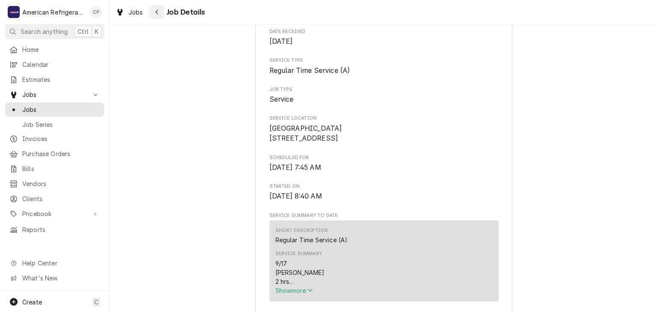
click at [161, 10] on button "Navigate back" at bounding box center [157, 12] width 14 height 14
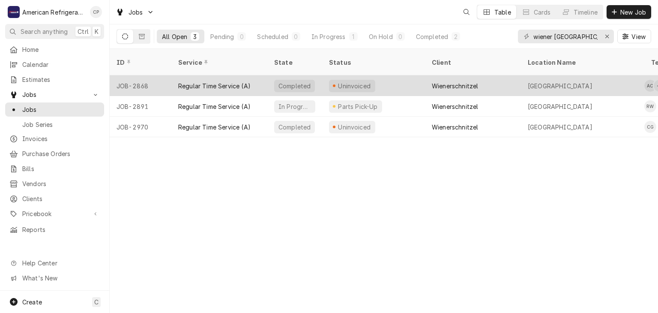
click at [199, 81] on div "Regular Time Service (A)" at bounding box center [214, 85] width 72 height 9
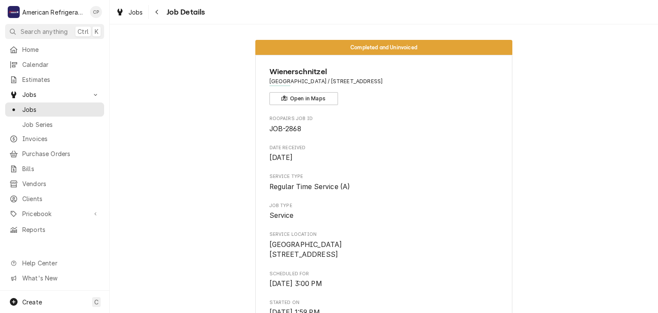
scroll to position [642, 0]
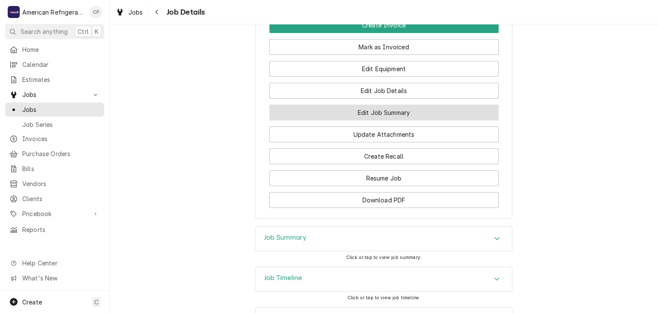
click at [313, 120] on button "Edit Job Summary" at bounding box center [383, 112] width 229 height 16
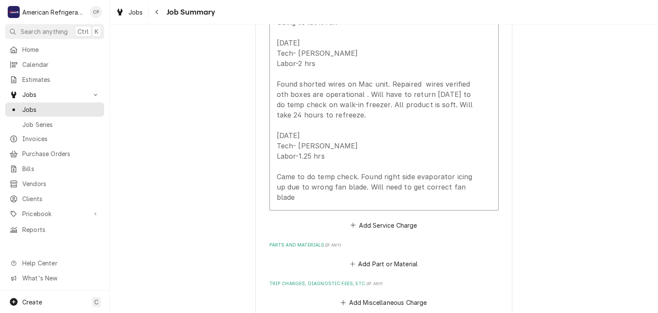
scroll to position [421, 0]
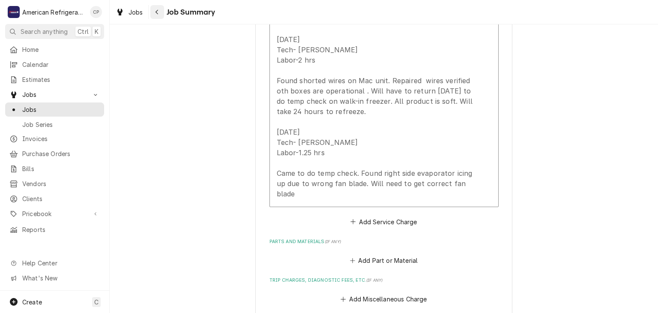
click at [161, 15] on button "Navigate back" at bounding box center [157, 12] width 14 height 14
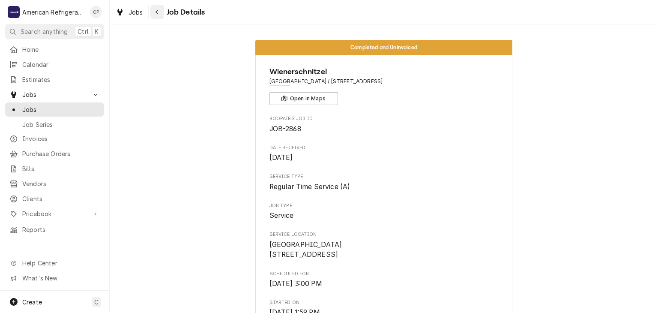
click at [161, 16] on div "Navigate back" at bounding box center [157, 12] width 9 height 9
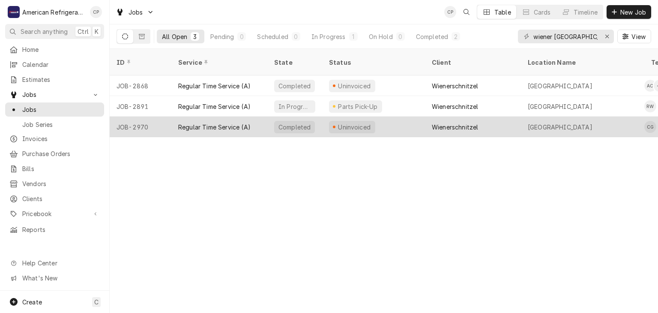
click at [212, 122] on div "Regular Time Service (A)" at bounding box center [214, 126] width 72 height 9
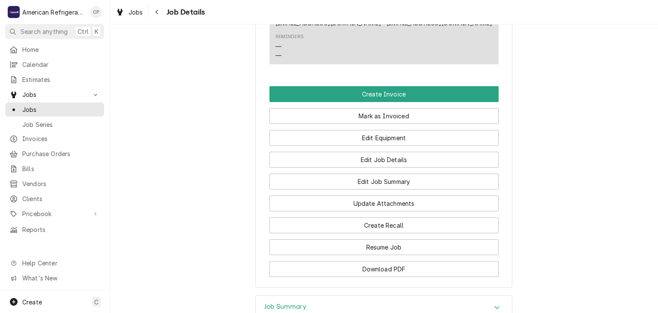
scroll to position [544, 0]
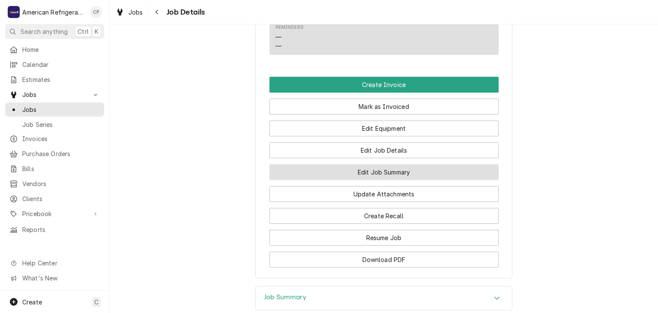
click at [326, 180] on button "Edit Job Summary" at bounding box center [383, 172] width 229 height 16
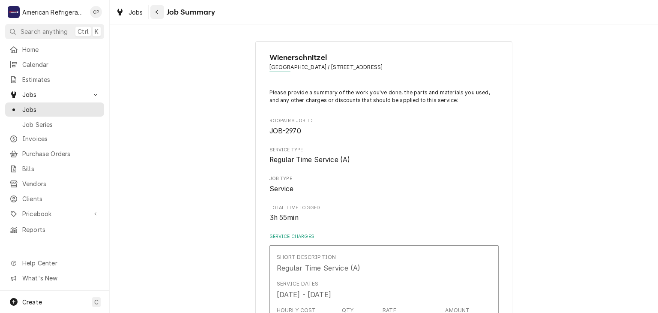
click at [156, 11] on icon "Navigate back" at bounding box center [156, 12] width 3 height 5
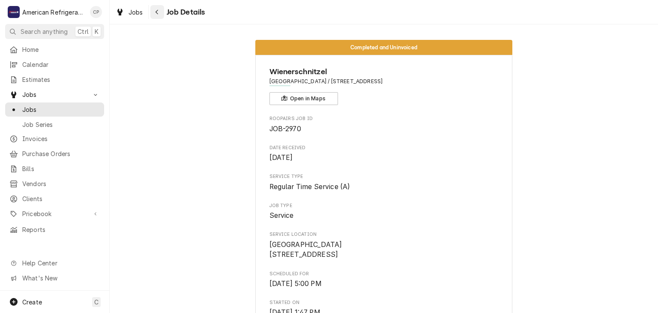
click at [161, 12] on button "Navigate back" at bounding box center [157, 12] width 14 height 14
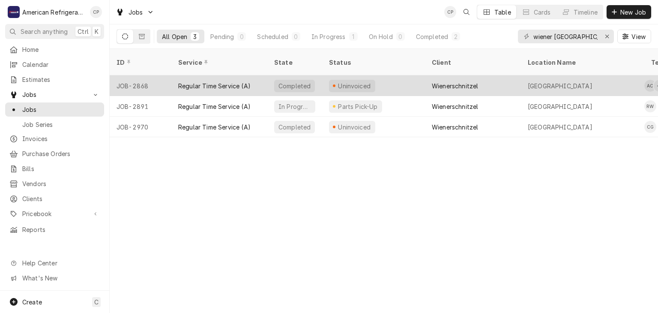
click at [157, 76] on div "JOB-2868" at bounding box center [141, 85] width 62 height 21
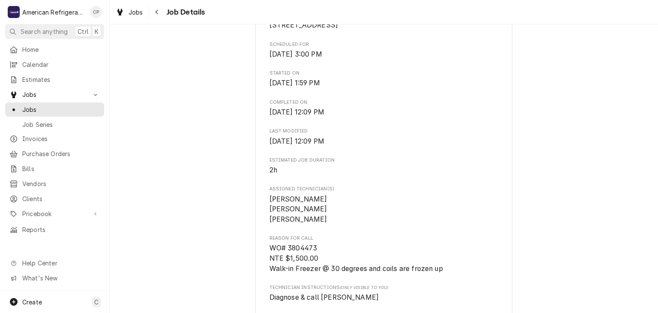
scroll to position [212, 0]
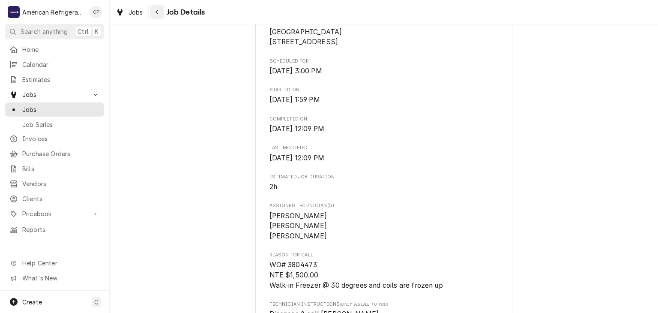
click at [155, 8] on div "Navigate back" at bounding box center [157, 12] width 9 height 9
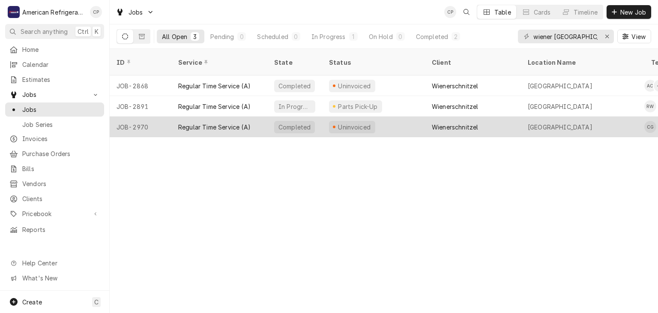
click at [184, 122] on div "Regular Time Service (A)" at bounding box center [214, 126] width 72 height 9
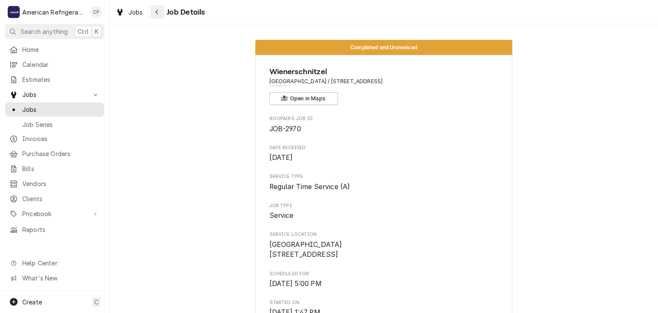
click at [163, 10] on button "Navigate back" at bounding box center [157, 12] width 14 height 14
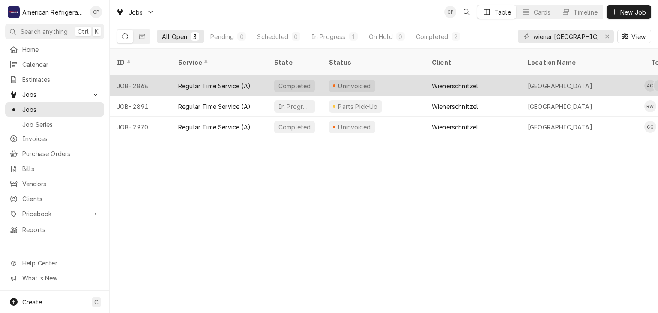
click at [212, 81] on div "Regular Time Service (A)" at bounding box center [214, 85] width 72 height 9
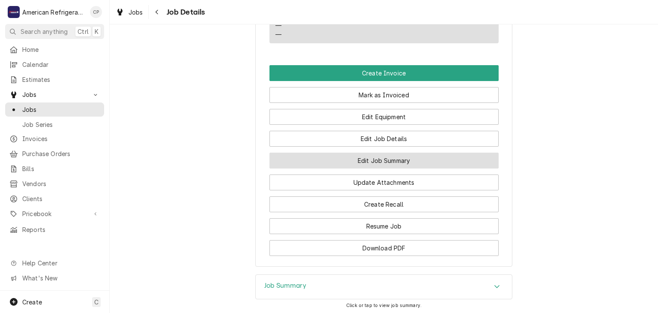
scroll to position [595, 0]
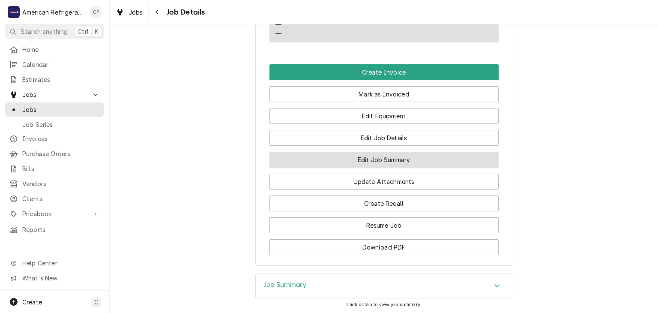
click at [340, 167] on button "Edit Job Summary" at bounding box center [383, 160] width 229 height 16
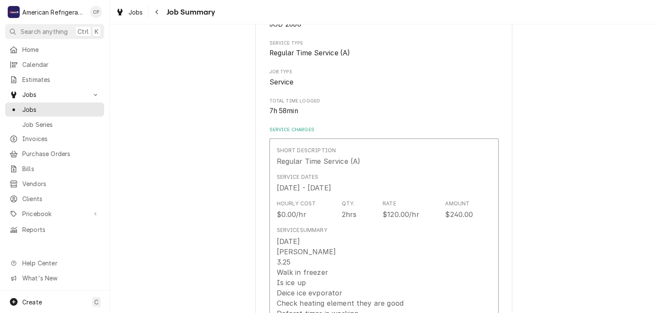
scroll to position [286, 0]
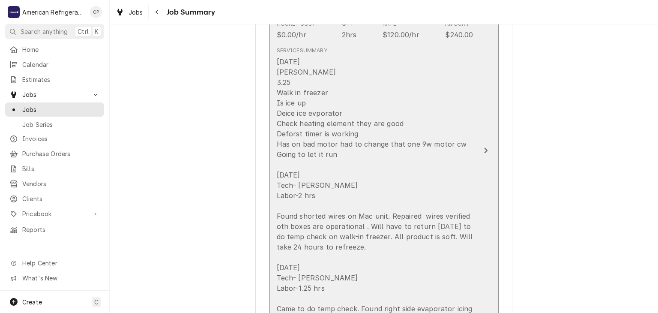
click at [374, 136] on div "[DATE] [PERSON_NAME] 3.25 Walk in freezer Is ice up Deice ice evporator Check h…" at bounding box center [375, 195] width 197 height 277
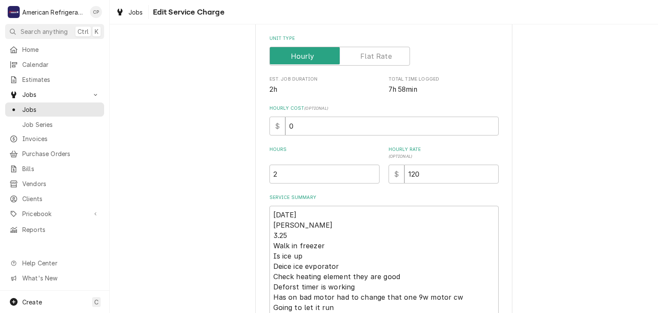
scroll to position [201, 0]
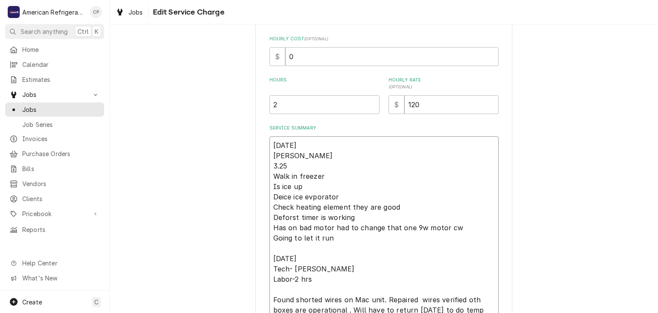
click at [302, 167] on textarea "[DATE] [PERSON_NAME] 3.25 Walk in freezer Is ice up Deice ice evporator Check h…" at bounding box center [383, 273] width 229 height 275
type textarea "x"
type textarea "[DATE] [PERSON_NAME] 3.25 Walk in freezer Is ice up Deice ice evporator Check h…"
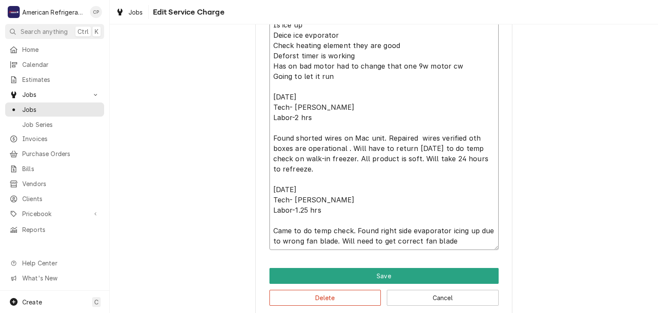
scroll to position [380, 0]
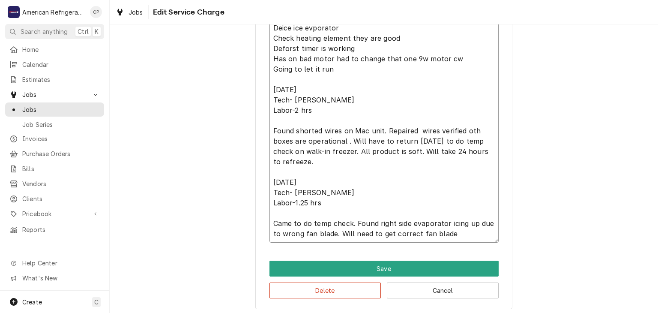
click at [322, 213] on textarea "8/19/25 Carlos 3.25 Walk in freezer Is ice up Deice ice evporator Check heating…" at bounding box center [383, 99] width 229 height 285
type textarea "x"
type textarea "8/19/25 Carlos 3.25 Walk in freezer Is ice up Deice ice evporator Check heating…"
type textarea "x"
type textarea "8/19/25 Carlos 3.25 Walk in freezer Is ice up Deice ice evporator Check heating…"
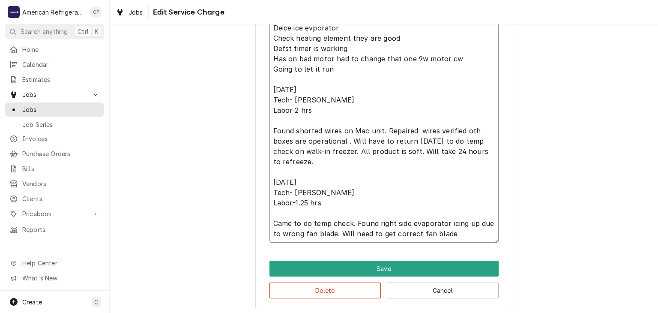
type textarea "x"
type textarea "8/19/25 Carlos 3.25 Walk in freezer Is ice up Deice ice evporator Check heating…"
type textarea "x"
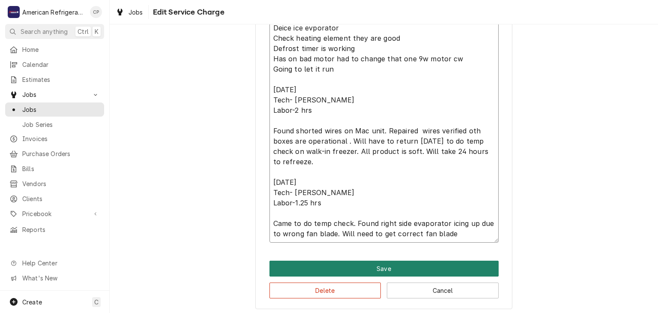
type textarea "8/19/25 Carlos 3.25 Walk in freezer Is ice up Deice ice evporator Check heating…"
click at [295, 265] on button "Save" at bounding box center [383, 268] width 229 height 16
type textarea "x"
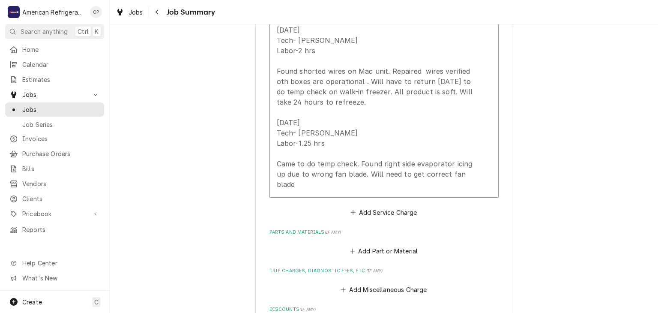
scroll to position [417, 0]
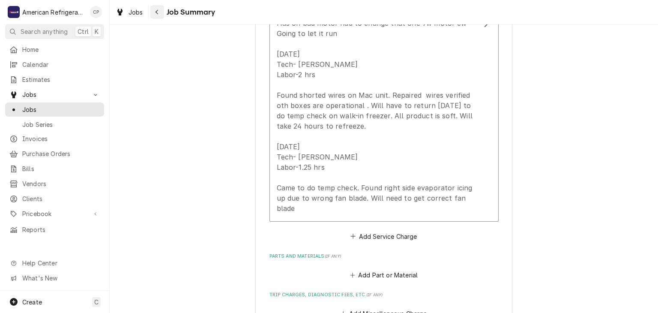
click at [158, 17] on button "Navigate back" at bounding box center [157, 12] width 14 height 14
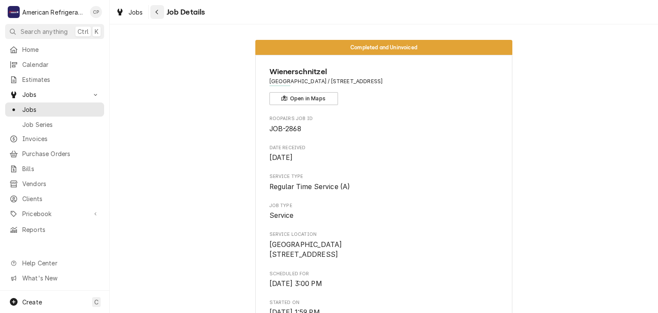
click at [153, 14] on div "Navigate back" at bounding box center [157, 12] width 9 height 9
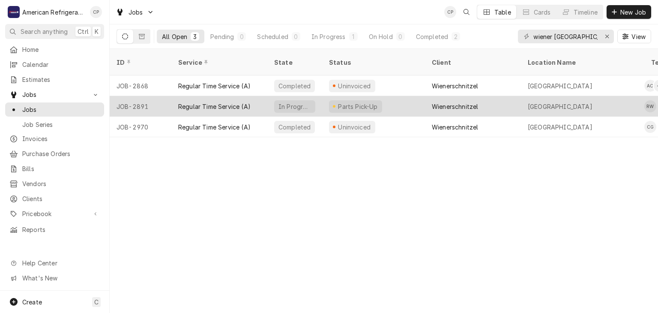
click at [163, 96] on div "JOB-2891" at bounding box center [141, 106] width 62 height 21
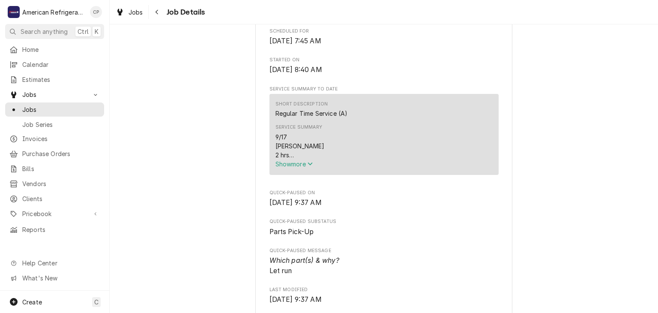
scroll to position [263, 0]
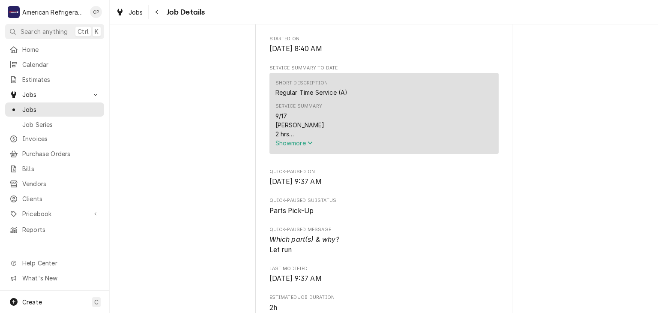
click at [289, 146] on span "Show more" at bounding box center [294, 142] width 38 height 7
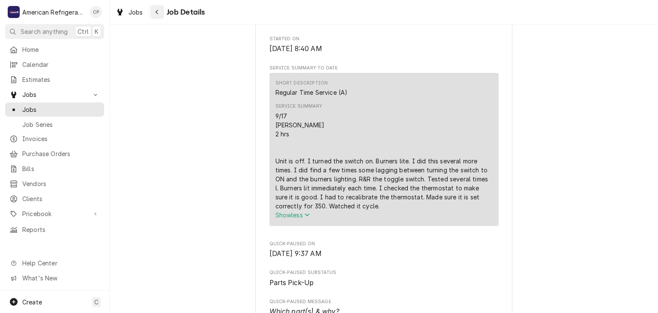
click at [161, 16] on div "Navigate back" at bounding box center [157, 12] width 9 height 9
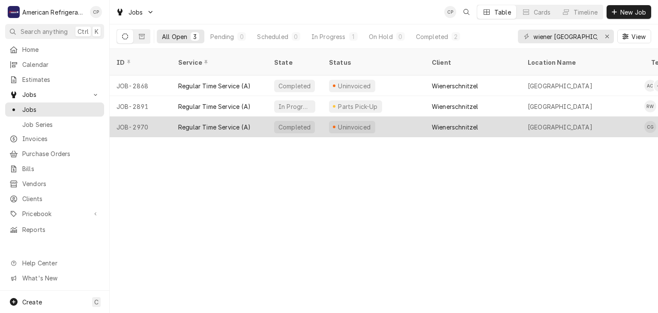
click at [189, 122] on div "Regular Time Service (A)" at bounding box center [214, 126] width 72 height 9
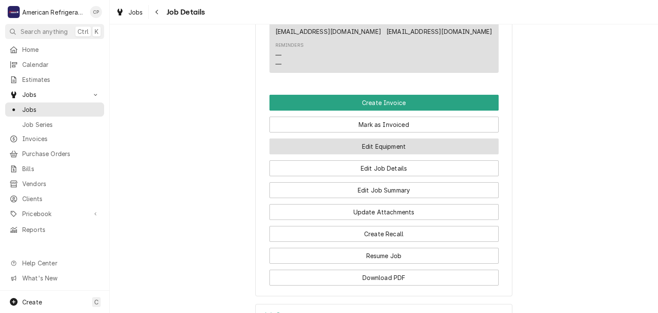
scroll to position [529, 0]
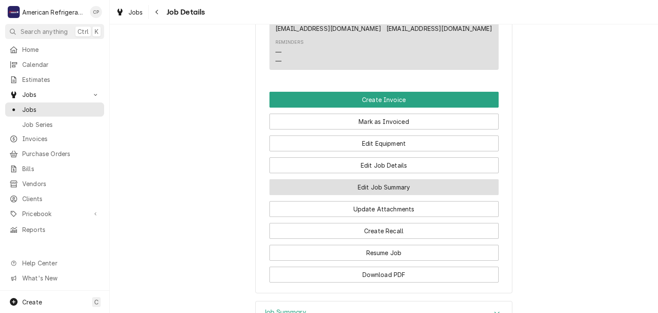
click at [325, 192] on button "Edit Job Summary" at bounding box center [383, 187] width 229 height 16
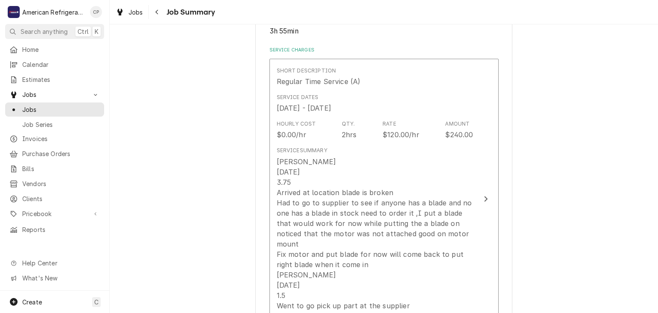
scroll to position [223, 0]
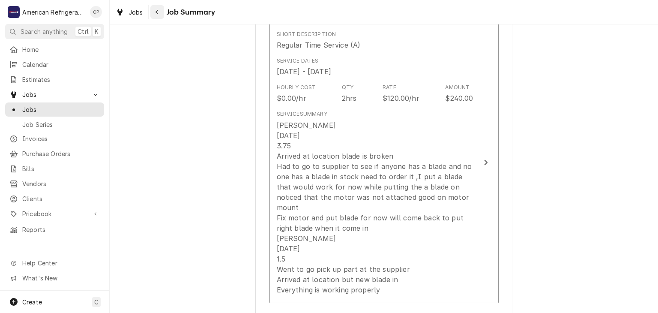
click at [158, 16] on button "Navigate back" at bounding box center [157, 12] width 14 height 14
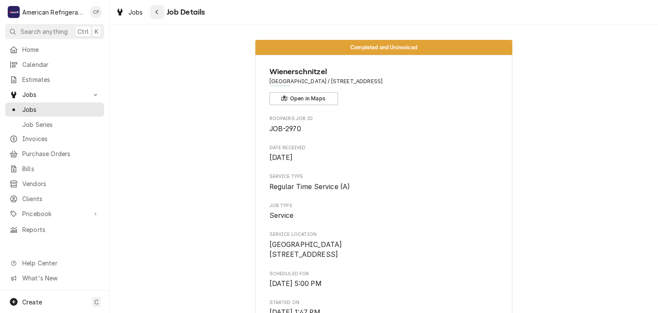
click at [153, 15] on div "Navigate back" at bounding box center [157, 12] width 9 height 9
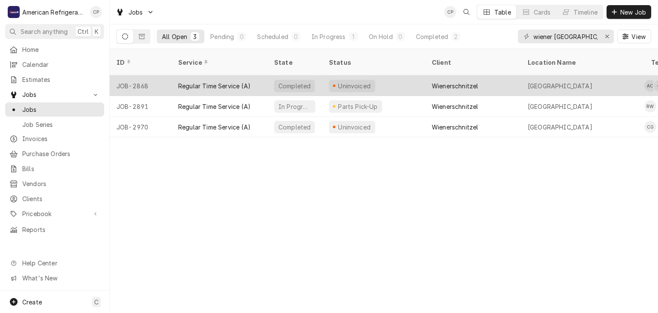
click at [197, 75] on div "Regular Time Service (A)" at bounding box center [219, 85] width 96 height 21
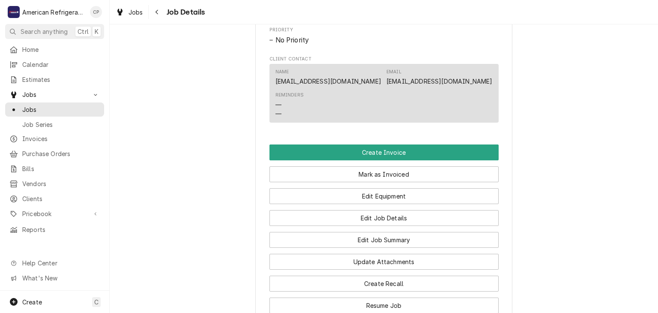
scroll to position [634, 0]
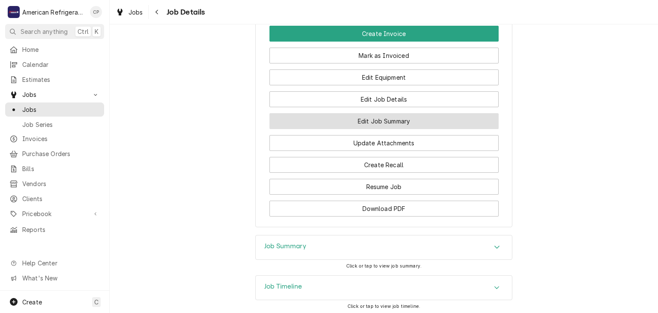
click at [311, 128] on button "Edit Job Summary" at bounding box center [383, 121] width 229 height 16
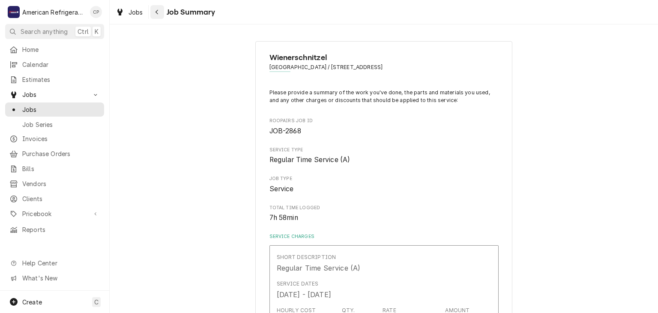
click at [159, 15] on div "Navigate back" at bounding box center [157, 12] width 9 height 9
